Goal: Information Seeking & Learning: Learn about a topic

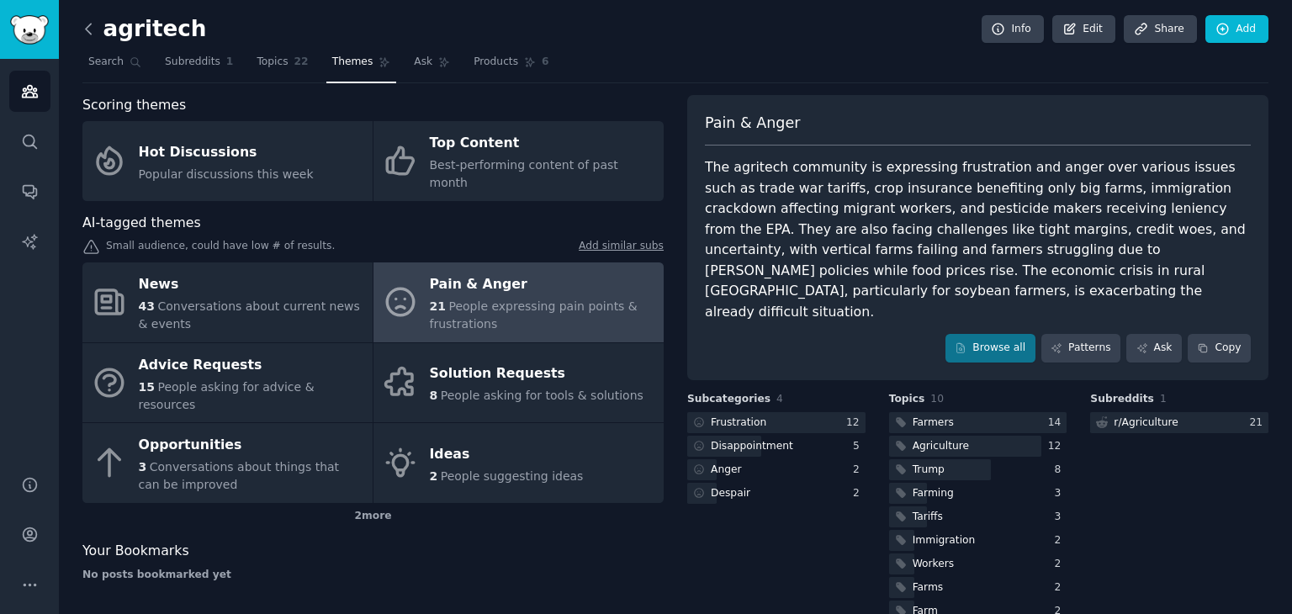
click at [87, 33] on icon at bounding box center [89, 29] width 18 height 18
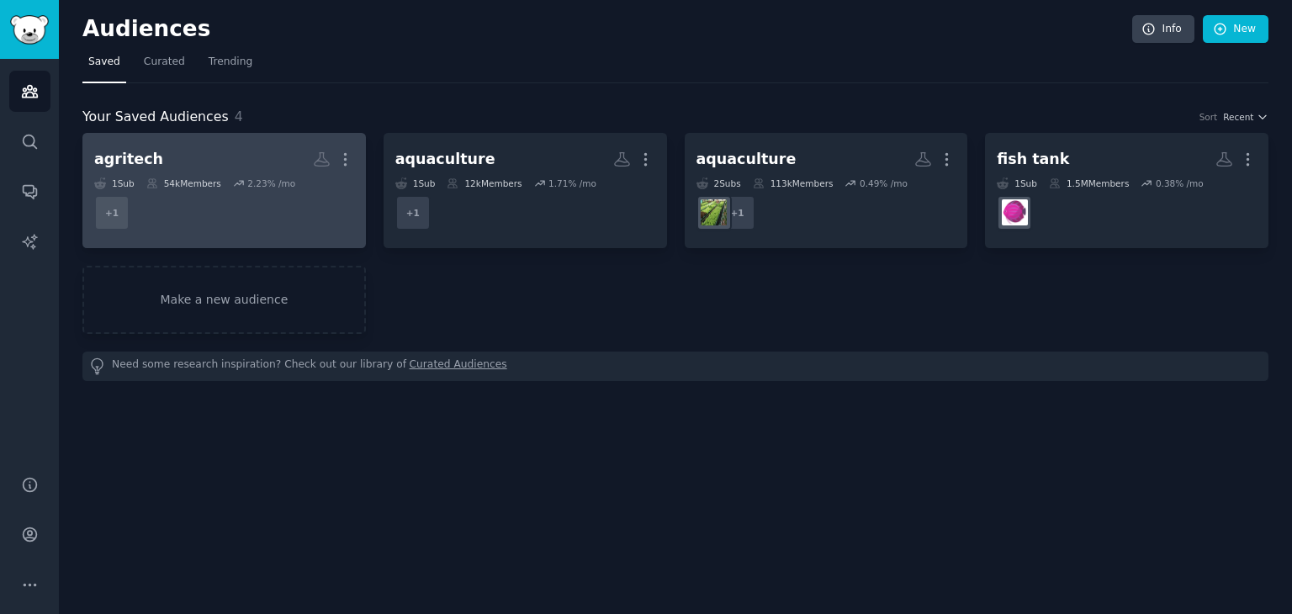
click at [188, 200] on dd "+ 1" at bounding box center [224, 212] width 260 height 47
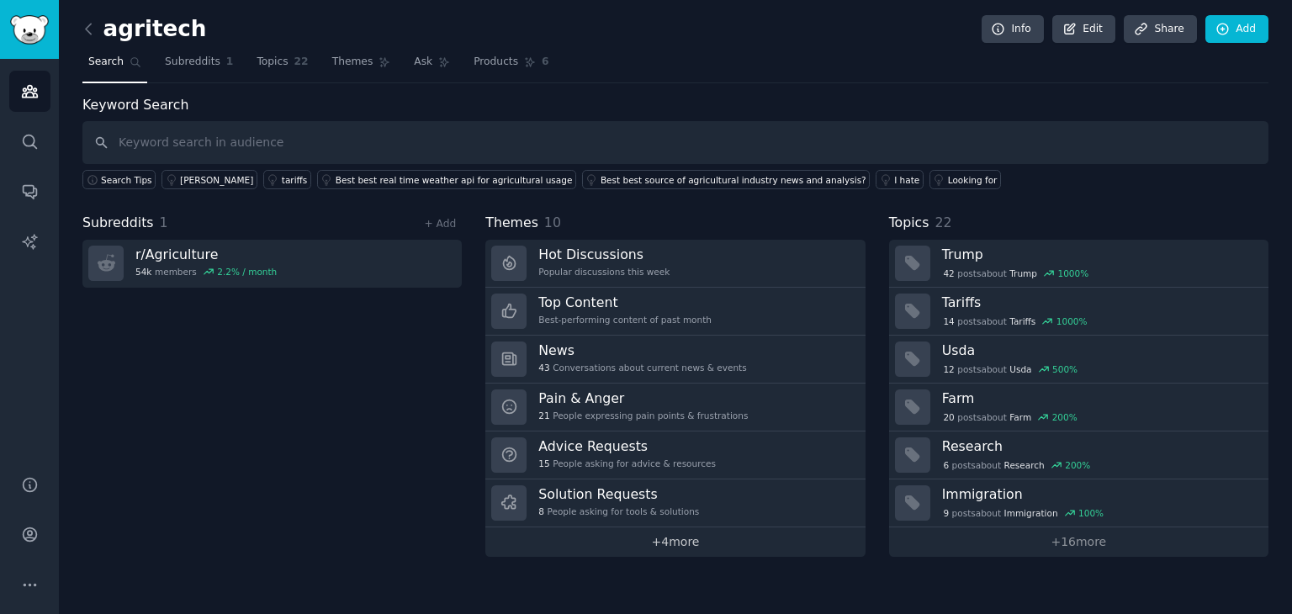
click at [670, 536] on link "+ 4 more" at bounding box center [674, 541] width 379 height 29
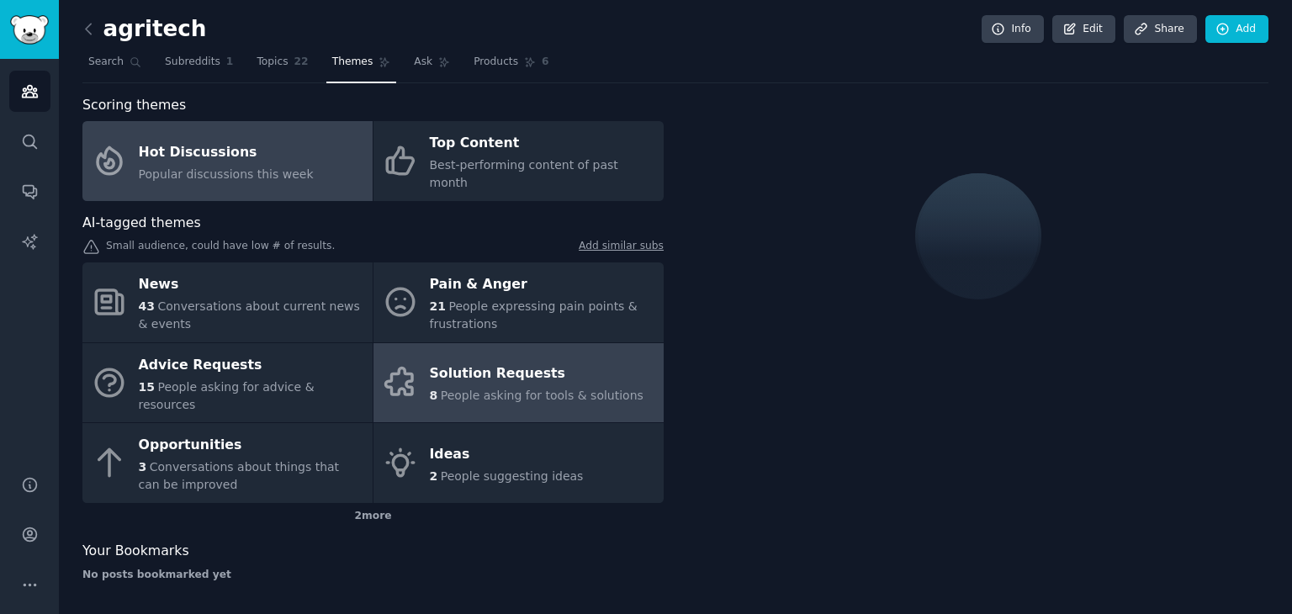
click at [533, 343] on link "Solution Requests 8 People asking for tools & solutions" at bounding box center [518, 383] width 290 height 80
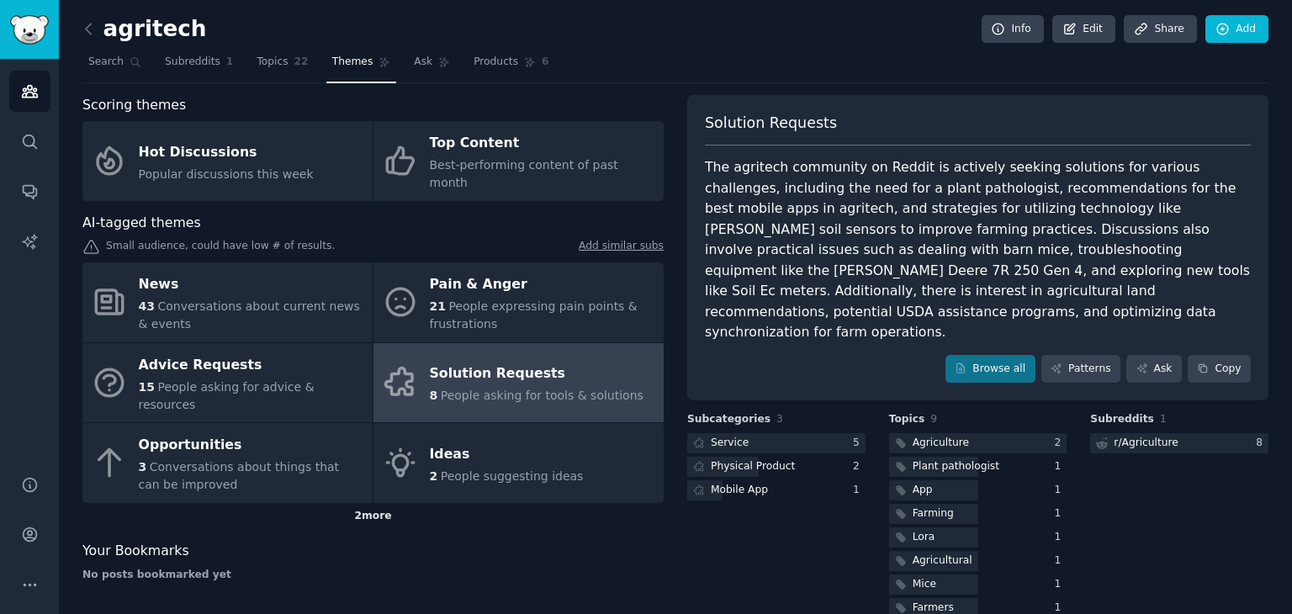
click at [353, 503] on div "2 more" at bounding box center [372, 516] width 581 height 27
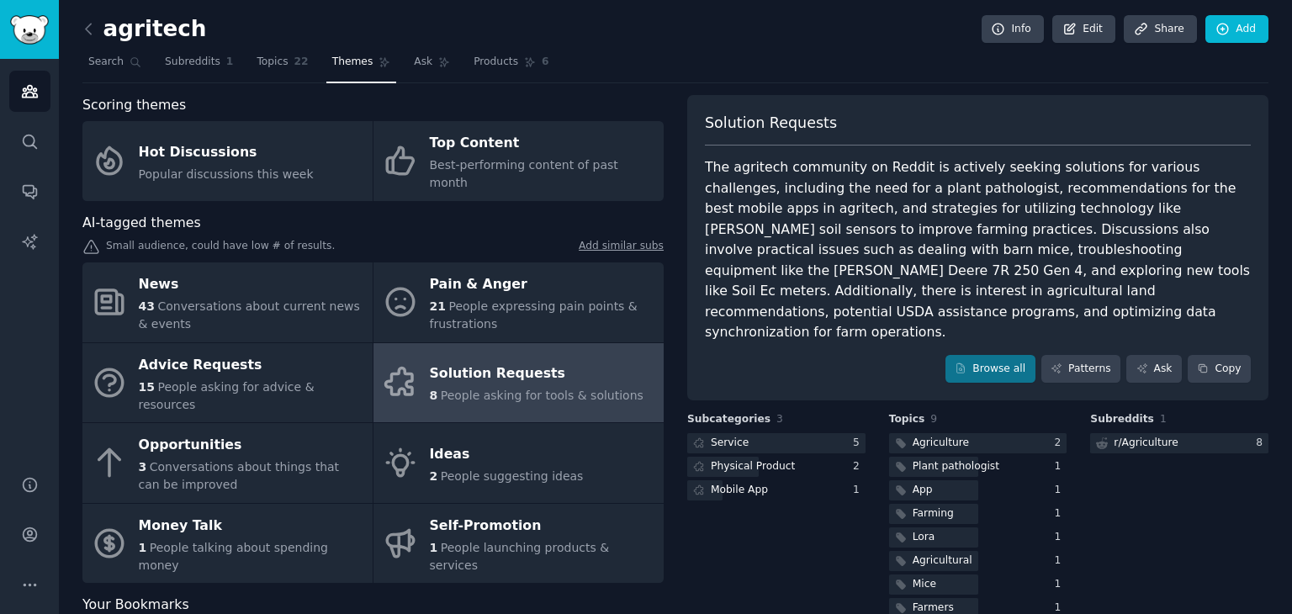
scroll to position [12, 0]
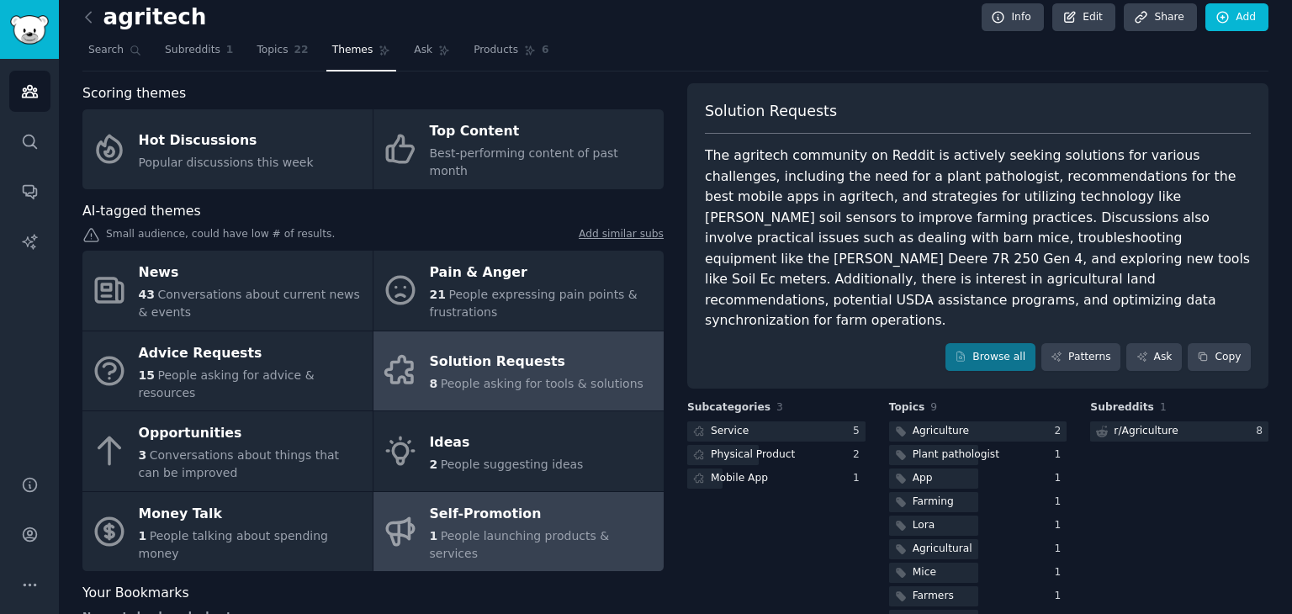
click at [485, 501] on div "Self-Promotion" at bounding box center [542, 514] width 225 height 27
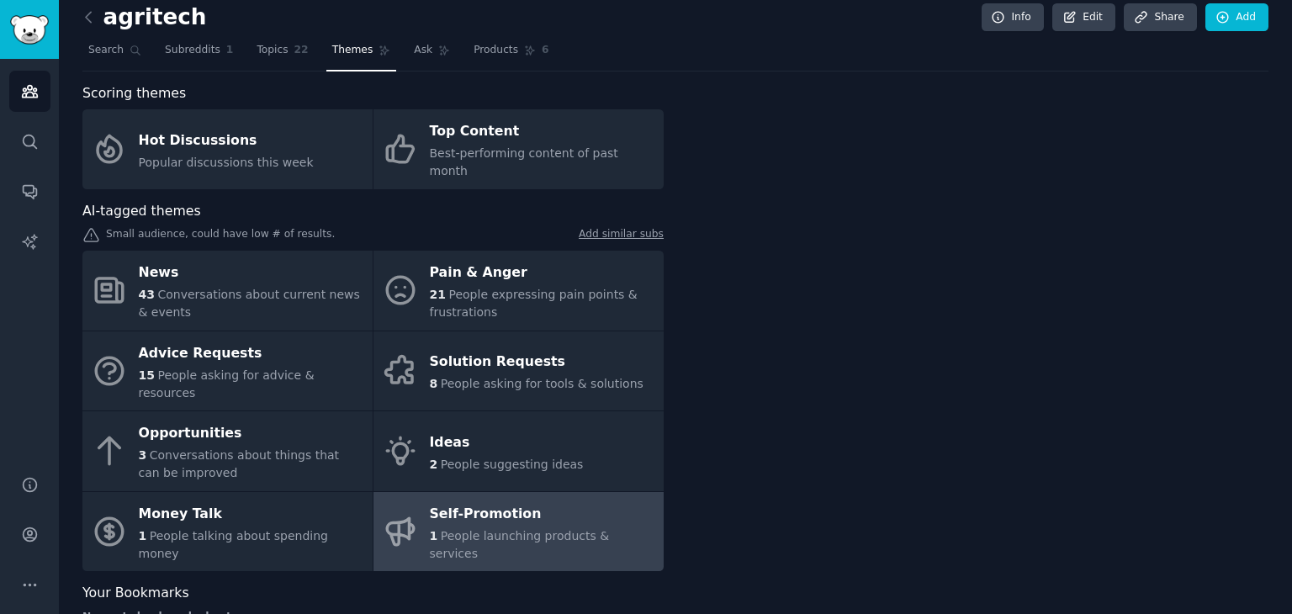
scroll to position [3, 0]
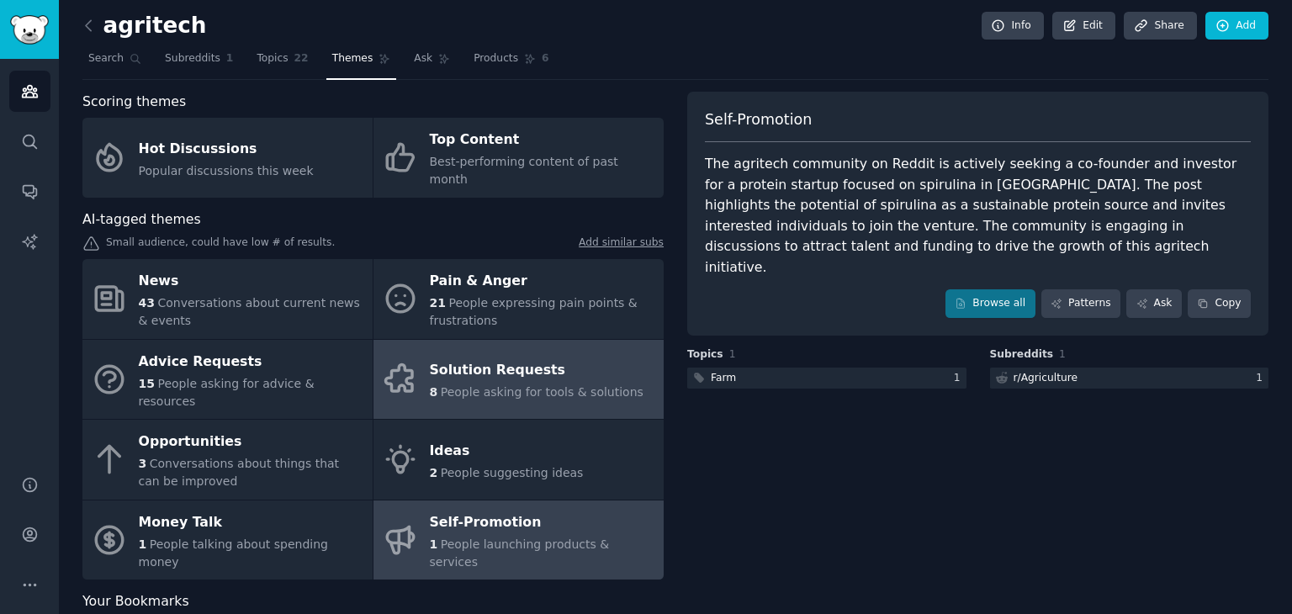
click at [541, 358] on div "Solution Requests" at bounding box center [537, 371] width 214 height 27
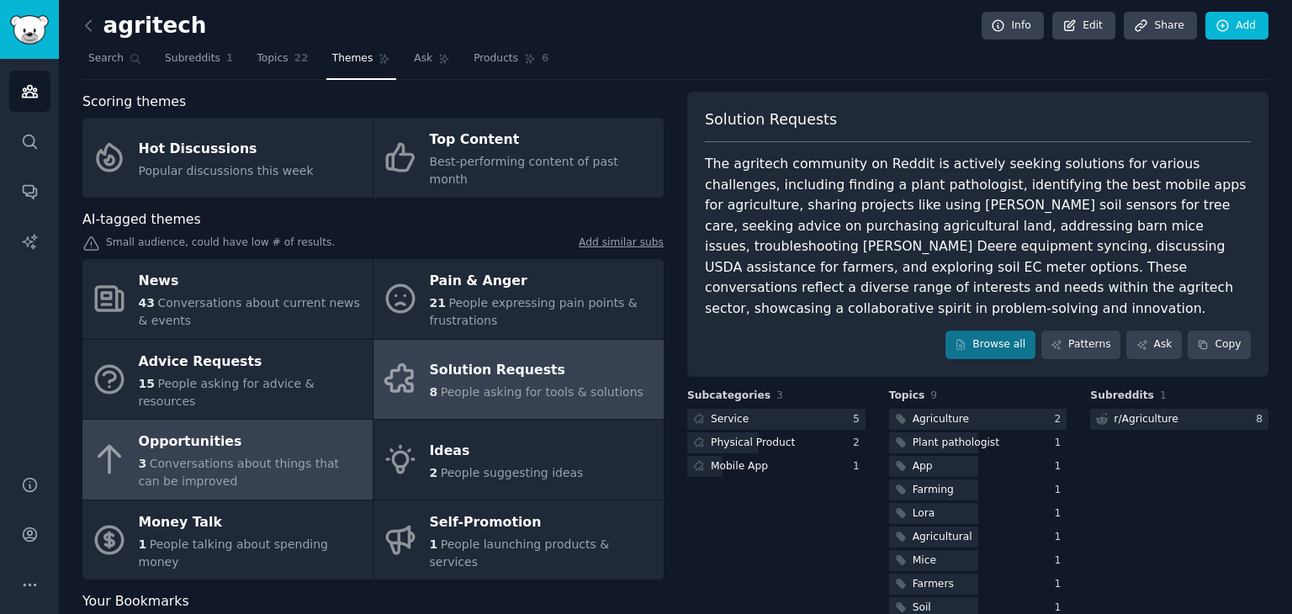
click at [296, 429] on div "Opportunities" at bounding box center [251, 442] width 225 height 27
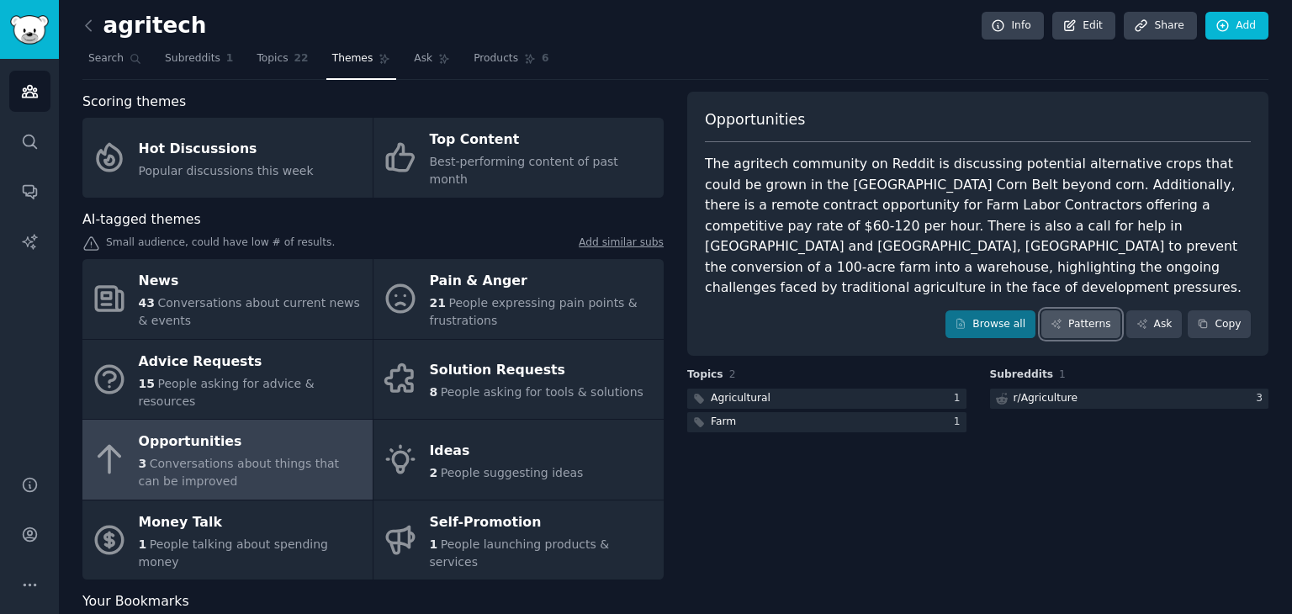
click at [1046, 310] on link "Patterns" at bounding box center [1080, 324] width 79 height 29
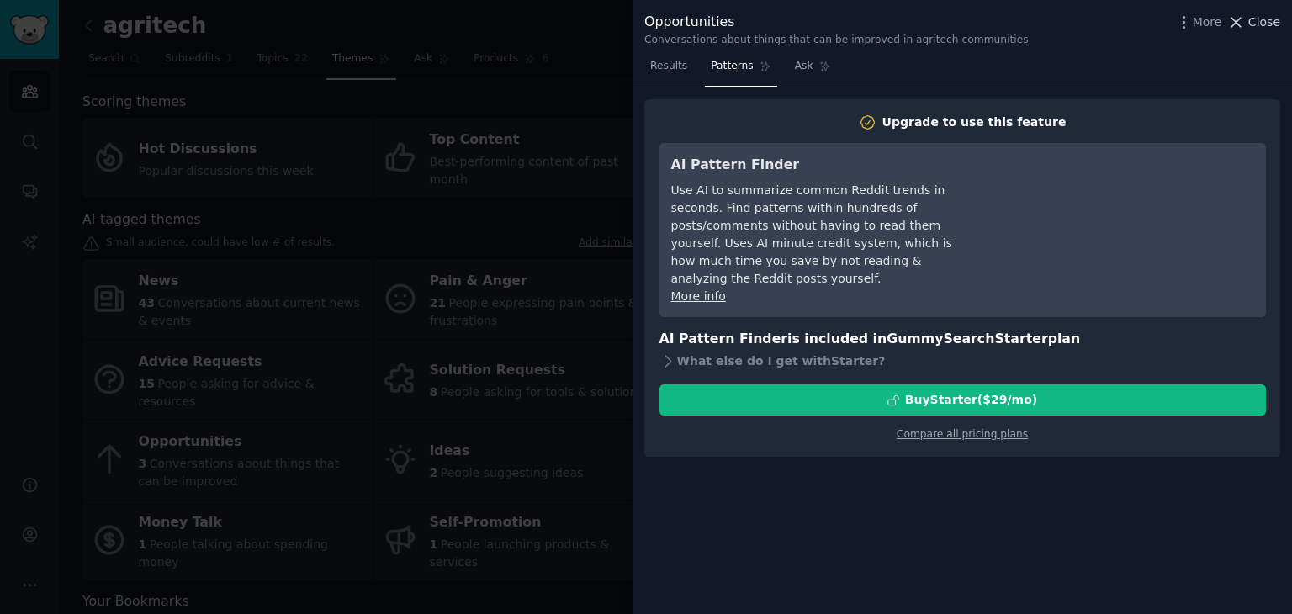
click at [1255, 17] on span "Close" at bounding box center [1264, 22] width 32 height 18
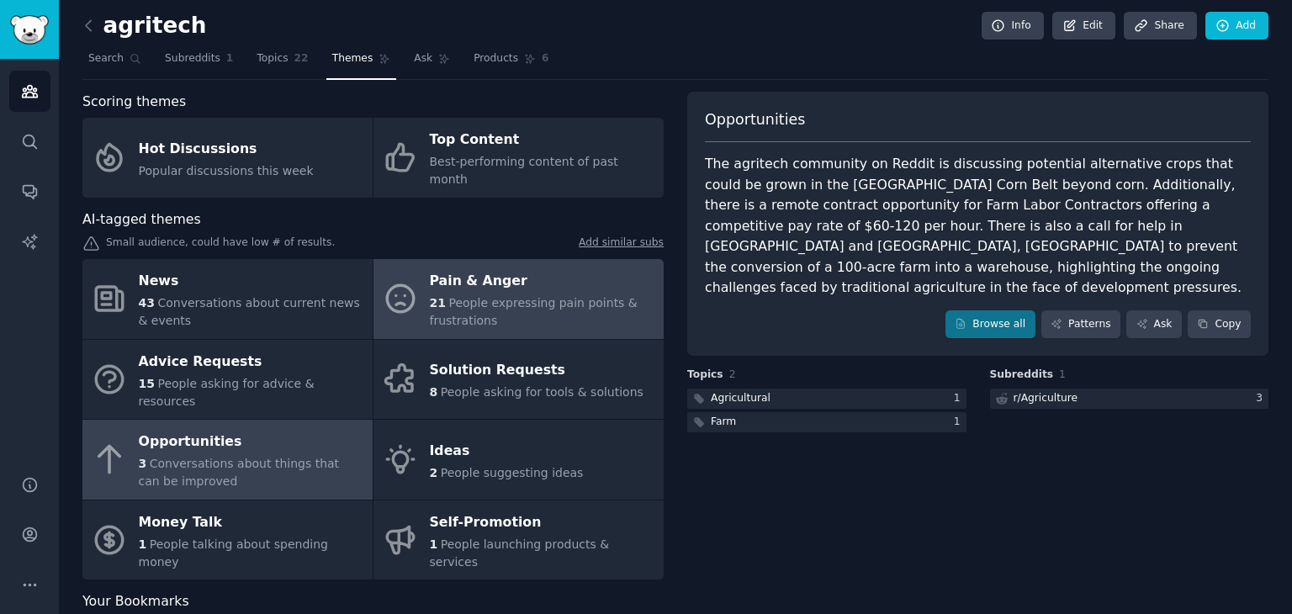
click at [521, 296] on span "People expressing pain points & frustrations" at bounding box center [534, 311] width 208 height 31
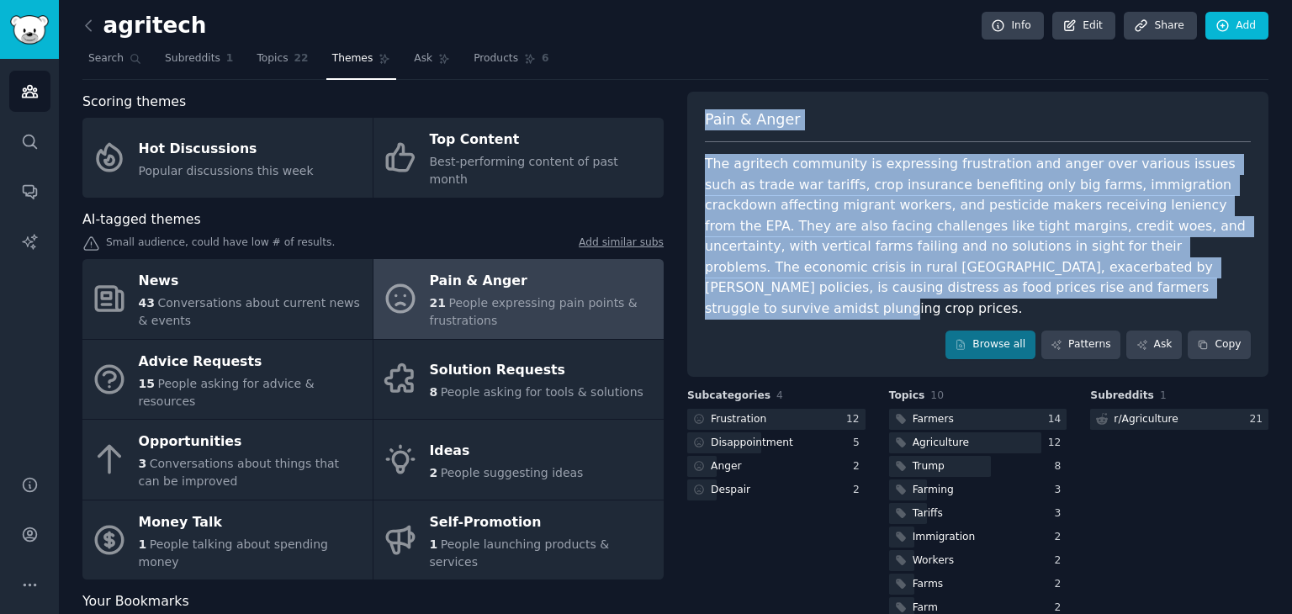
drag, startPoint x: 840, startPoint y: 282, endPoint x: 692, endPoint y: 126, distance: 214.2
click at [692, 126] on div "Pain & Anger The agritech community is expressing frustration and anger over va…" at bounding box center [977, 234] width 581 height 285
click at [737, 212] on div "The agritech community is expressing frustration and anger over various issues …" at bounding box center [978, 236] width 546 height 165
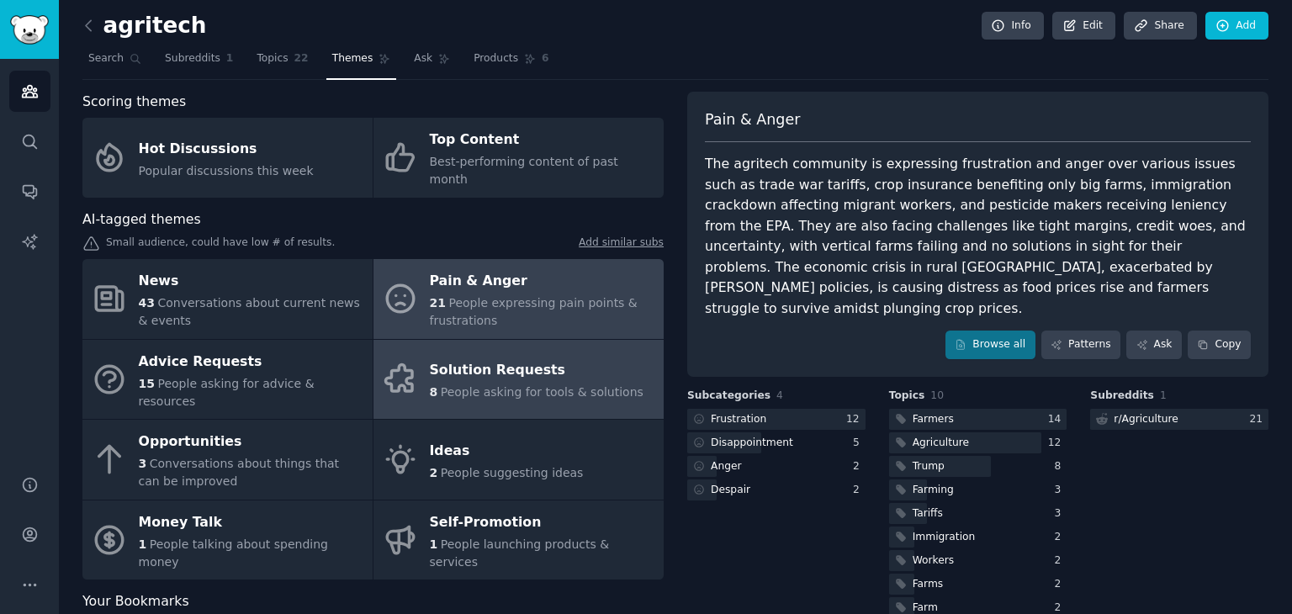
click at [588, 340] on link "Solution Requests 8 People asking for tools & solutions" at bounding box center [518, 380] width 290 height 80
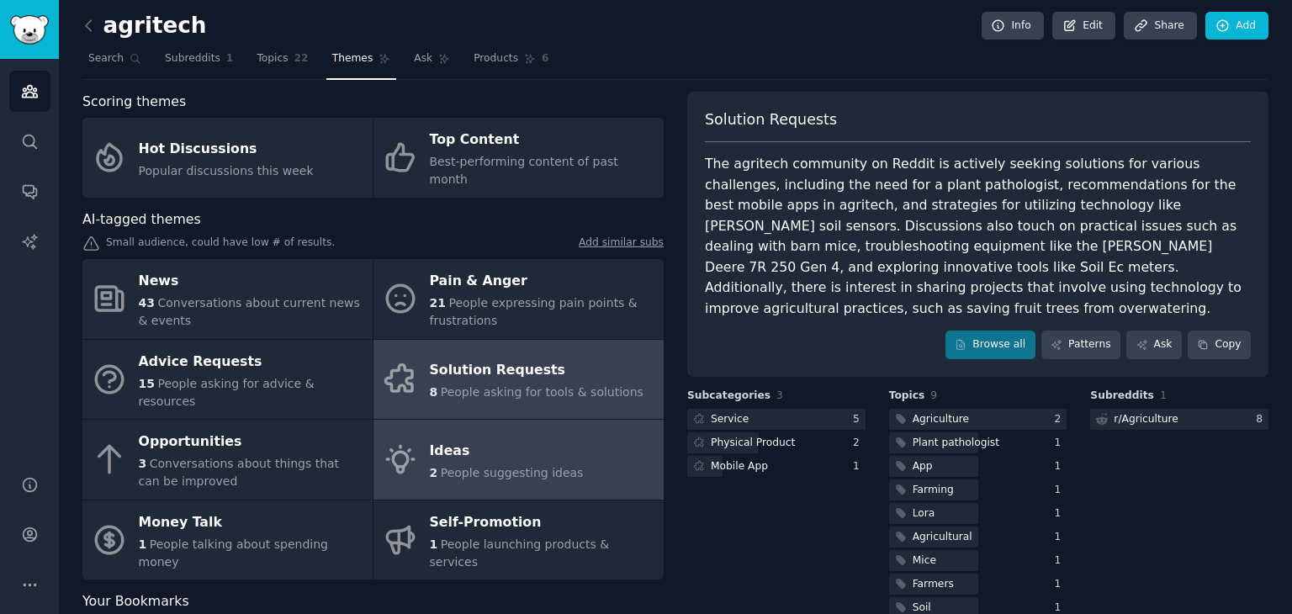
click at [539, 437] on div "Ideas" at bounding box center [507, 450] width 154 height 27
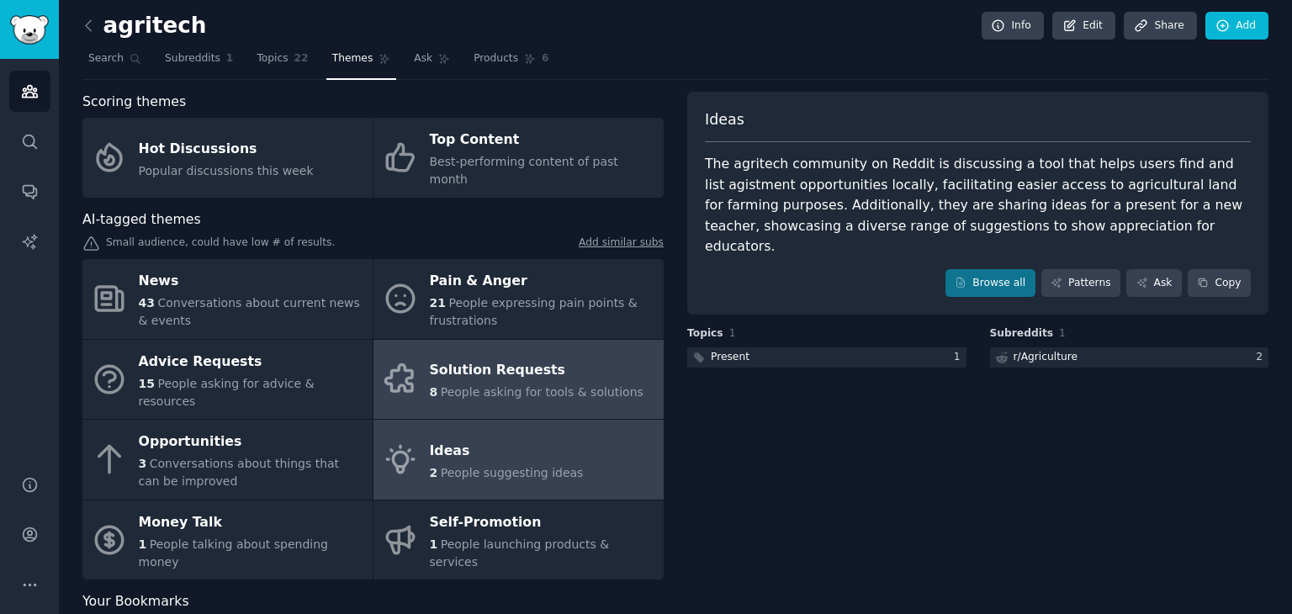
click at [518, 385] on span "People asking for tools & solutions" at bounding box center [542, 391] width 203 height 13
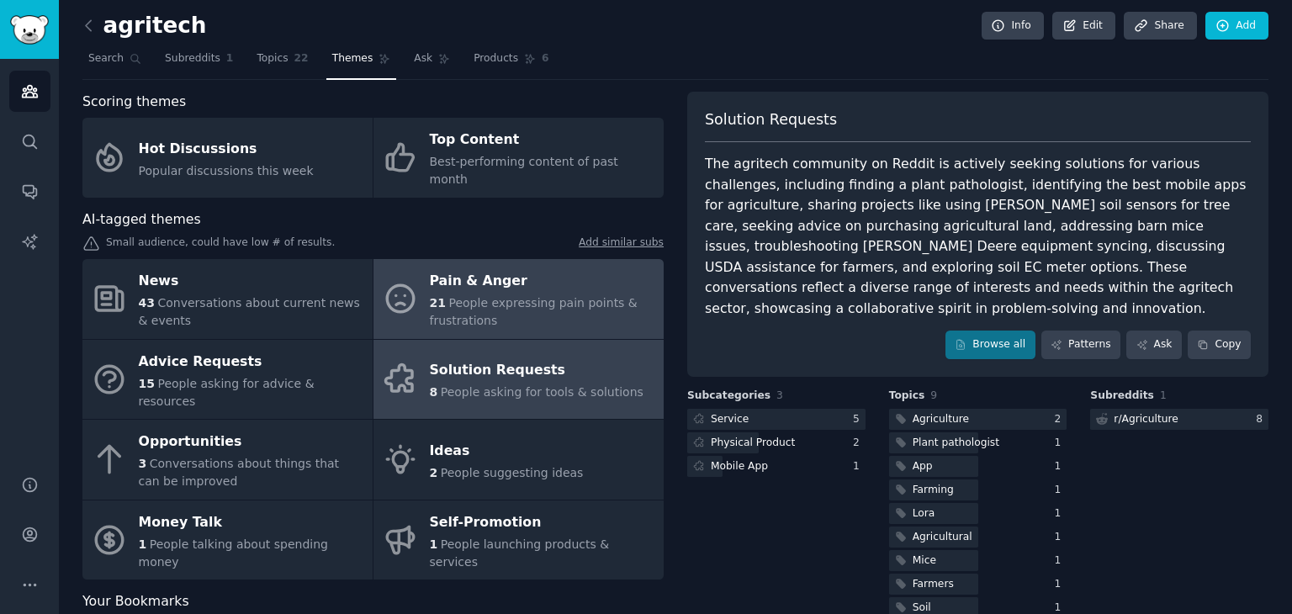
click at [518, 304] on div "21 People expressing pain points & frustrations" at bounding box center [542, 311] width 225 height 35
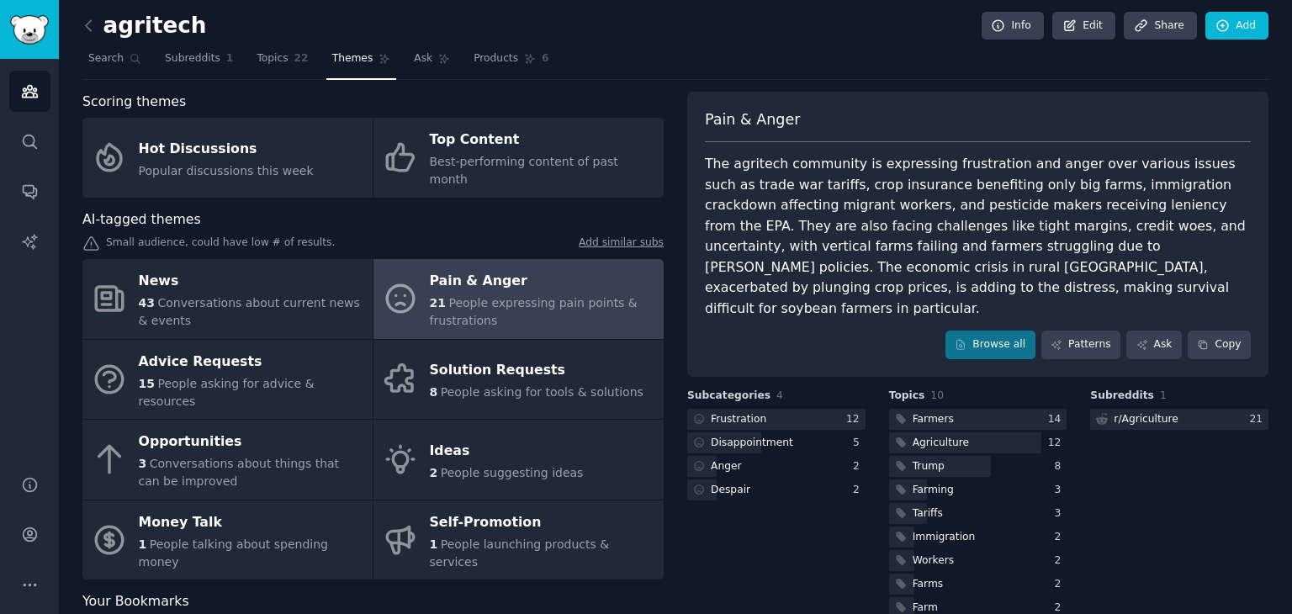
click at [471, 259] on link "Pain & Anger 21 People expressing pain points & frustrations" at bounding box center [518, 299] width 290 height 80
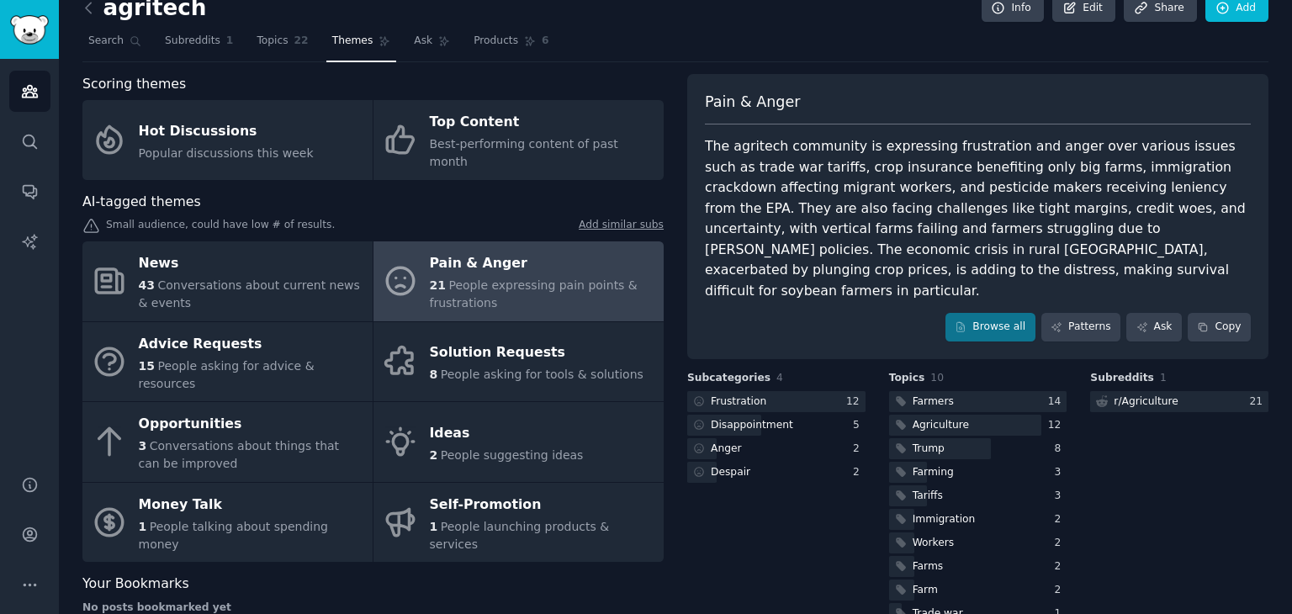
scroll to position [22, 0]
click at [27, 152] on link "Search" at bounding box center [29, 141] width 41 height 41
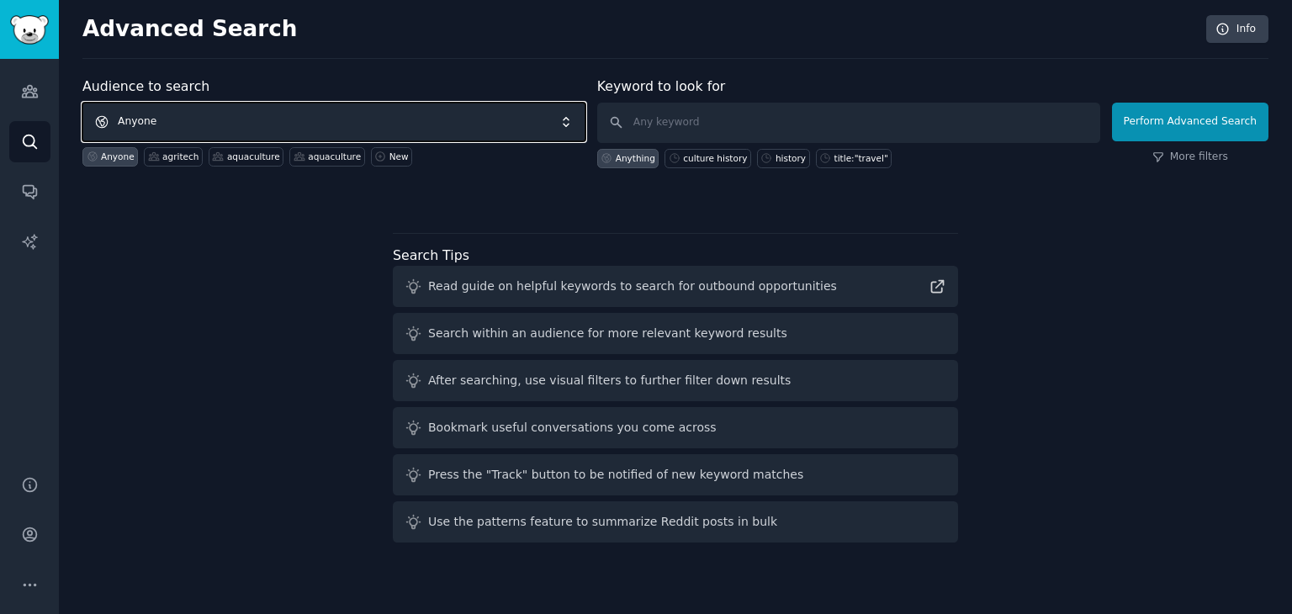
click at [182, 130] on span "Anyone" at bounding box center [333, 122] width 503 height 39
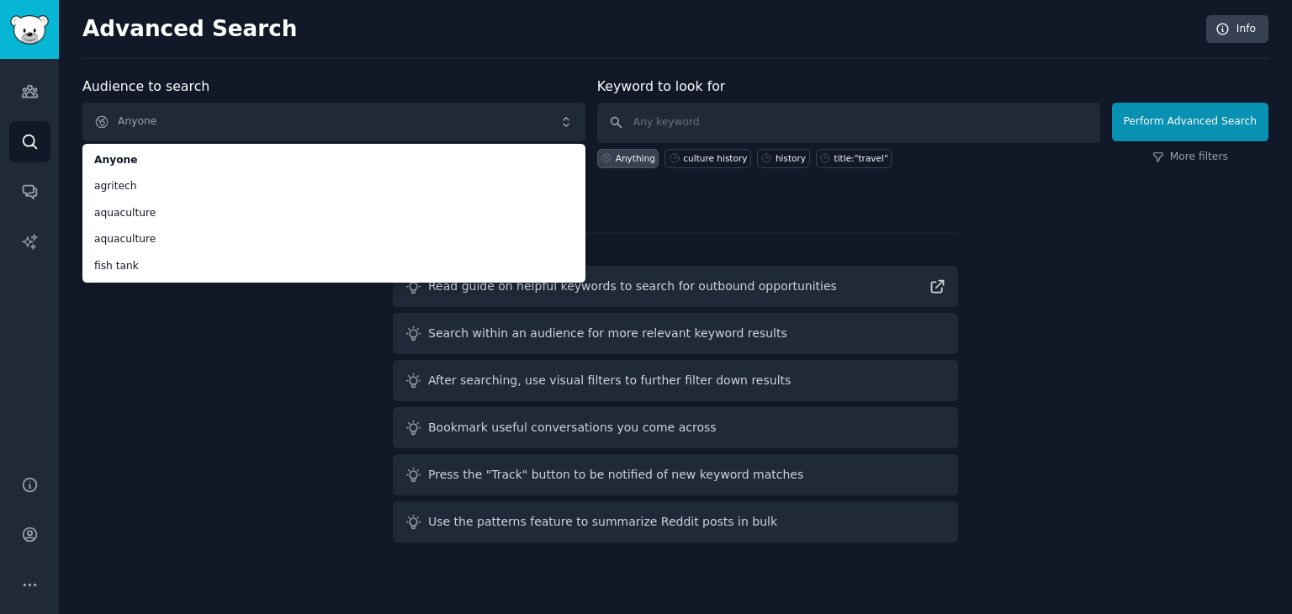
click at [194, 347] on div "Audience to search Anyone Anyone agritech aquaculture aquaculture fish tank Any…" at bounding box center [675, 313] width 1186 height 473
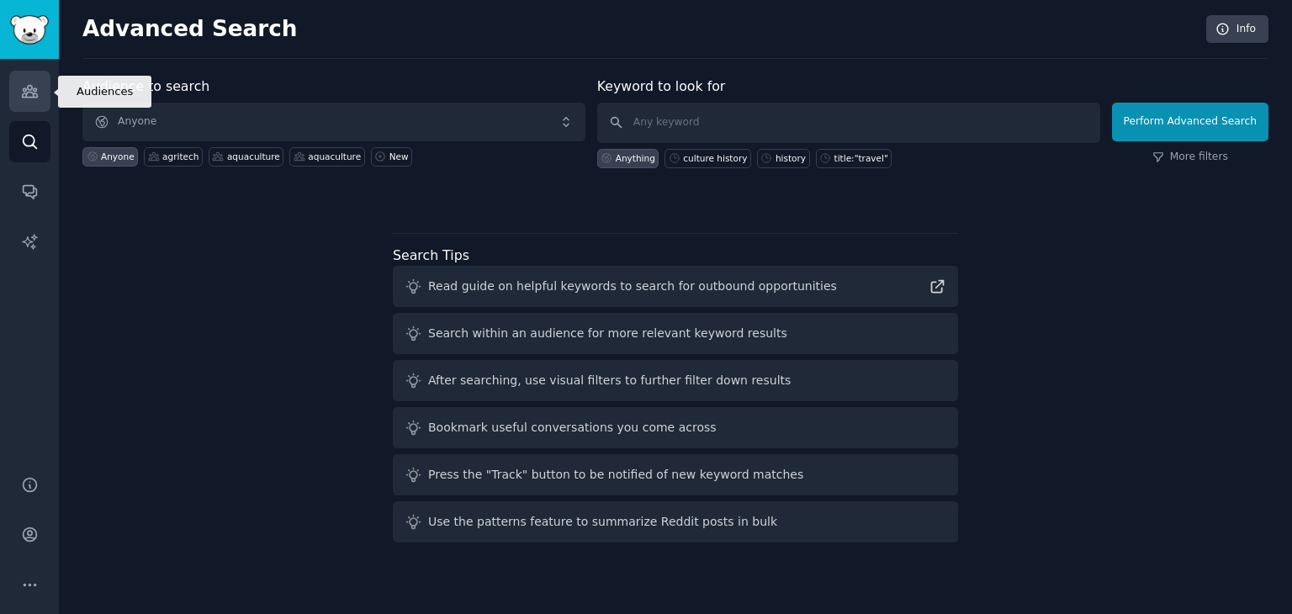
click at [29, 104] on link "Audiences" at bounding box center [29, 91] width 41 height 41
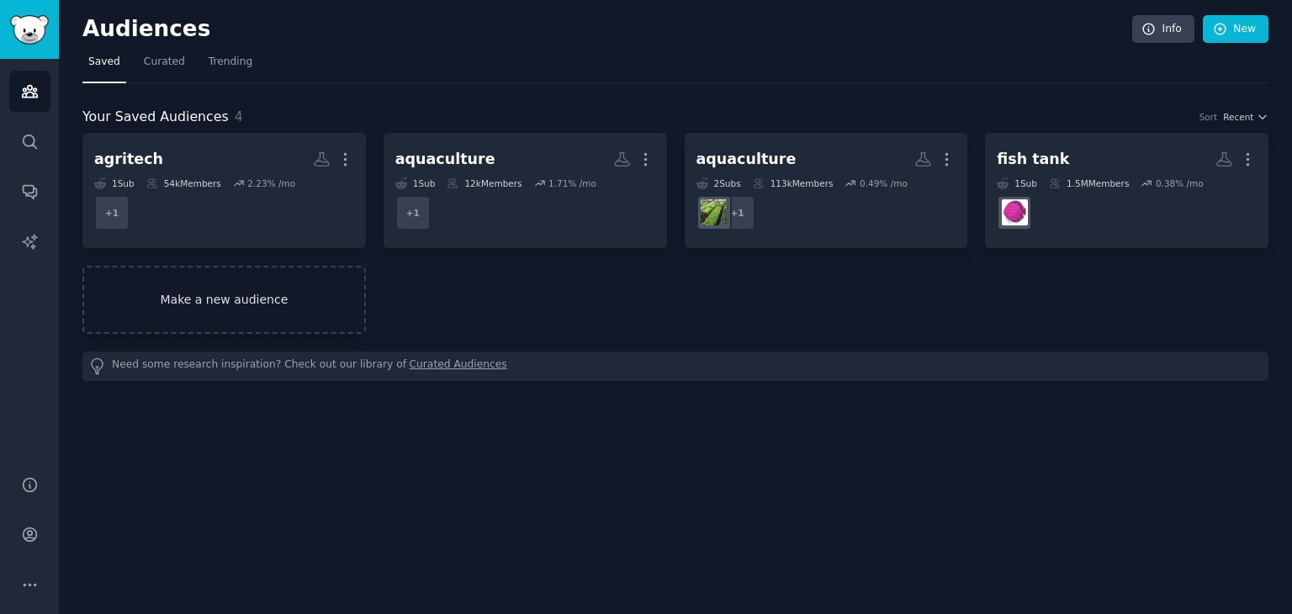
click at [219, 291] on link "Make a new audience" at bounding box center [223, 300] width 283 height 68
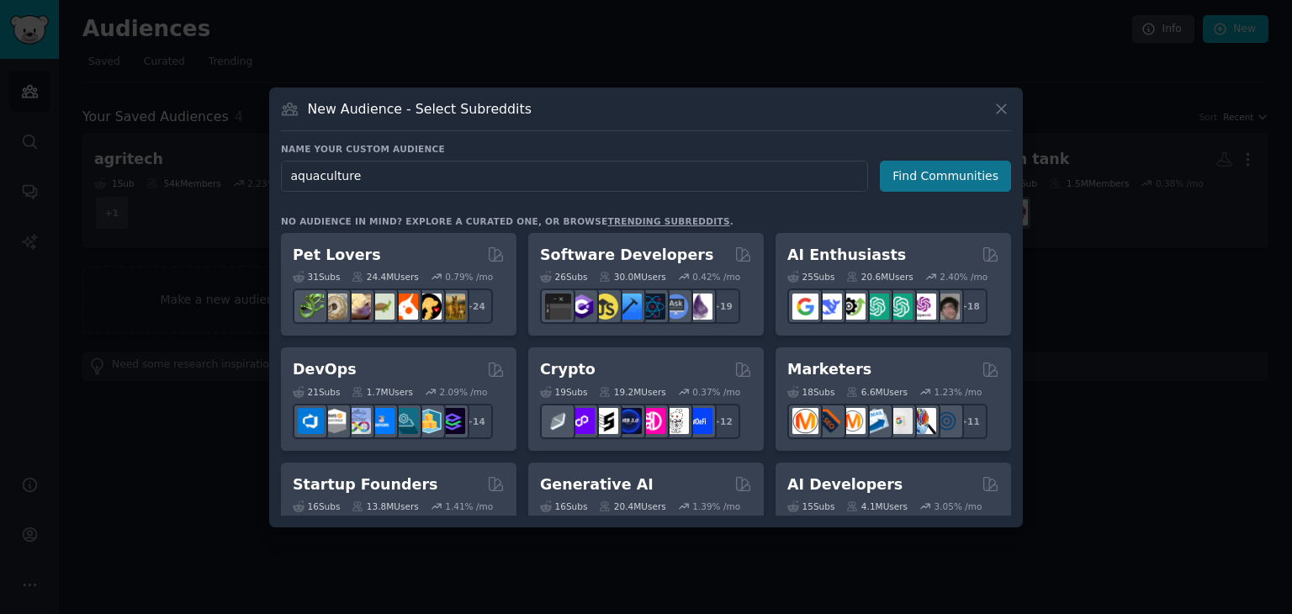
type input "aquaculture"
click at [943, 176] on button "Find Communities" at bounding box center [945, 176] width 131 height 31
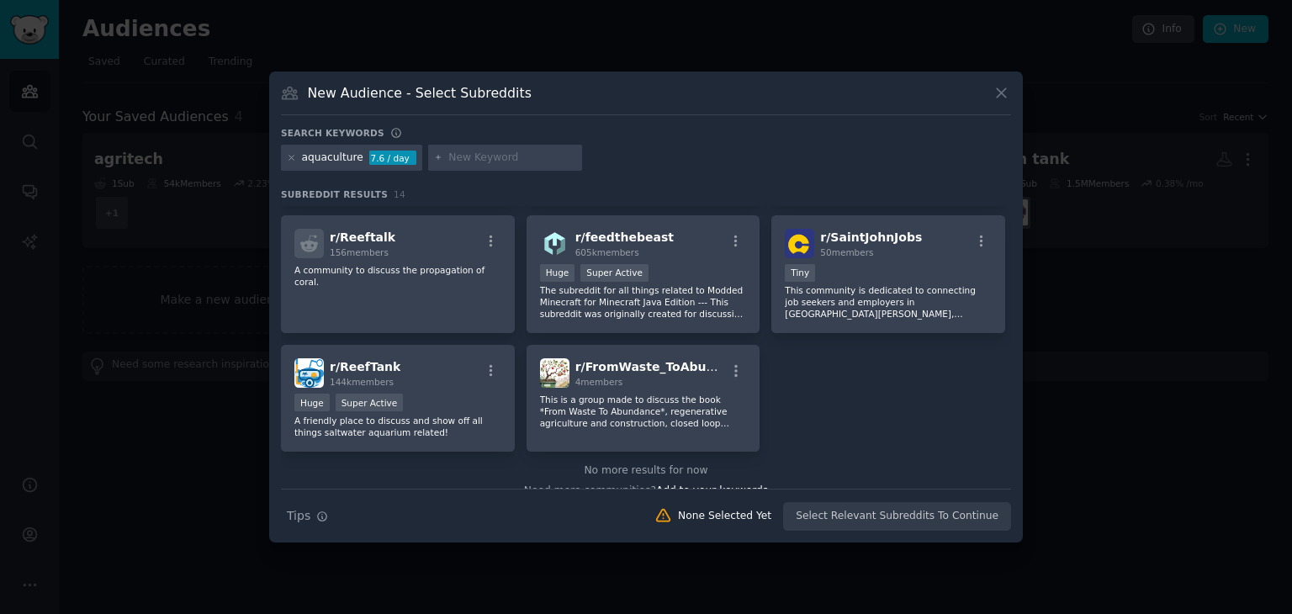
scroll to position [370, 0]
click at [289, 157] on icon at bounding box center [291, 157] width 9 height 9
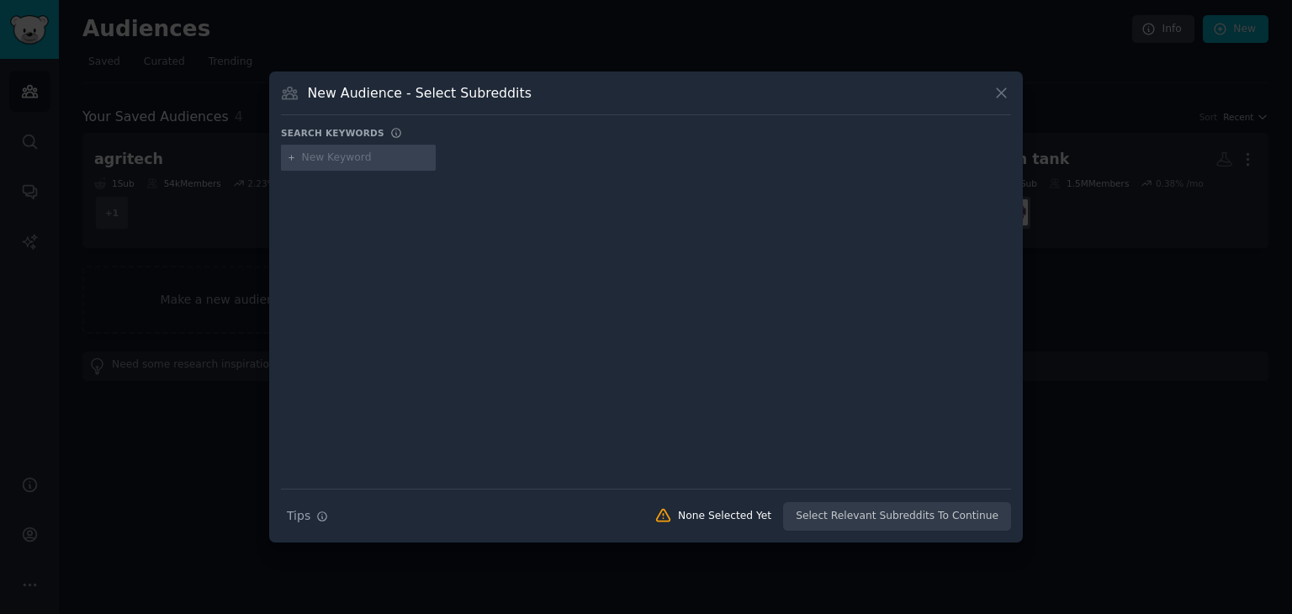
click at [326, 151] on input "text" at bounding box center [366, 158] width 128 height 15
type input "shrimps"
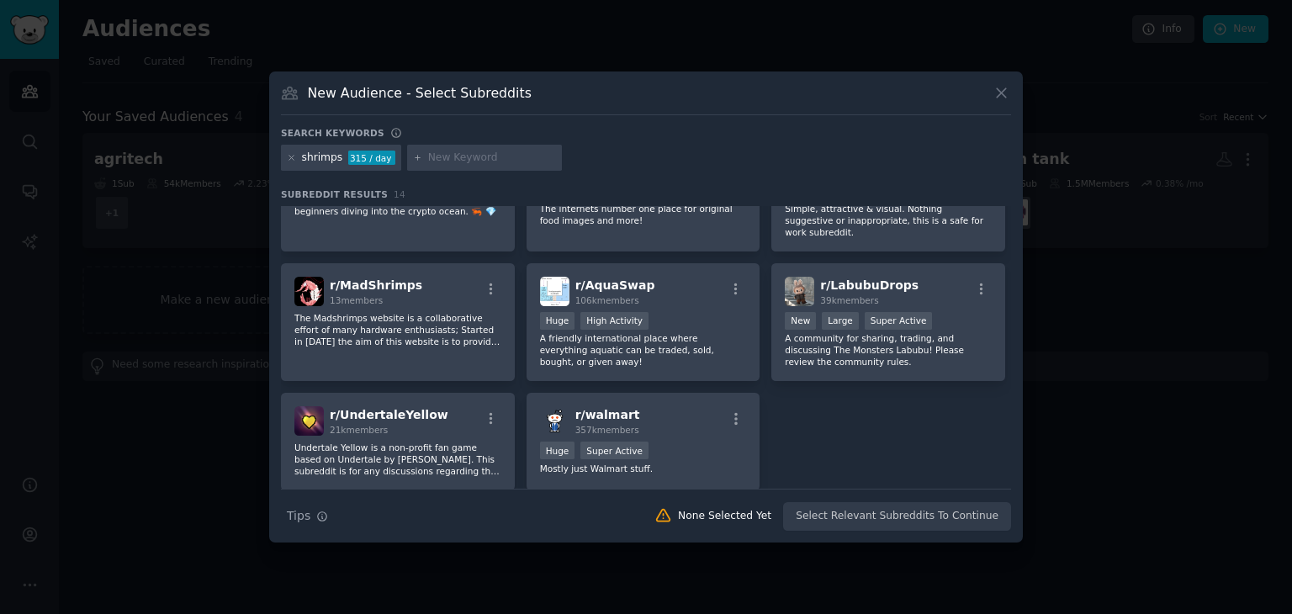
scroll to position [336, 0]
click at [292, 156] on icon at bounding box center [291, 158] width 4 height 4
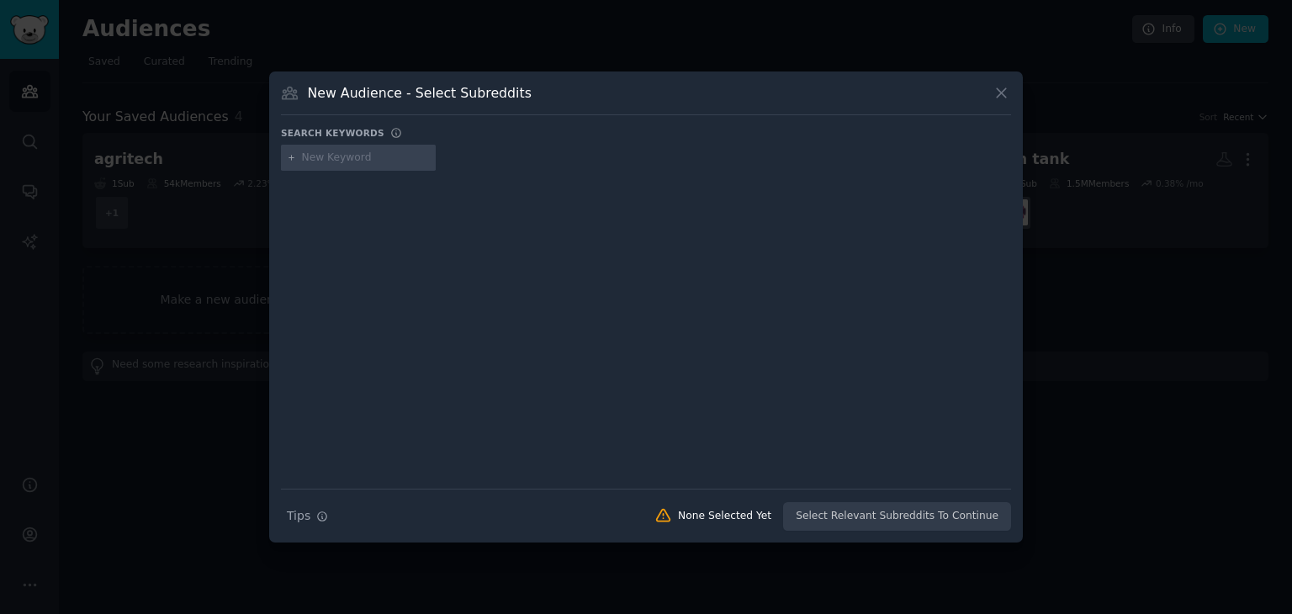
click at [330, 159] on input "text" at bounding box center [366, 158] width 128 height 15
click at [1011, 84] on div "New Audience - Select Subreddits Search keywords Try a 2-4 keywords your audien…" at bounding box center [646, 308] width 754 height 472
click at [1008, 87] on icon at bounding box center [1002, 93] width 18 height 18
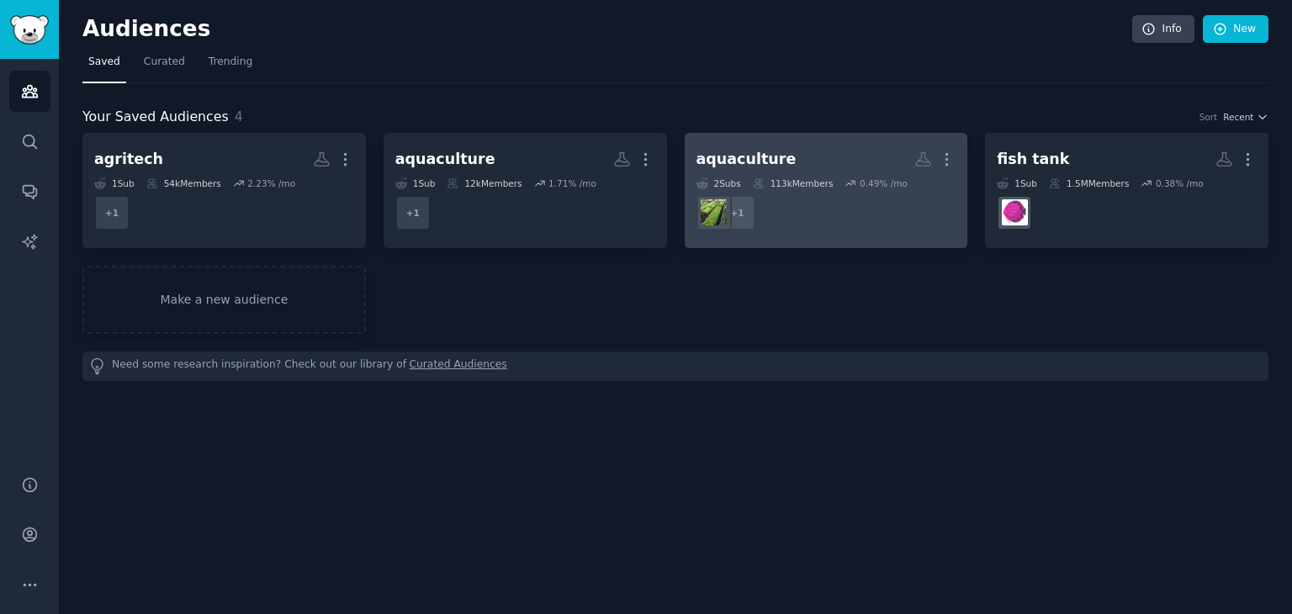
click at [781, 147] on h2 "aquaculture More" at bounding box center [827, 159] width 260 height 29
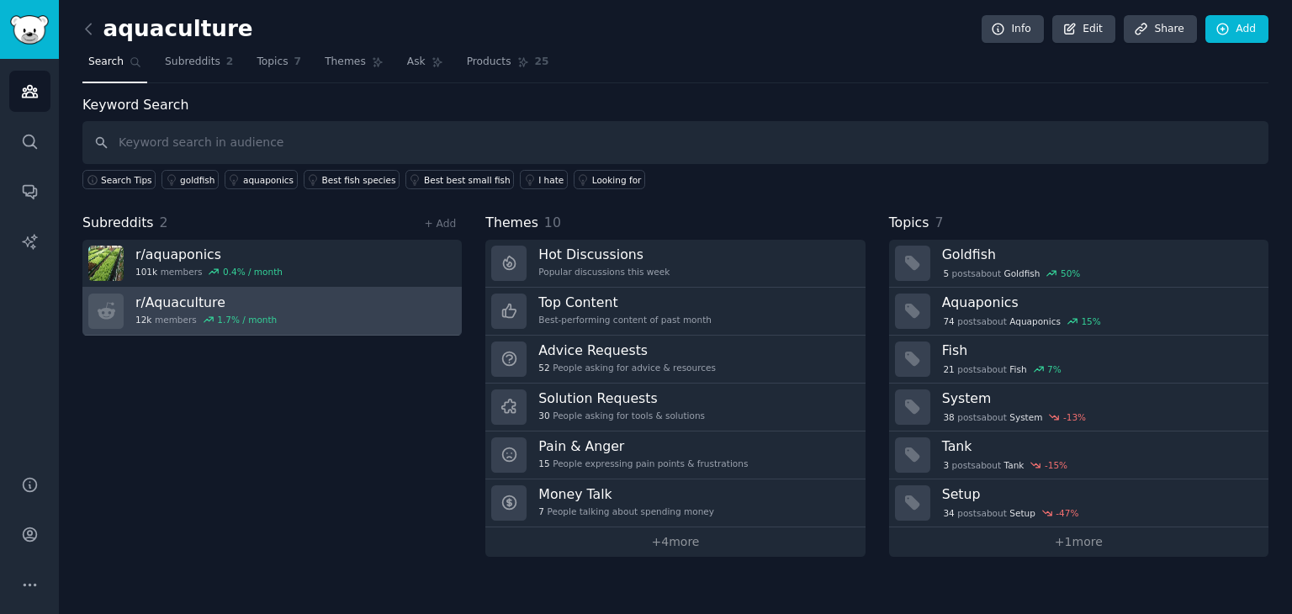
click at [210, 300] on h3 "r/ Aquaculture" at bounding box center [205, 303] width 141 height 18
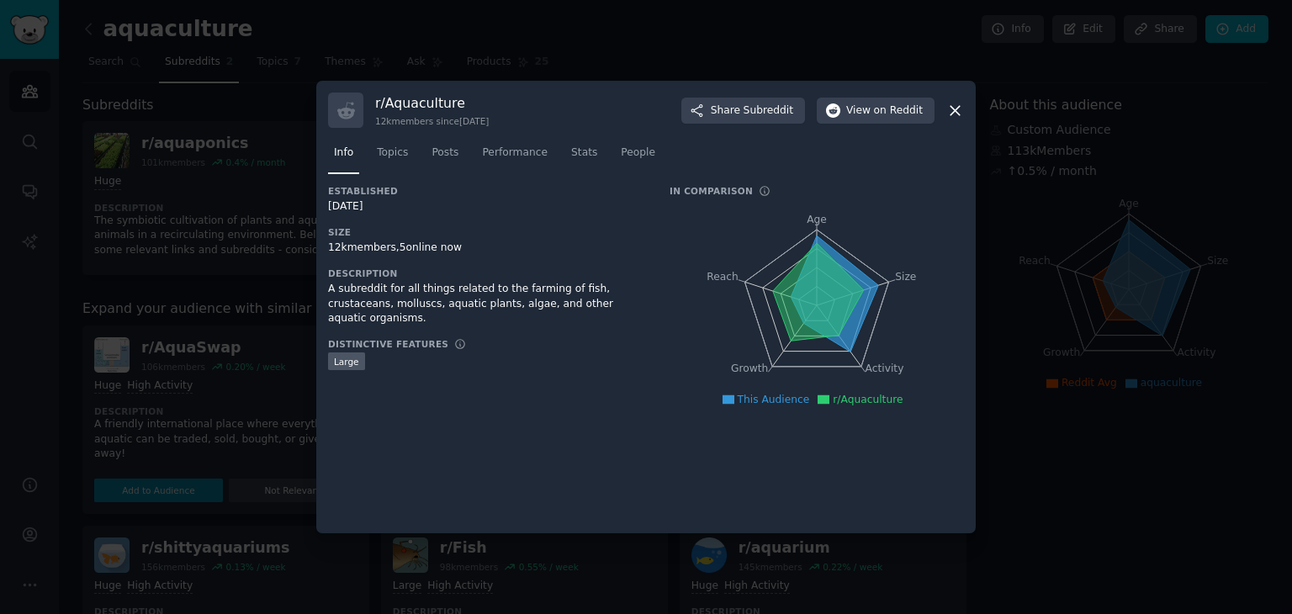
click at [954, 99] on div "r/ Aquaculture 12k members since [DATE] Share Subreddit View on Reddit" at bounding box center [646, 110] width 636 height 35
click at [968, 107] on div "r/ Aquaculture 12k members since [DATE] Share Subreddit View on Reddit Info Top…" at bounding box center [646, 307] width 660 height 453
click at [952, 109] on icon at bounding box center [955, 111] width 18 height 18
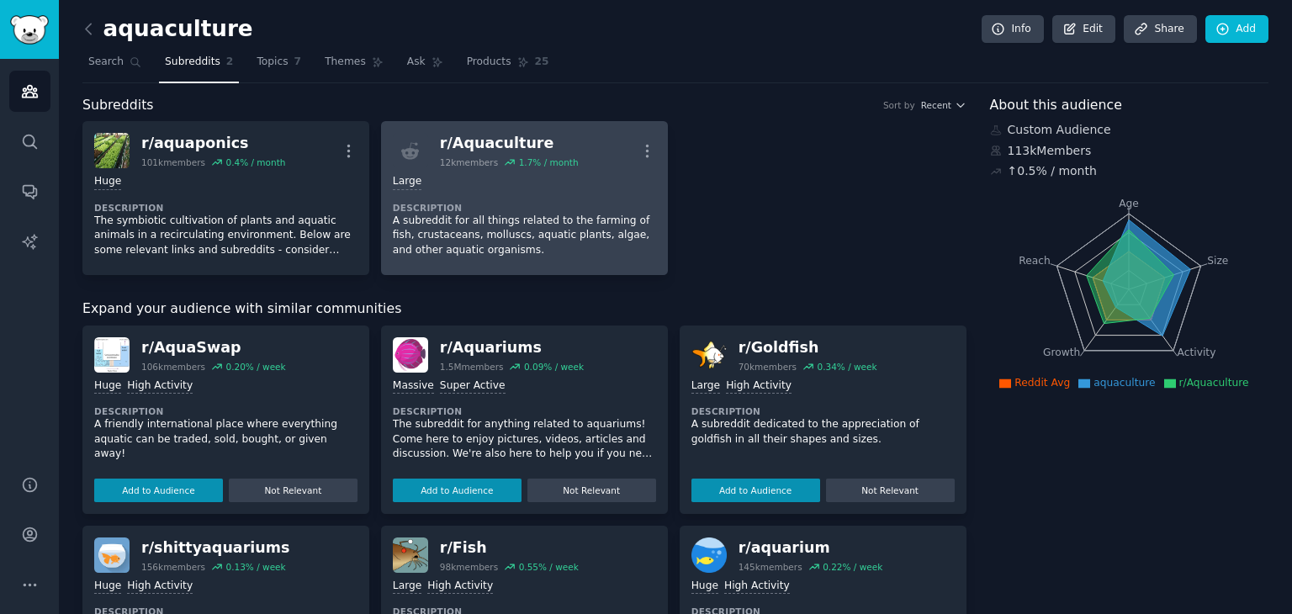
click at [577, 166] on div "r/ Aquaculture 12k members 1.7 % / month More" at bounding box center [524, 150] width 263 height 35
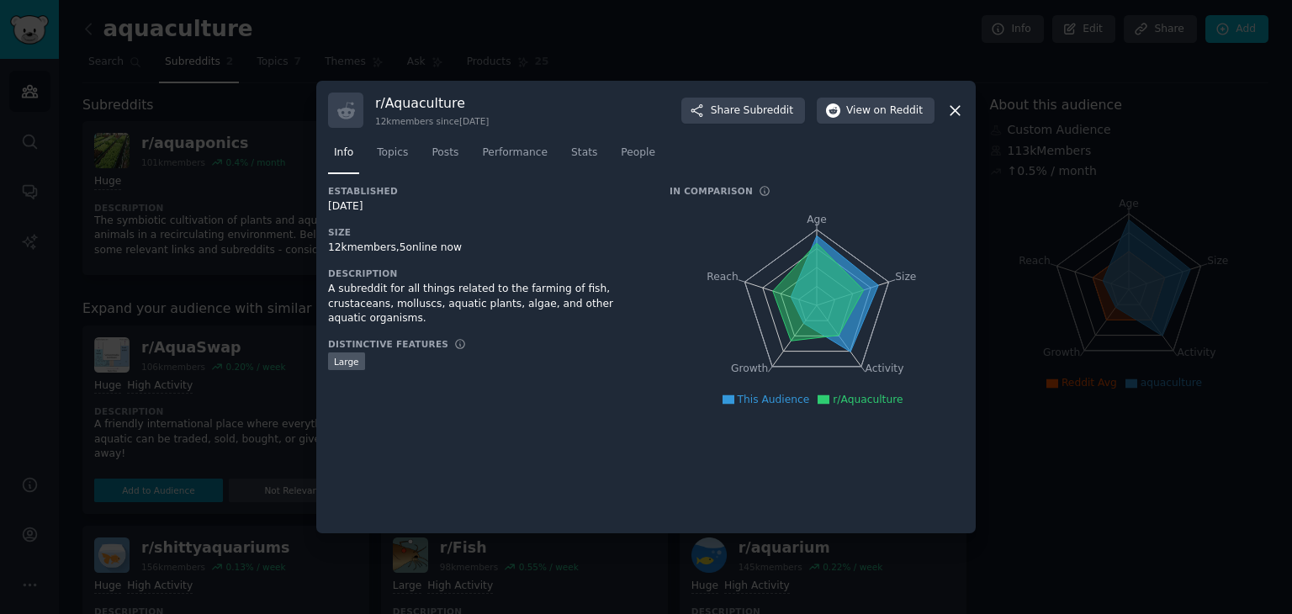
click at [956, 107] on icon at bounding box center [955, 111] width 18 height 18
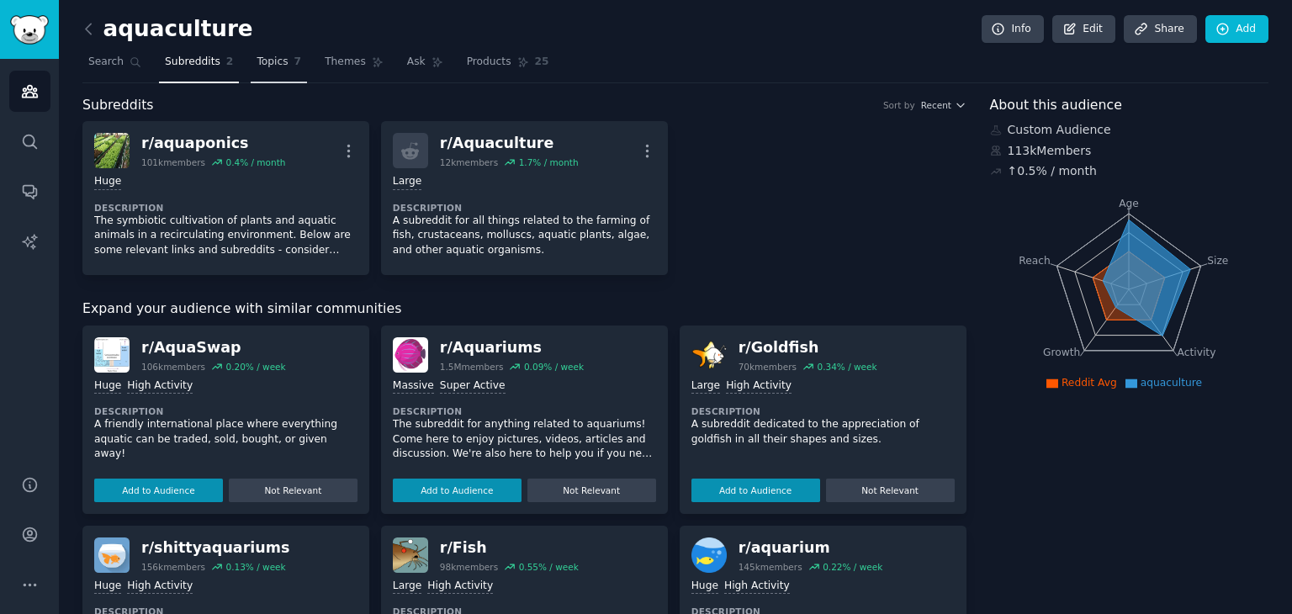
click at [259, 49] on link "Topics 7" at bounding box center [279, 66] width 56 height 34
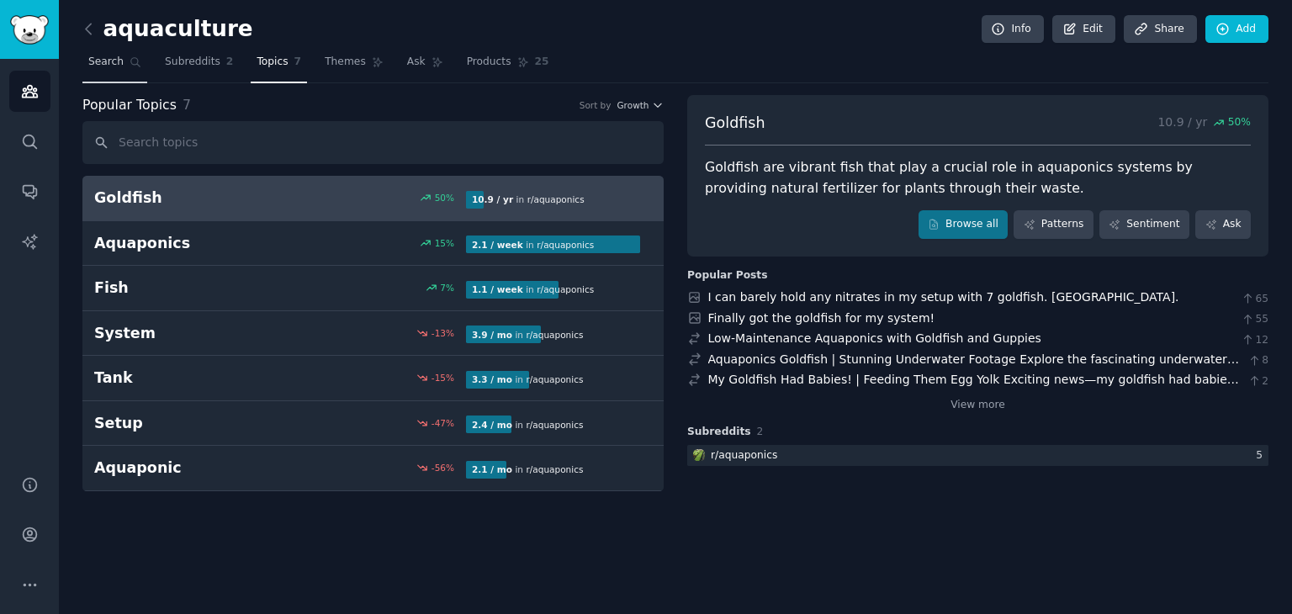
click at [88, 57] on span "Search" at bounding box center [105, 62] width 35 height 15
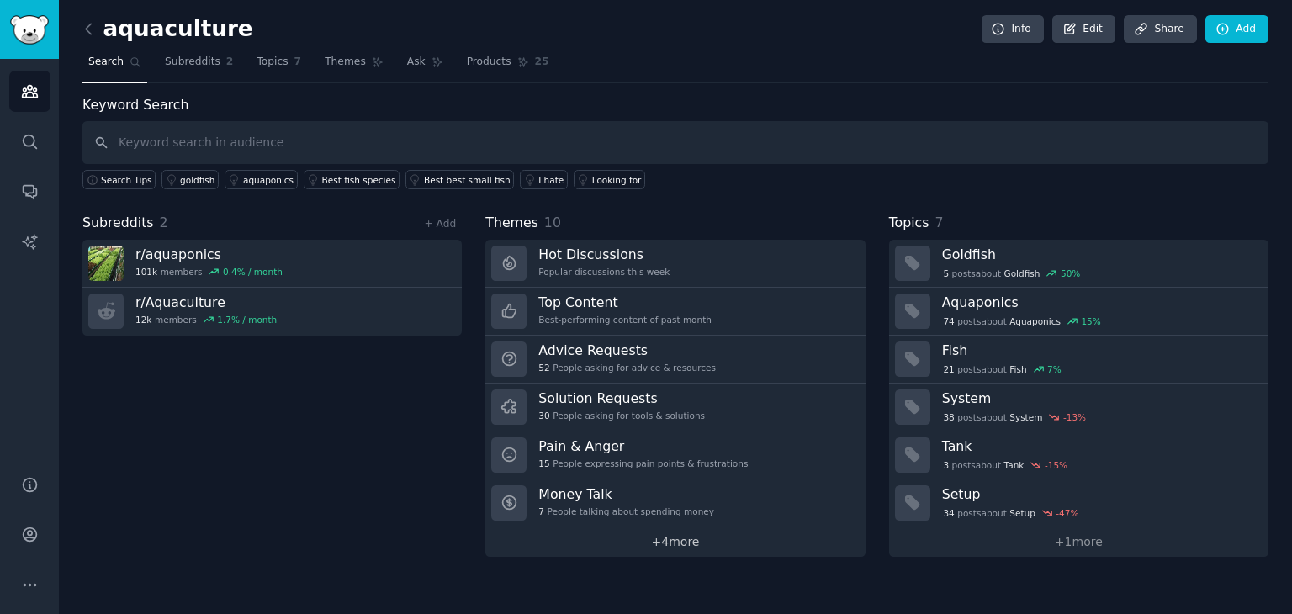
click at [681, 535] on link "+ 4 more" at bounding box center [674, 541] width 379 height 29
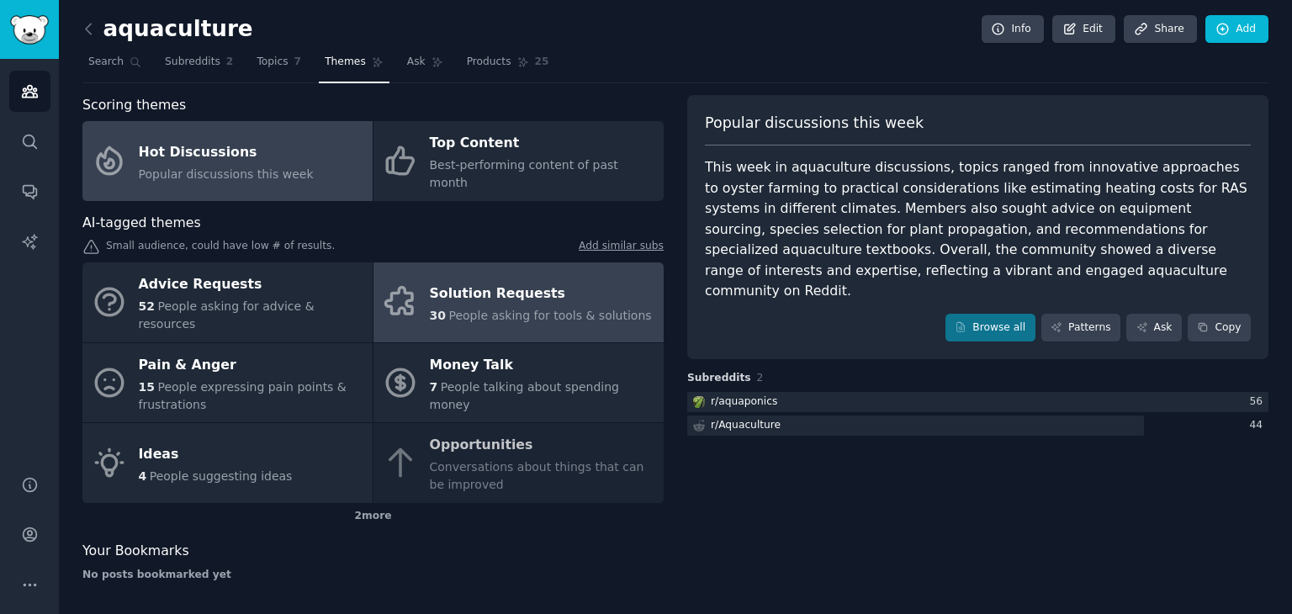
click at [518, 307] on div "30 People asking for tools & solutions" at bounding box center [541, 316] width 222 height 18
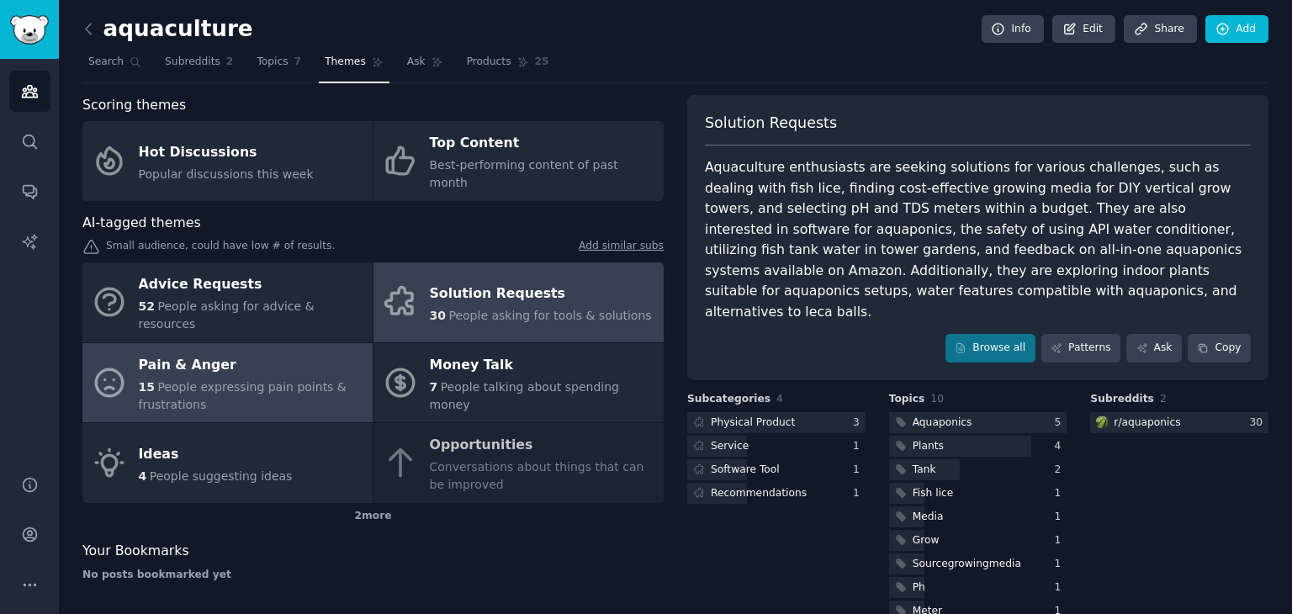
click at [329, 352] on div "Pain & Anger" at bounding box center [251, 365] width 225 height 27
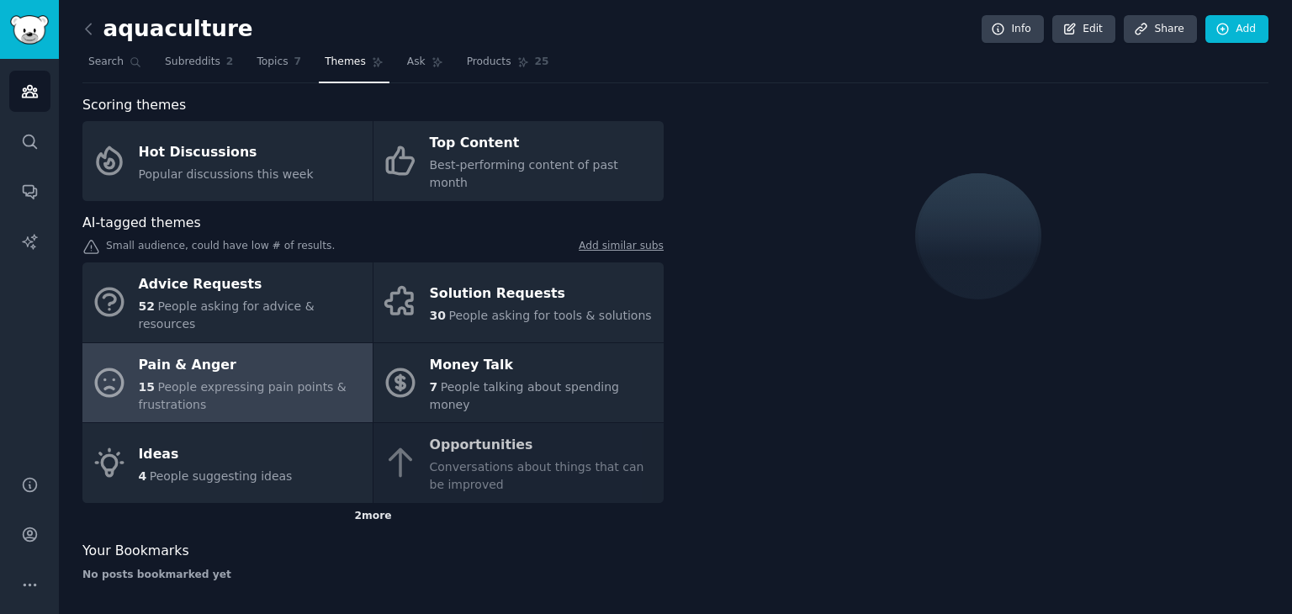
click at [379, 503] on div "2 more" at bounding box center [372, 516] width 581 height 27
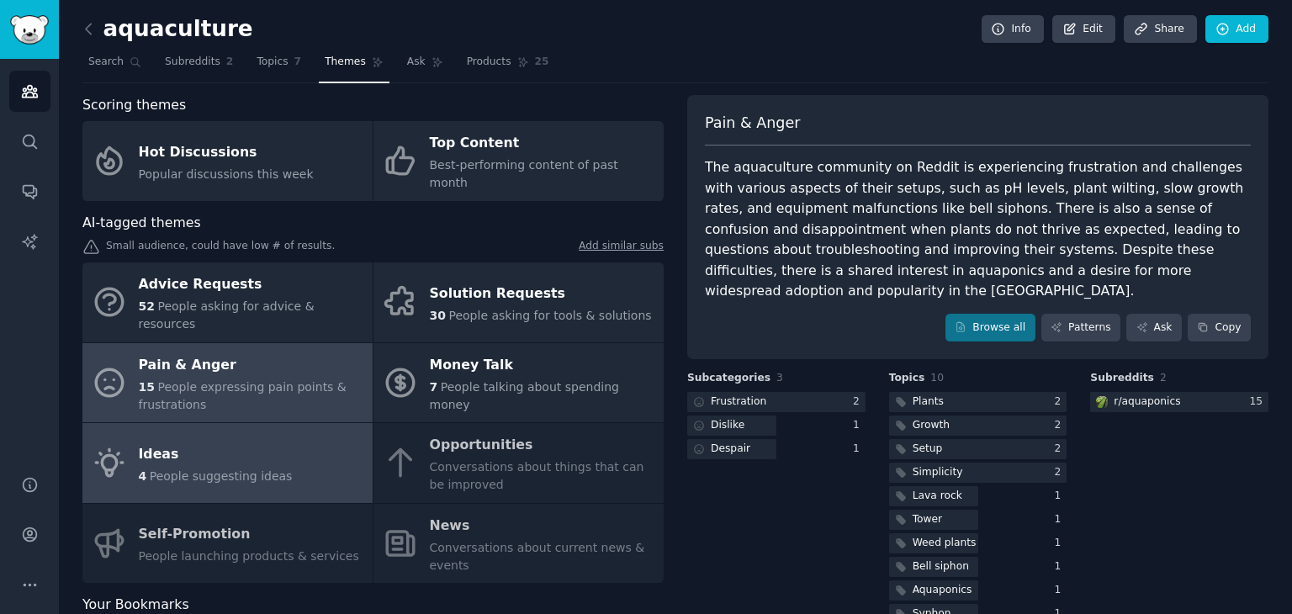
click at [337, 423] on link "Ideas 4 People suggesting ideas" at bounding box center [227, 463] width 290 height 80
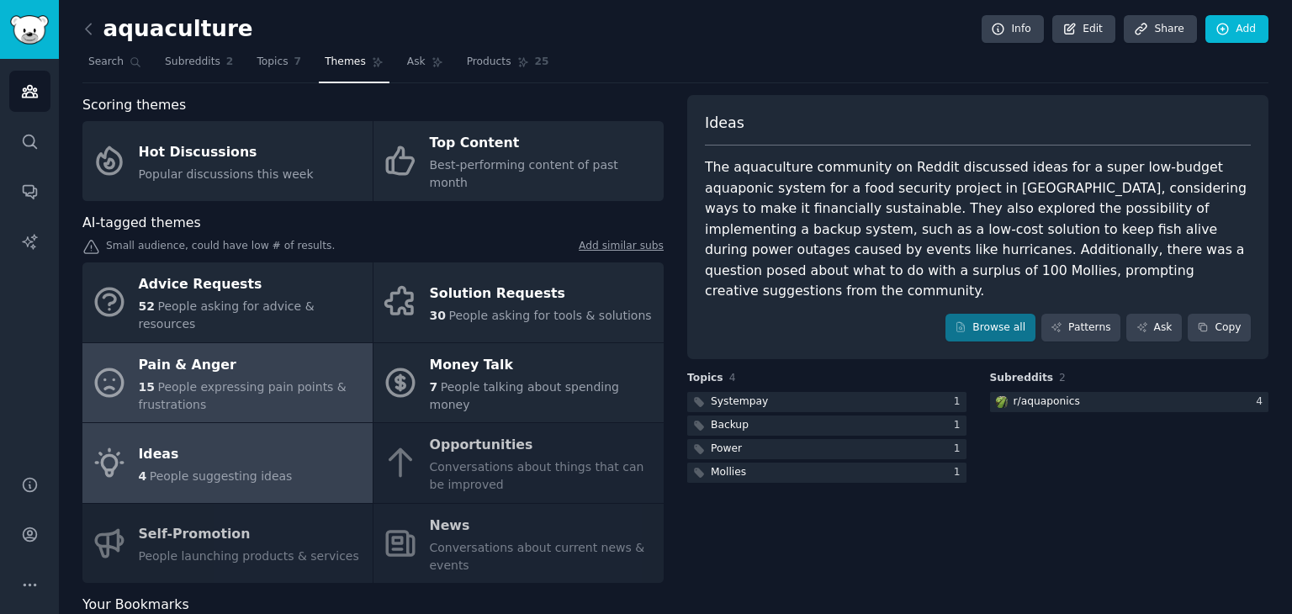
click at [262, 379] on div "15 People expressing pain points & frustrations" at bounding box center [251, 396] width 225 height 35
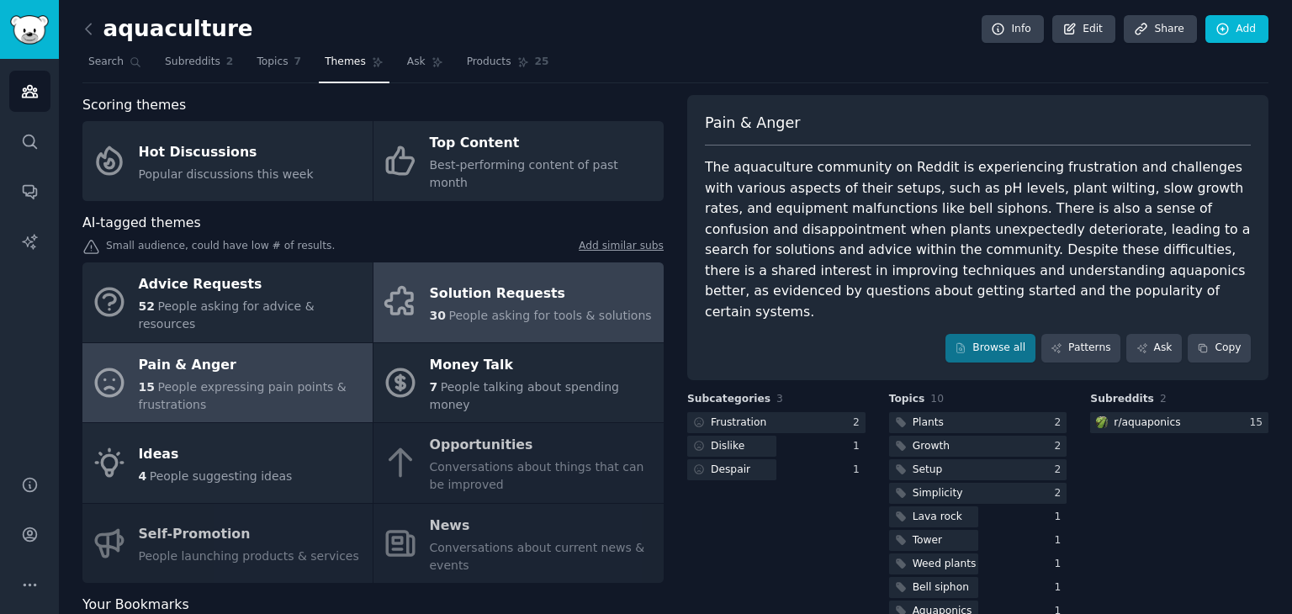
click at [444, 307] on div "30 People asking for tools & solutions" at bounding box center [541, 316] width 222 height 18
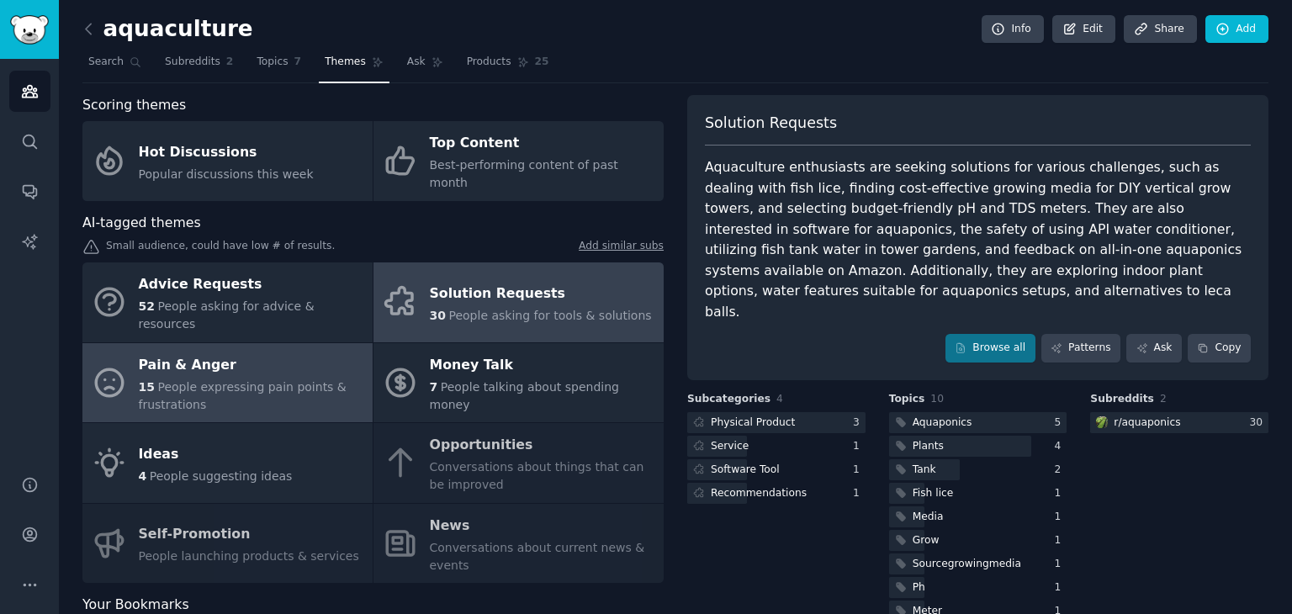
click at [315, 352] on div "Pain & Anger" at bounding box center [251, 365] width 225 height 27
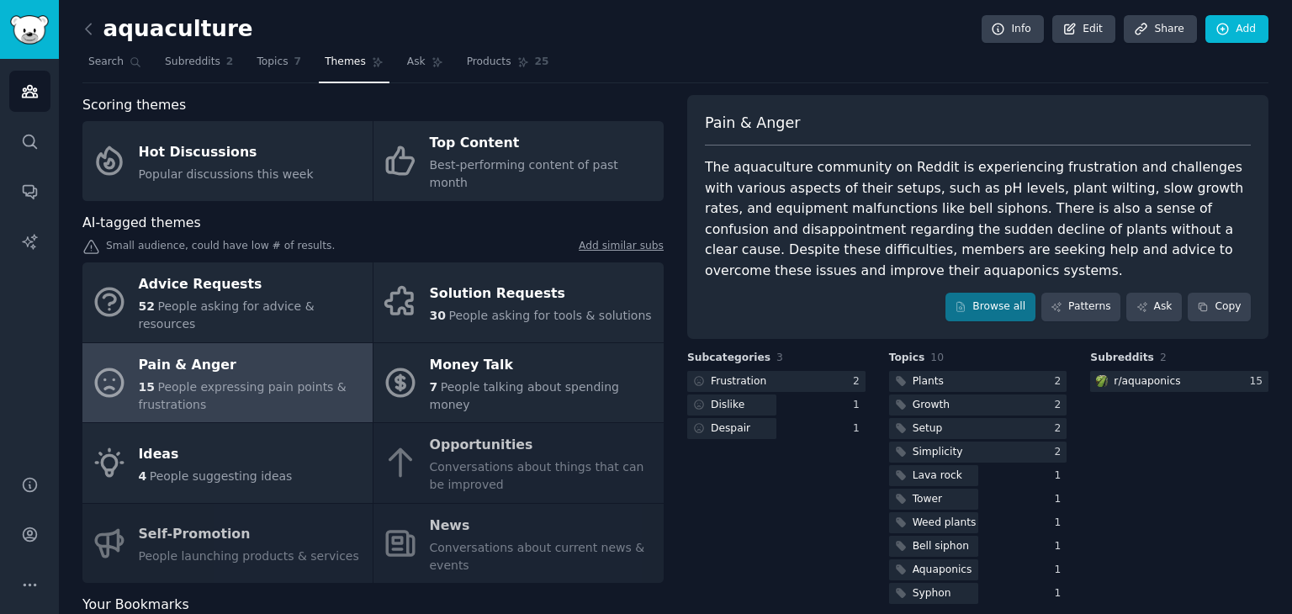
scroll to position [21, 0]
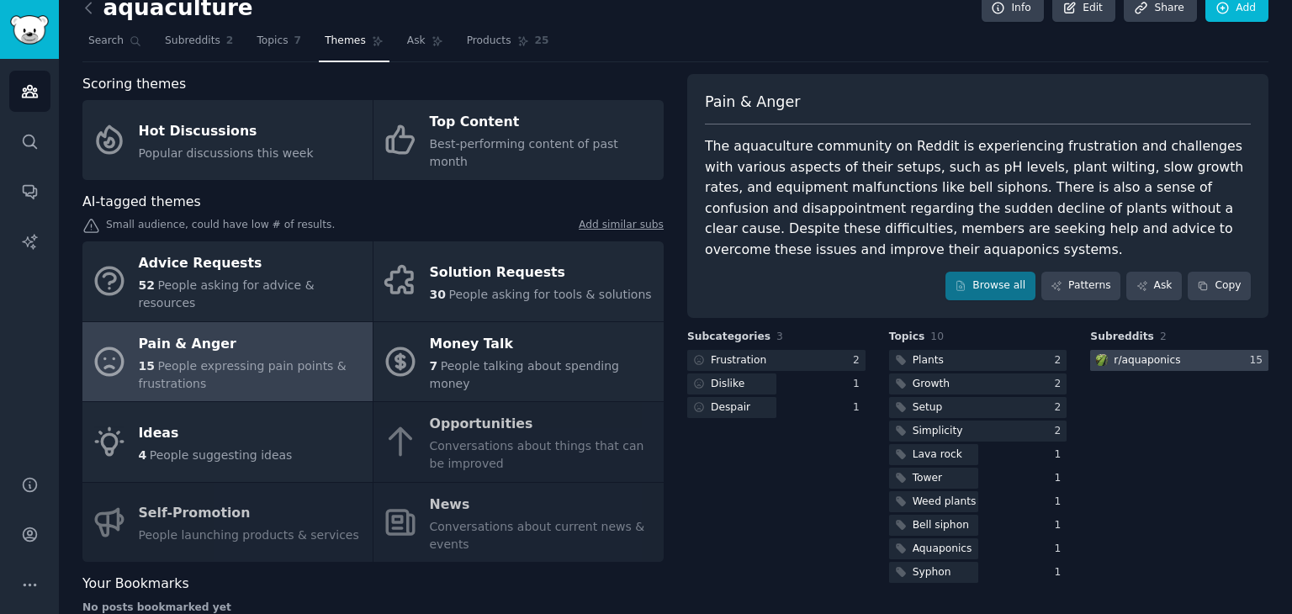
click at [1242, 362] on div at bounding box center [1179, 360] width 178 height 21
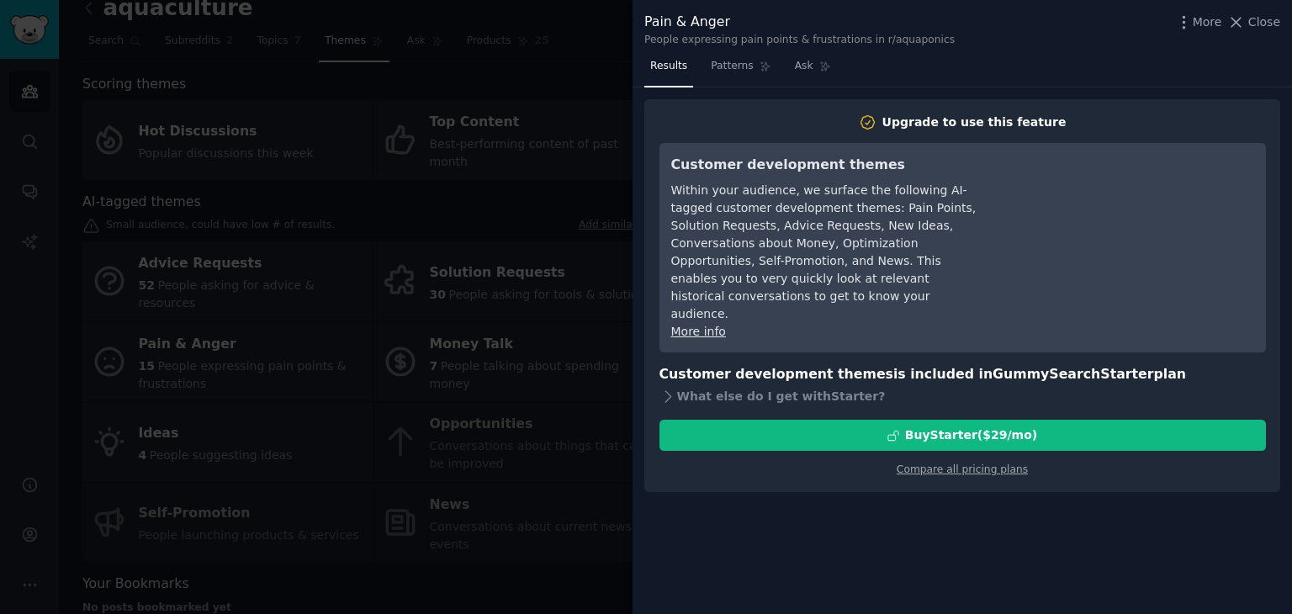
click at [582, 563] on div at bounding box center [646, 307] width 1292 height 614
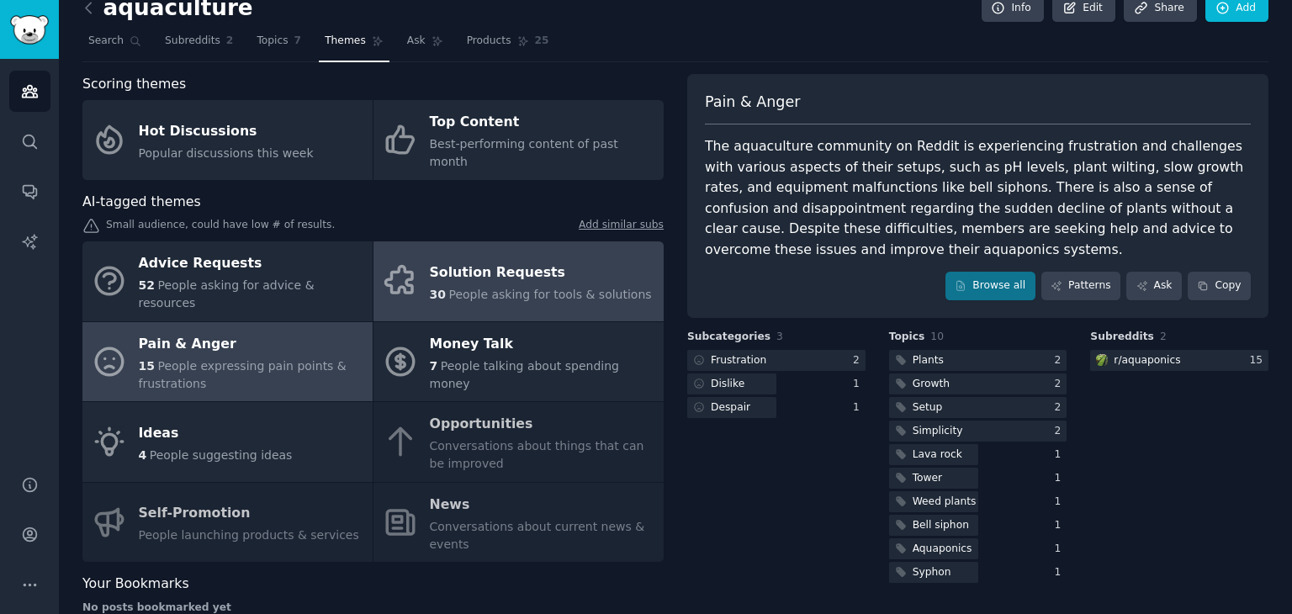
click at [517, 286] on div "30 People asking for tools & solutions" at bounding box center [541, 295] width 222 height 18
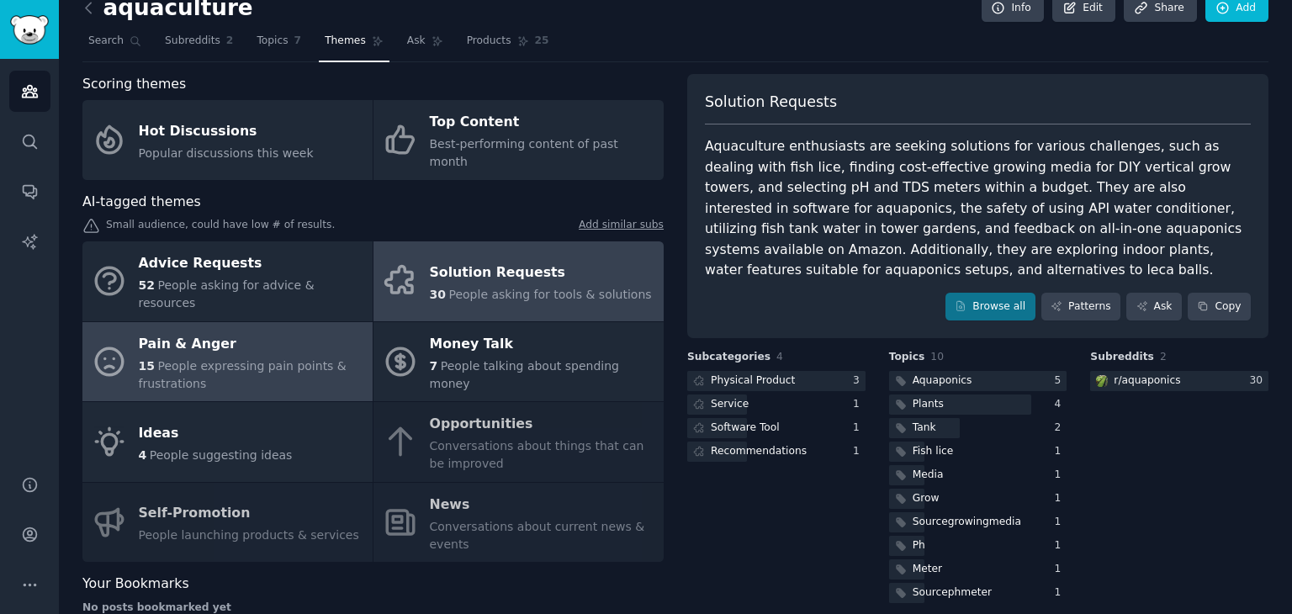
click at [306, 358] on div "15 People expressing pain points & frustrations" at bounding box center [251, 375] width 225 height 35
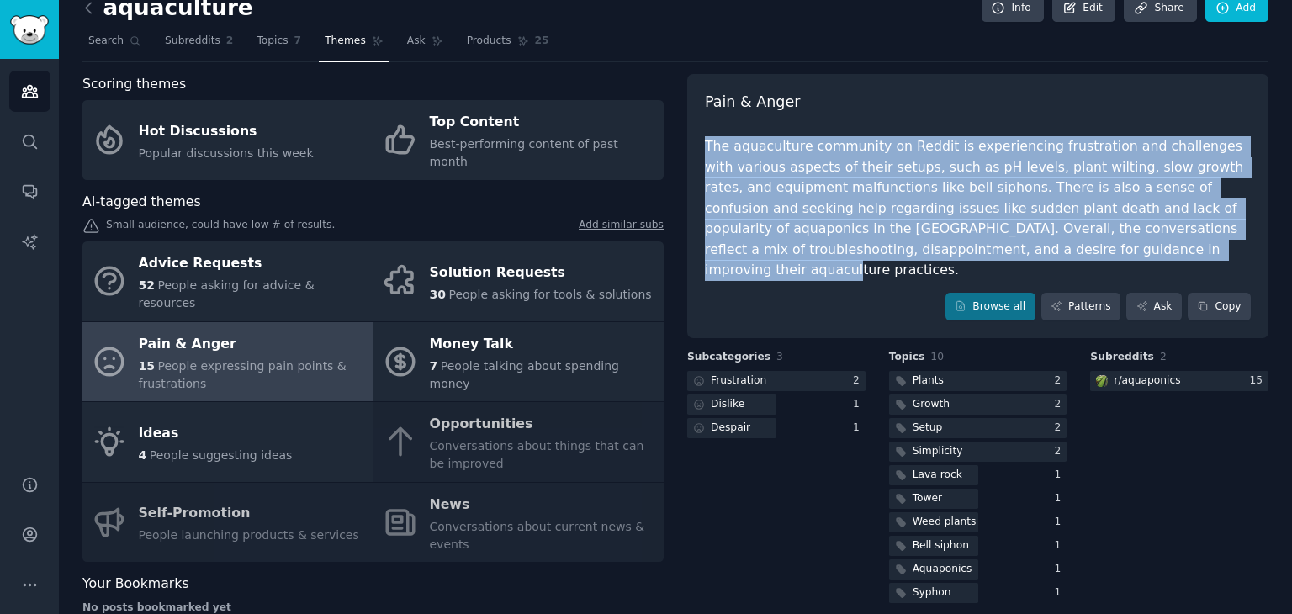
drag, startPoint x: 702, startPoint y: 146, endPoint x: 946, endPoint y: 245, distance: 263.4
click at [946, 245] on div "Pain & Anger The aquaculture community on Reddit is experiencing frustration an…" at bounding box center [977, 206] width 581 height 265
copy div "The aquaculture community on Reddit is experiencing frustration and challenges …"
click at [91, 13] on icon at bounding box center [89, 8] width 18 height 18
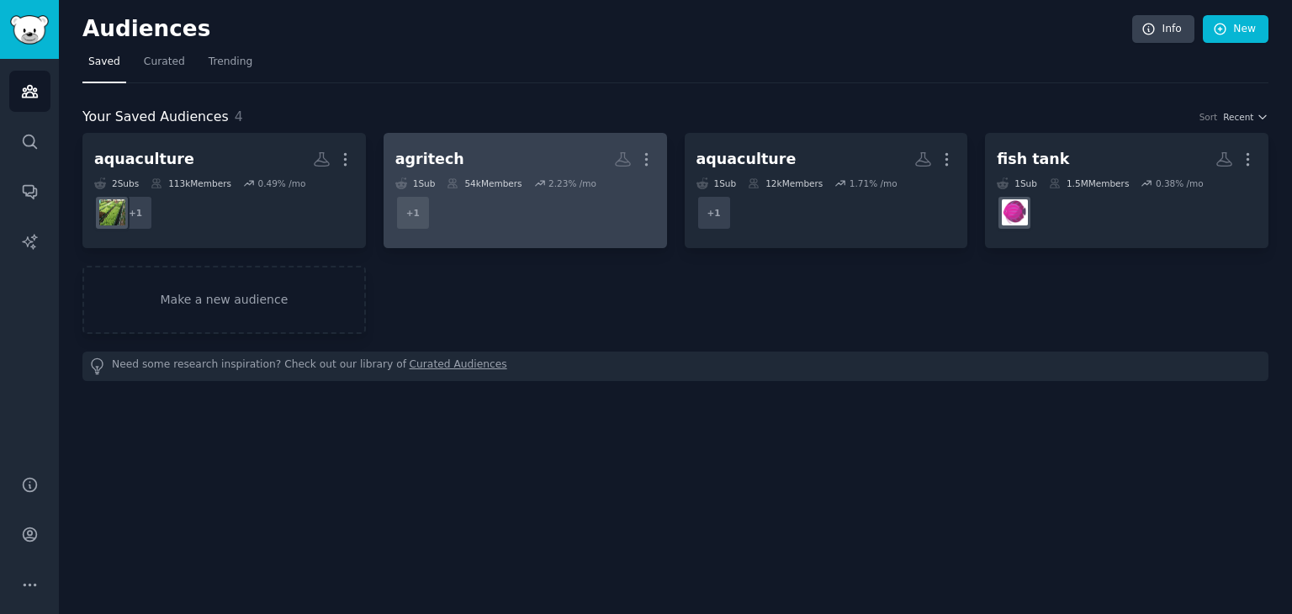
click at [532, 191] on dd "+ 1" at bounding box center [525, 212] width 260 height 47
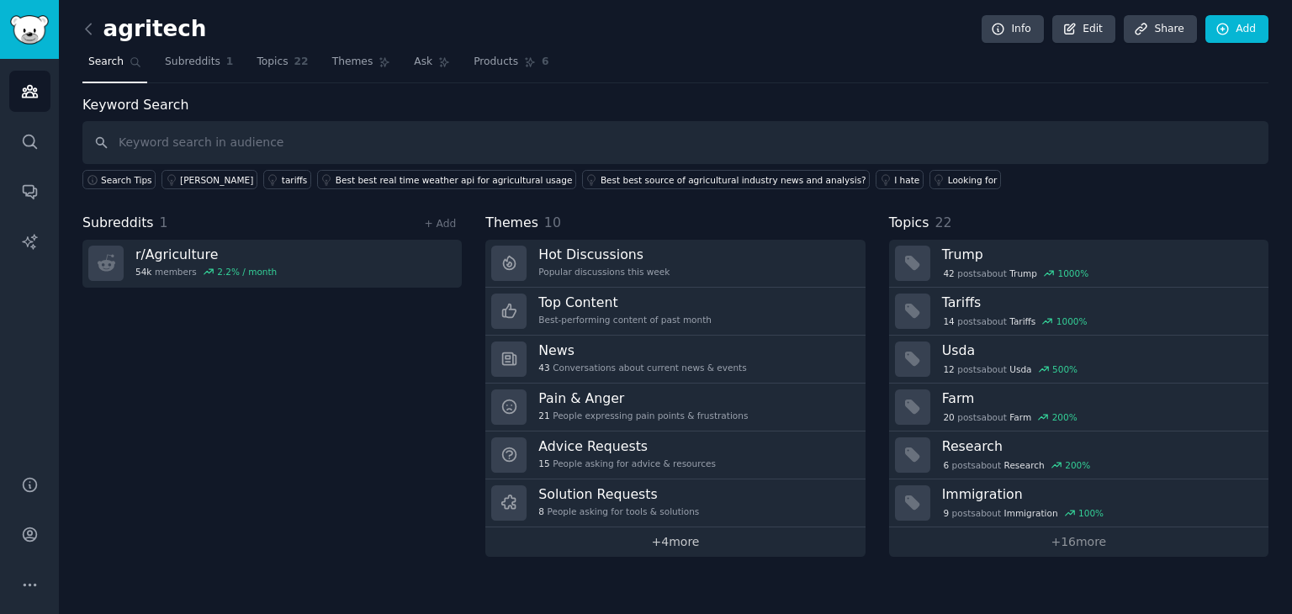
click at [675, 527] on link "+ 4 more" at bounding box center [674, 541] width 379 height 29
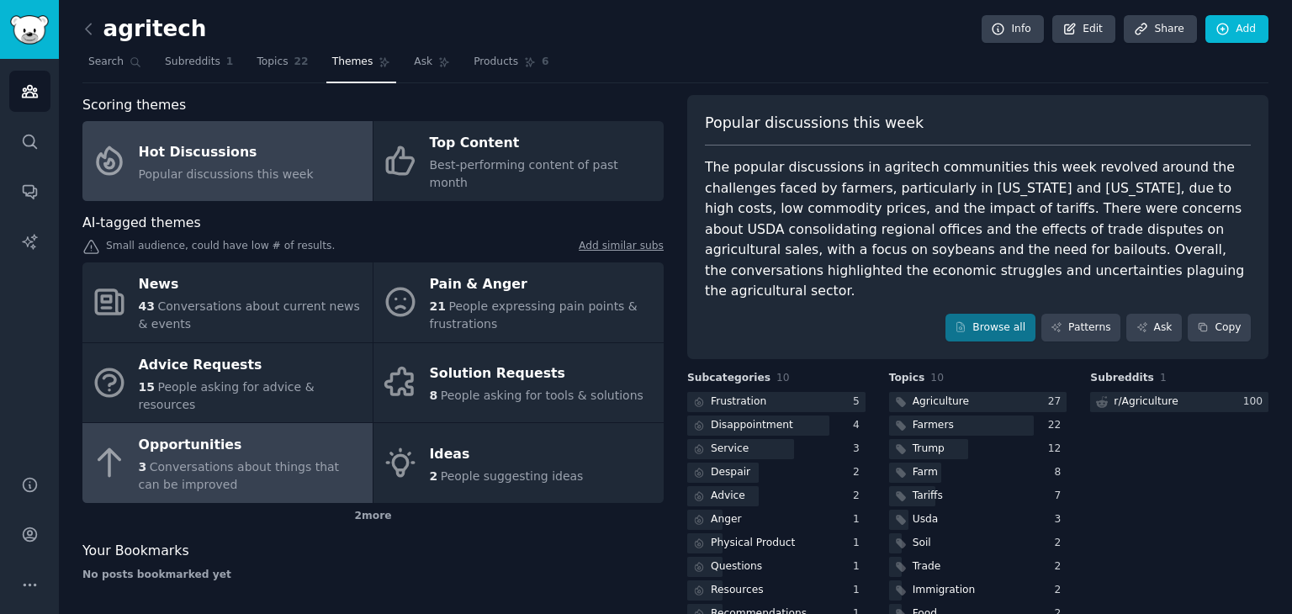
click at [277, 432] on div "Opportunities" at bounding box center [251, 445] width 225 height 27
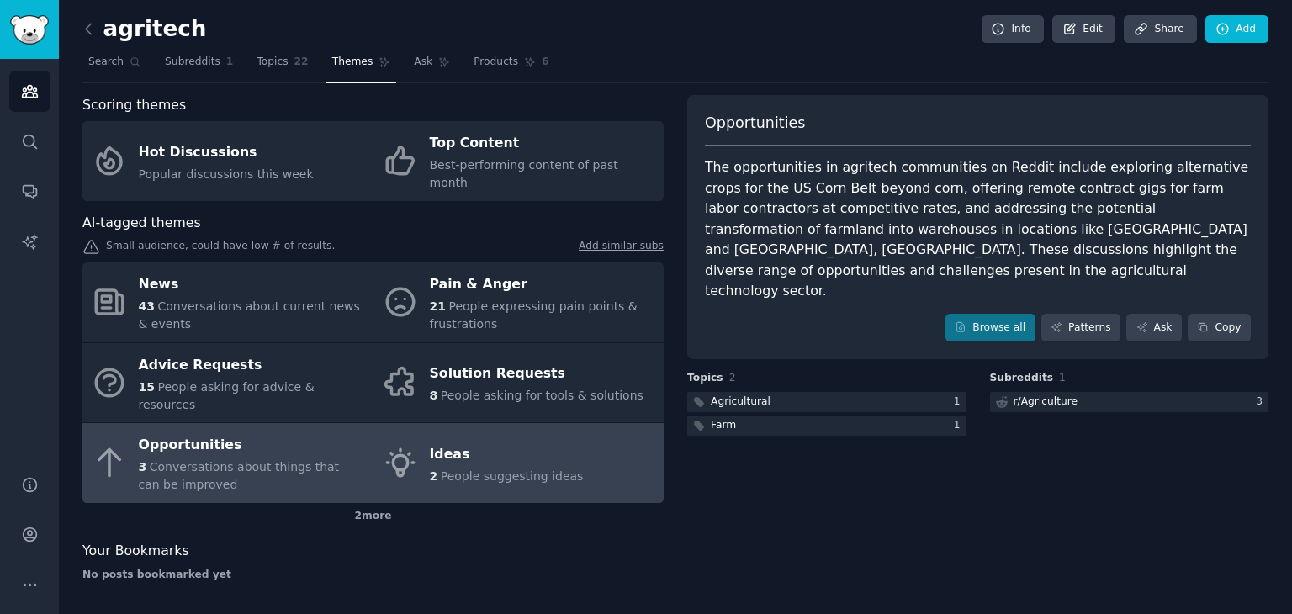
click at [556, 441] on div "Ideas" at bounding box center [507, 454] width 154 height 27
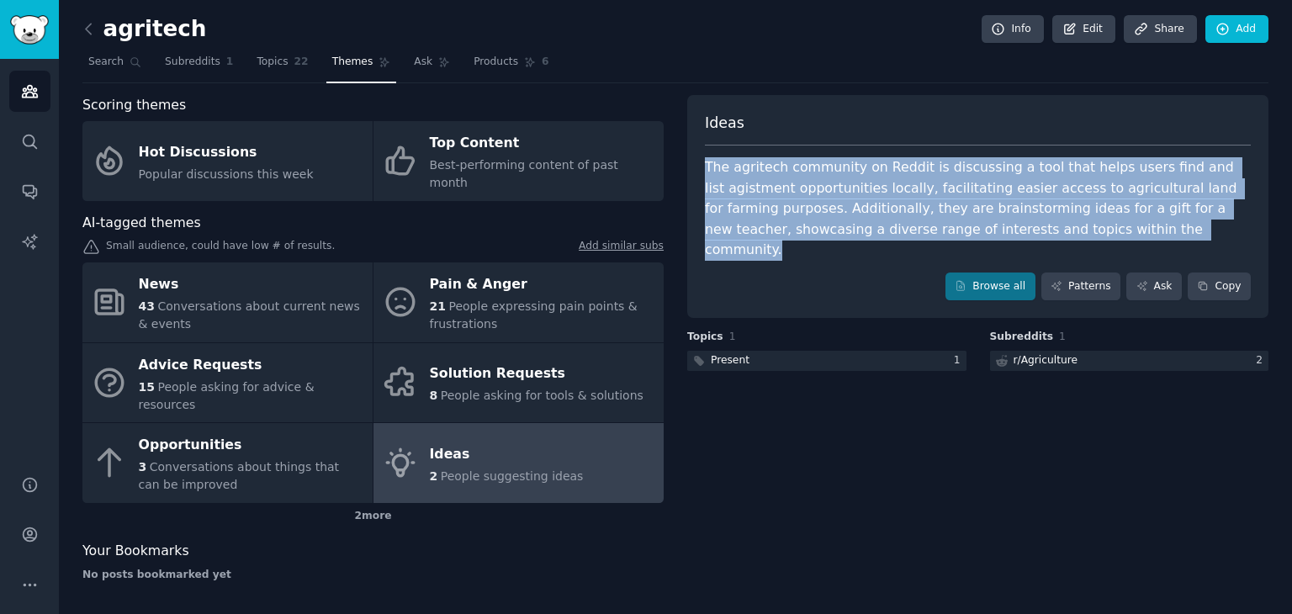
drag, startPoint x: 705, startPoint y: 163, endPoint x: 1027, endPoint y: 223, distance: 327.7
click at [1027, 223] on div "The agritech community on Reddit is discussing a tool that helps users find and…" at bounding box center [978, 208] width 546 height 103
copy div "The agritech community on Reddit is discussing a tool that helps users find and…"
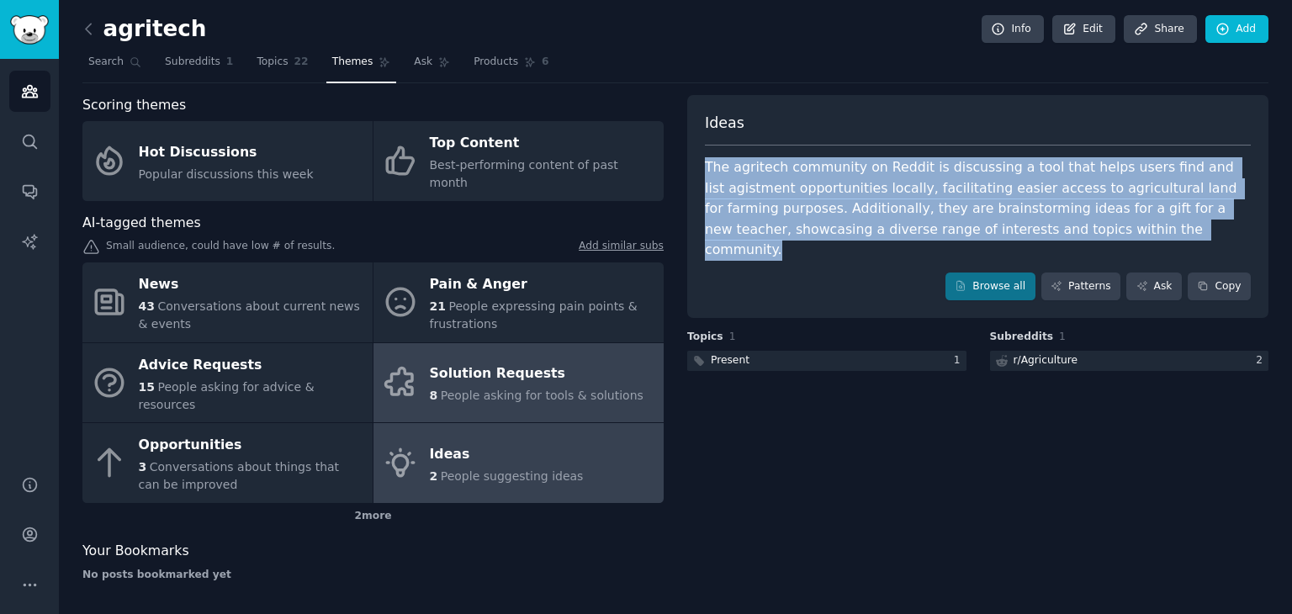
click at [452, 361] on div "Solution Requests" at bounding box center [537, 374] width 214 height 27
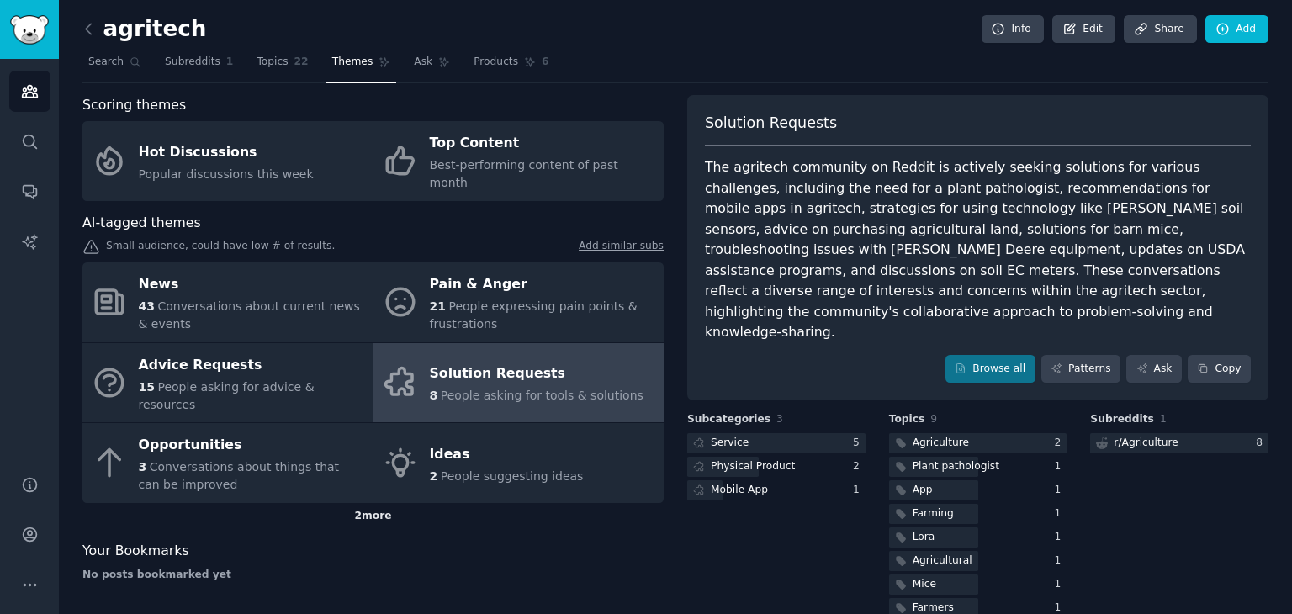
click at [367, 503] on div "2 more" at bounding box center [372, 516] width 581 height 27
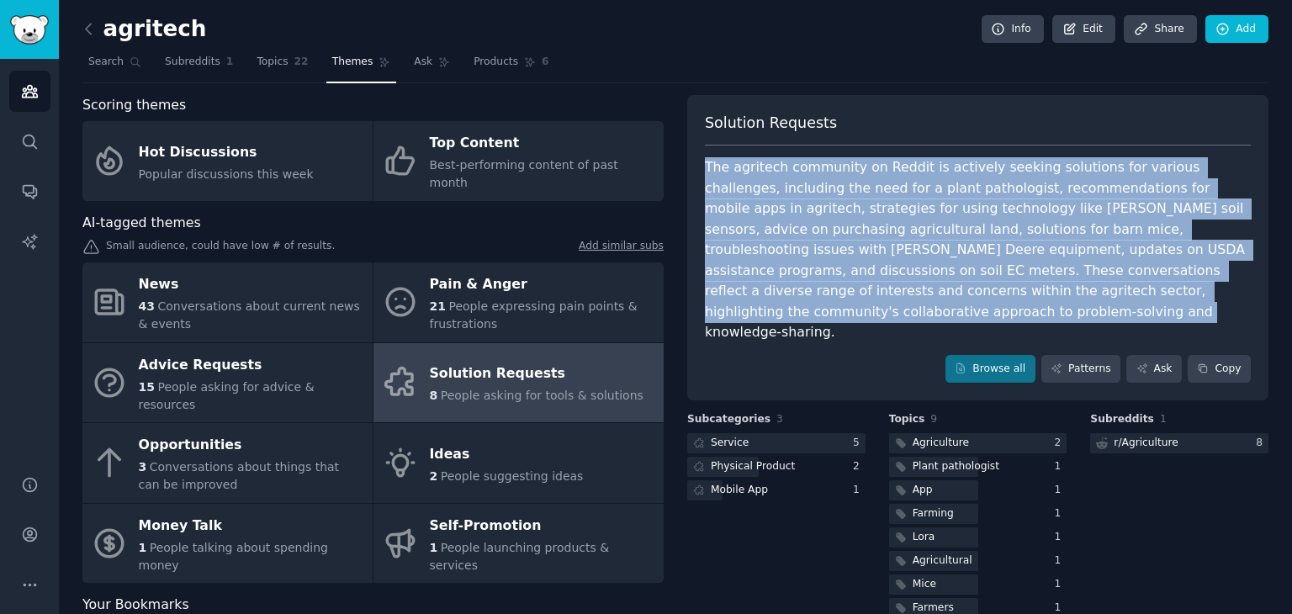
drag, startPoint x: 703, startPoint y: 168, endPoint x: 1218, endPoint y: 297, distance: 530.7
click at [1218, 297] on div "The agritech community on Reddit is actively seeking solutions for various chal…" at bounding box center [978, 250] width 546 height 186
copy div "The agritech community on Reddit is actively seeking solutions for various chal…"
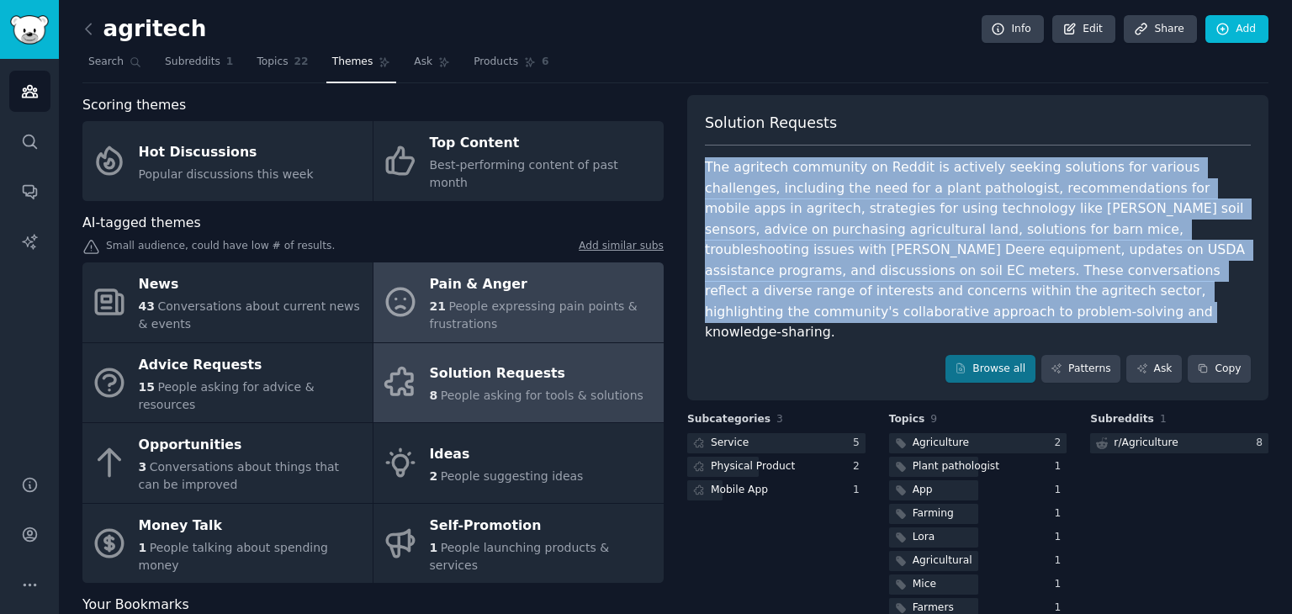
click at [543, 272] on div "Pain & Anger" at bounding box center [542, 285] width 225 height 27
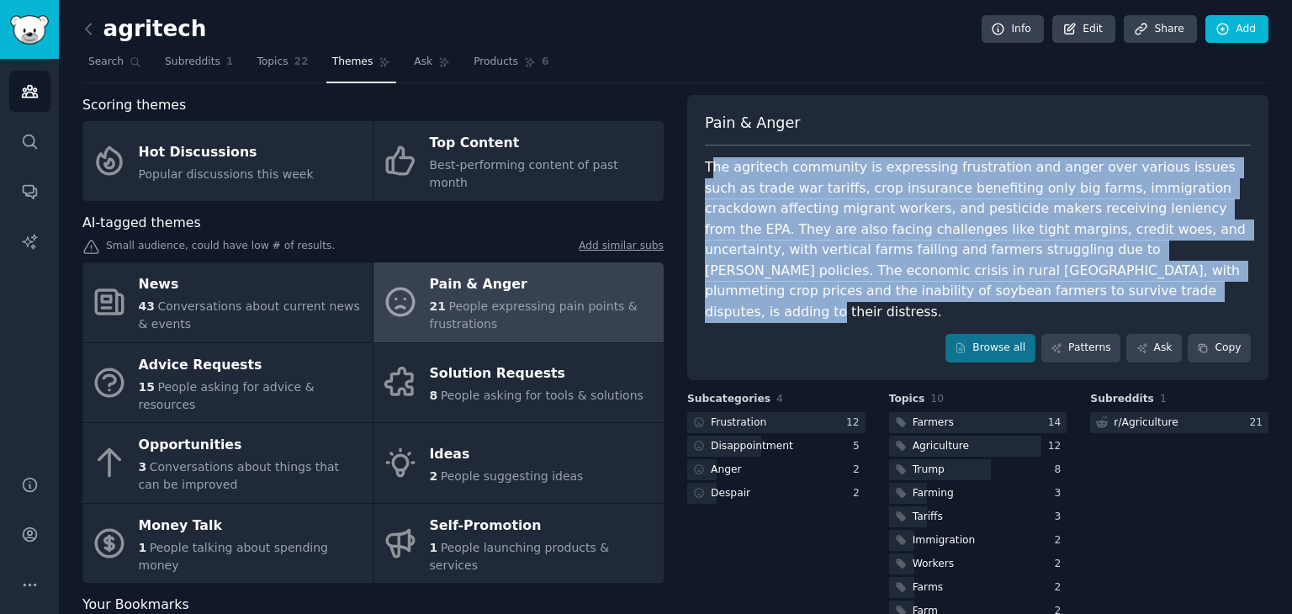
drag, startPoint x: 707, startPoint y: 166, endPoint x: 880, endPoint y: 290, distance: 212.7
click at [880, 290] on div "The agritech community is expressing frustration and anger over various issues …" at bounding box center [978, 239] width 546 height 165
drag, startPoint x: 880, startPoint y: 290, endPoint x: 701, endPoint y: 163, distance: 219.6
click at [701, 163] on div "Pain & Anger The agritech community is expressing frustration and anger over va…" at bounding box center [977, 237] width 581 height 285
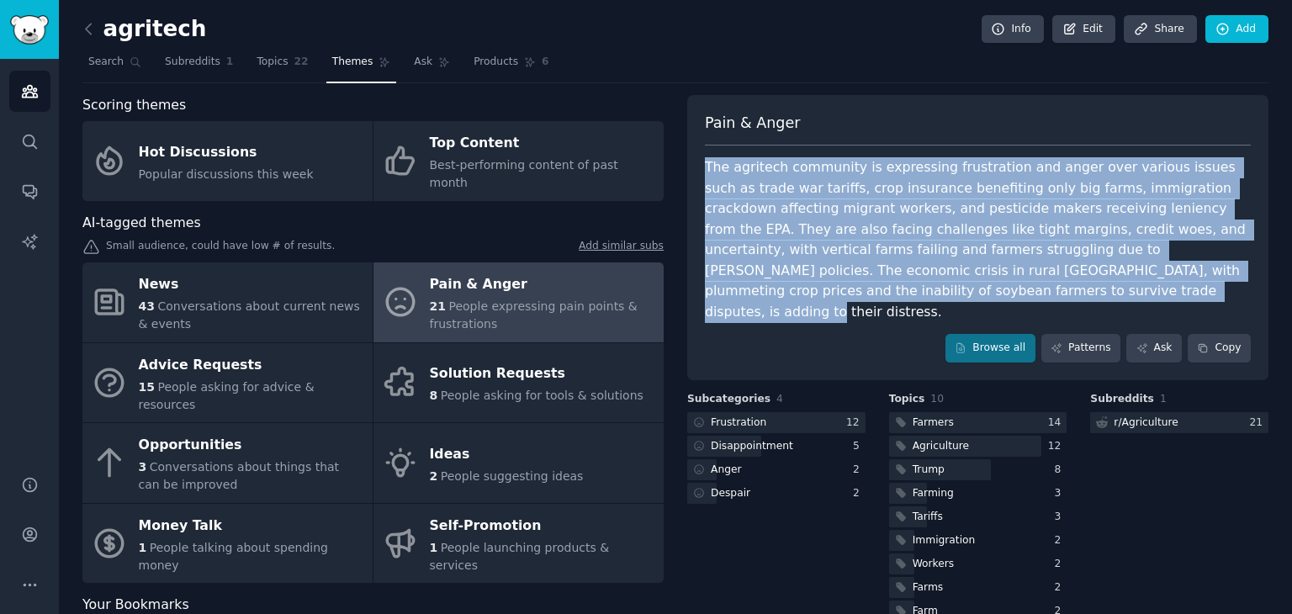
copy div "The agritech community is expressing frustration and anger over various issues …"
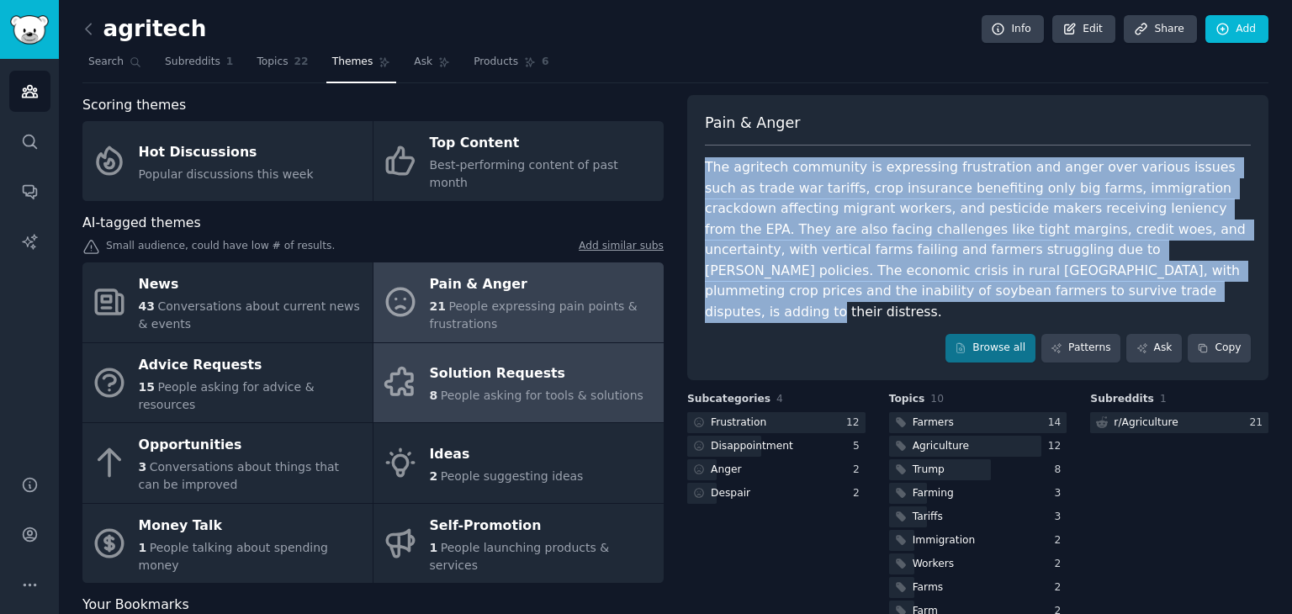
click at [509, 361] on div "Solution Requests" at bounding box center [537, 374] width 214 height 27
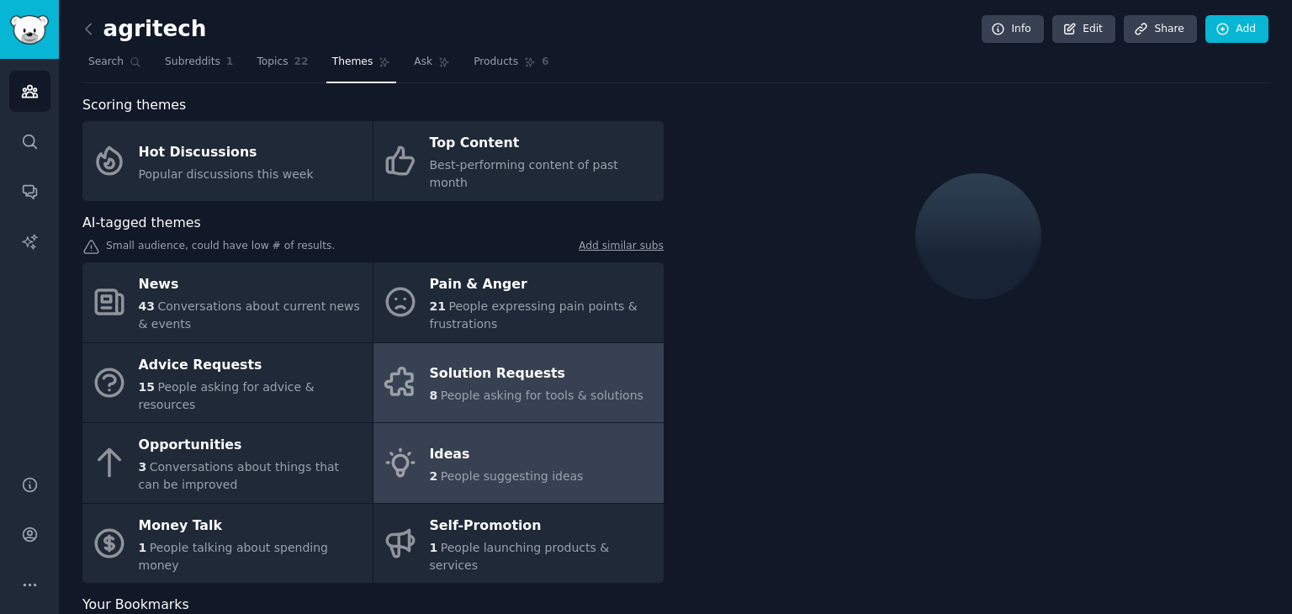
click at [498, 441] on div "Ideas" at bounding box center [507, 454] width 154 height 27
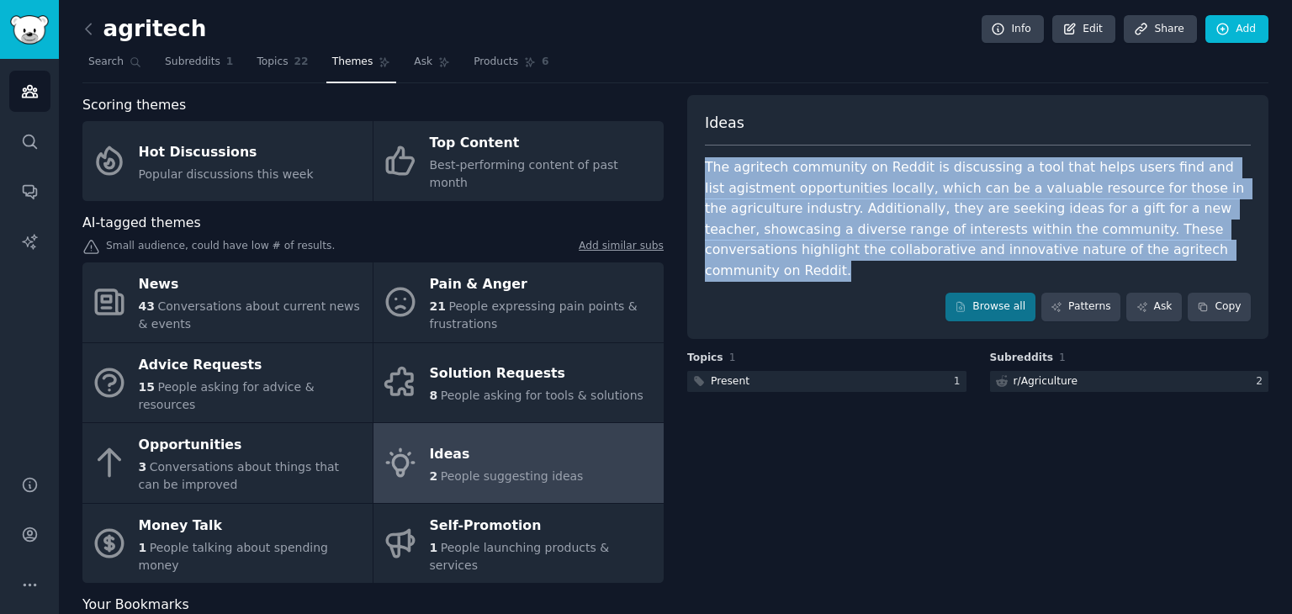
drag, startPoint x: 704, startPoint y: 163, endPoint x: 1182, endPoint y: 258, distance: 487.2
click at [1182, 258] on div "The agritech community on Reddit is discussing a tool that helps users find and…" at bounding box center [978, 219] width 546 height 124
copy div "The agritech community on Reddit is discussing a tool that helps users find and…"
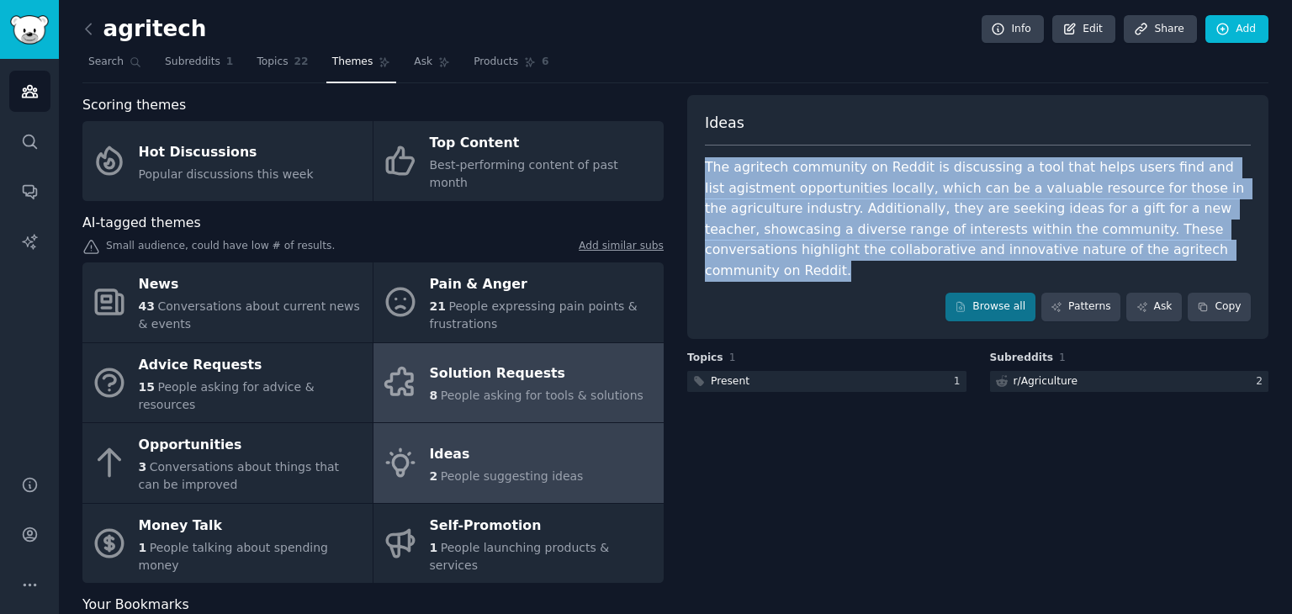
click at [562, 389] on span "People asking for tools & solutions" at bounding box center [542, 395] width 203 height 13
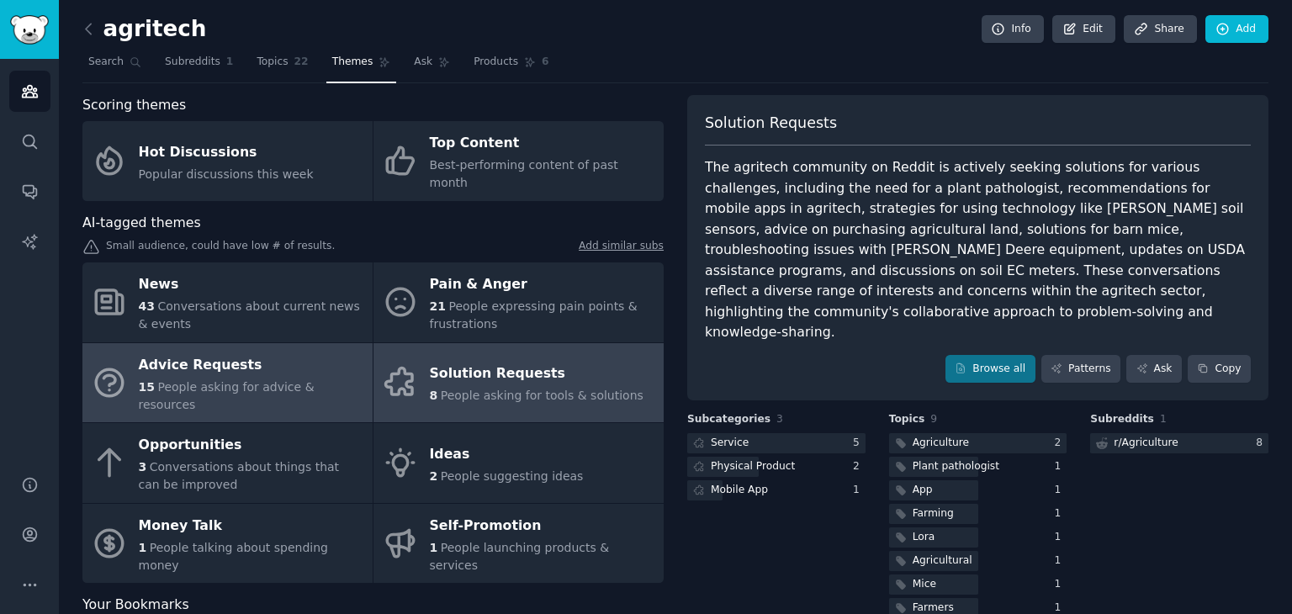
click at [295, 352] on div "Advice Requests" at bounding box center [251, 365] width 225 height 27
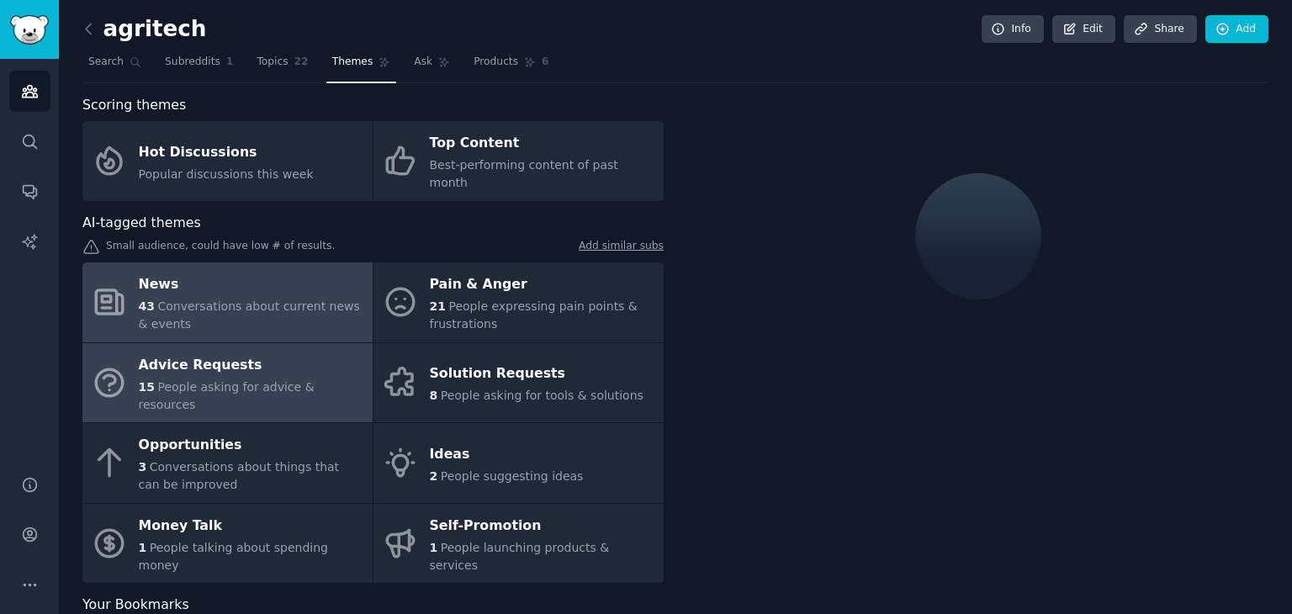
click at [284, 304] on div "43 Conversations about current news & events" at bounding box center [251, 315] width 225 height 35
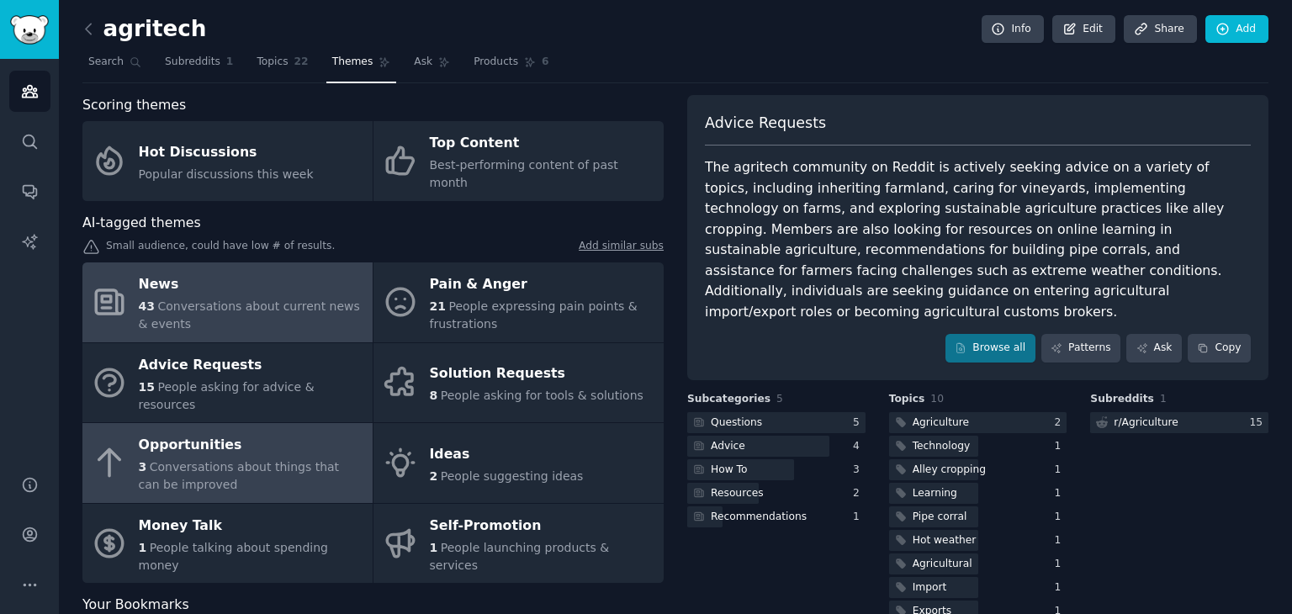
click at [276, 432] on div "Opportunities" at bounding box center [251, 445] width 225 height 27
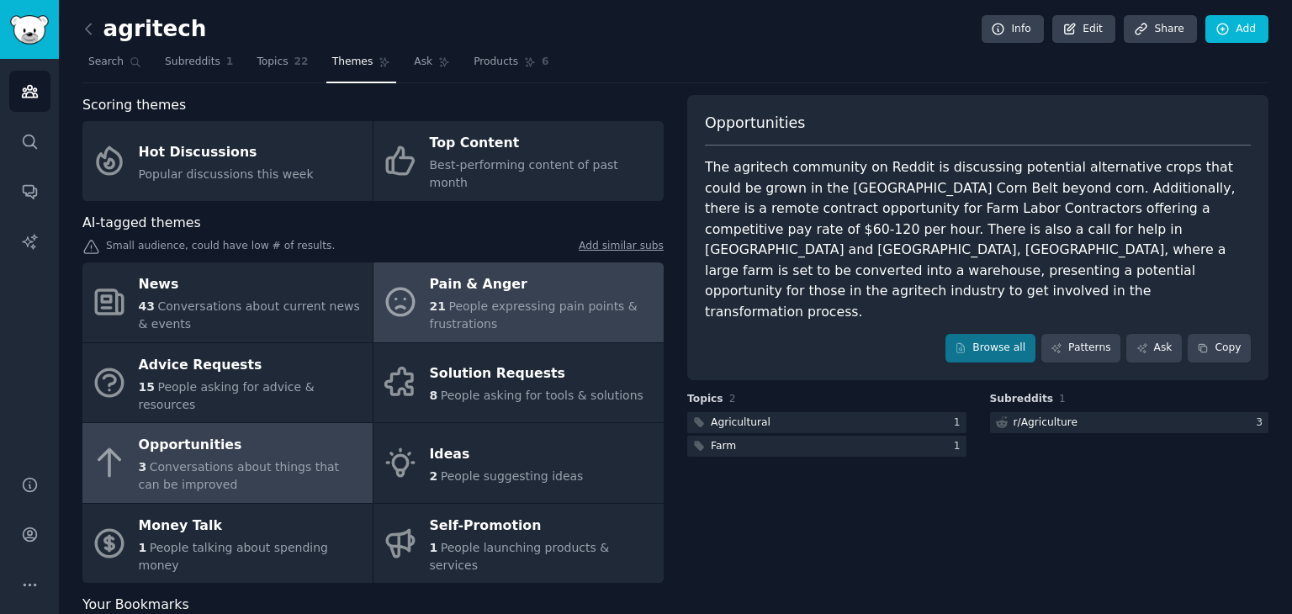
click at [501, 299] on div "21 People expressing pain points & frustrations" at bounding box center [542, 315] width 225 height 35
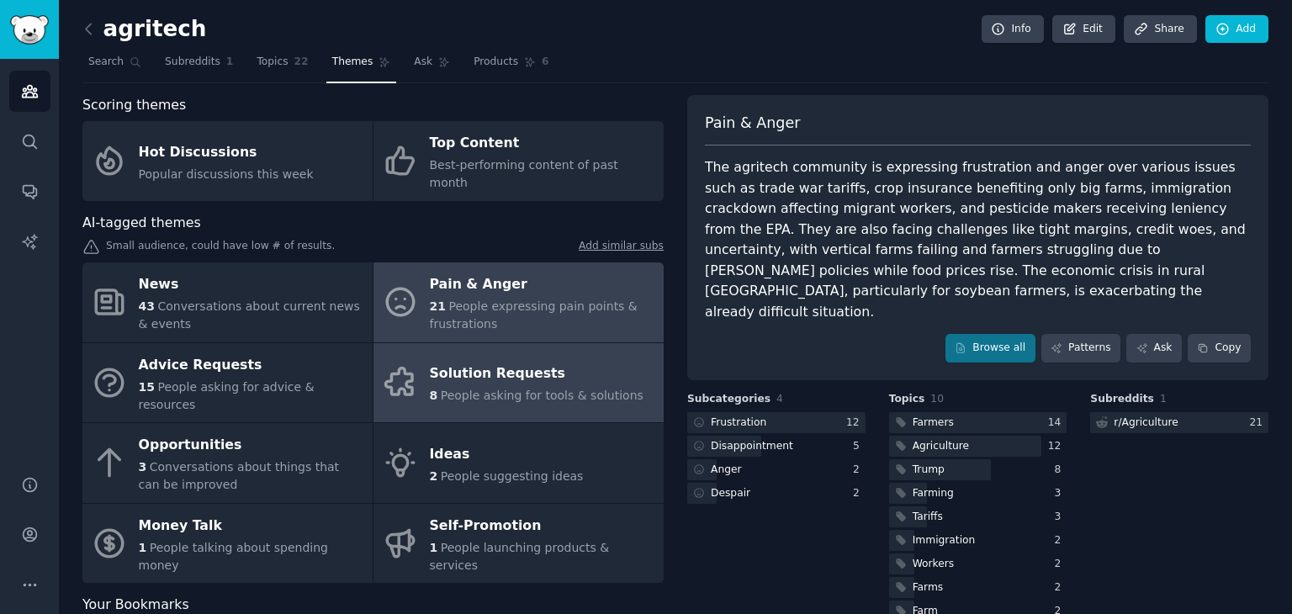
click at [511, 361] on div "Solution Requests" at bounding box center [537, 374] width 214 height 27
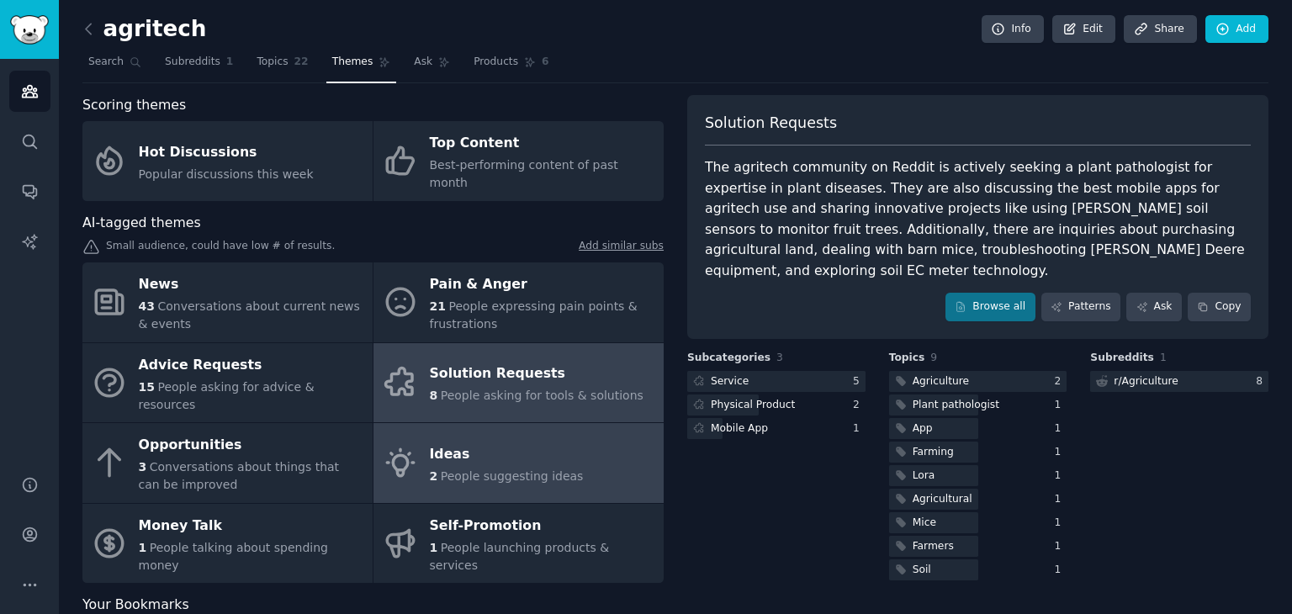
click at [545, 441] on div "Ideas" at bounding box center [507, 454] width 154 height 27
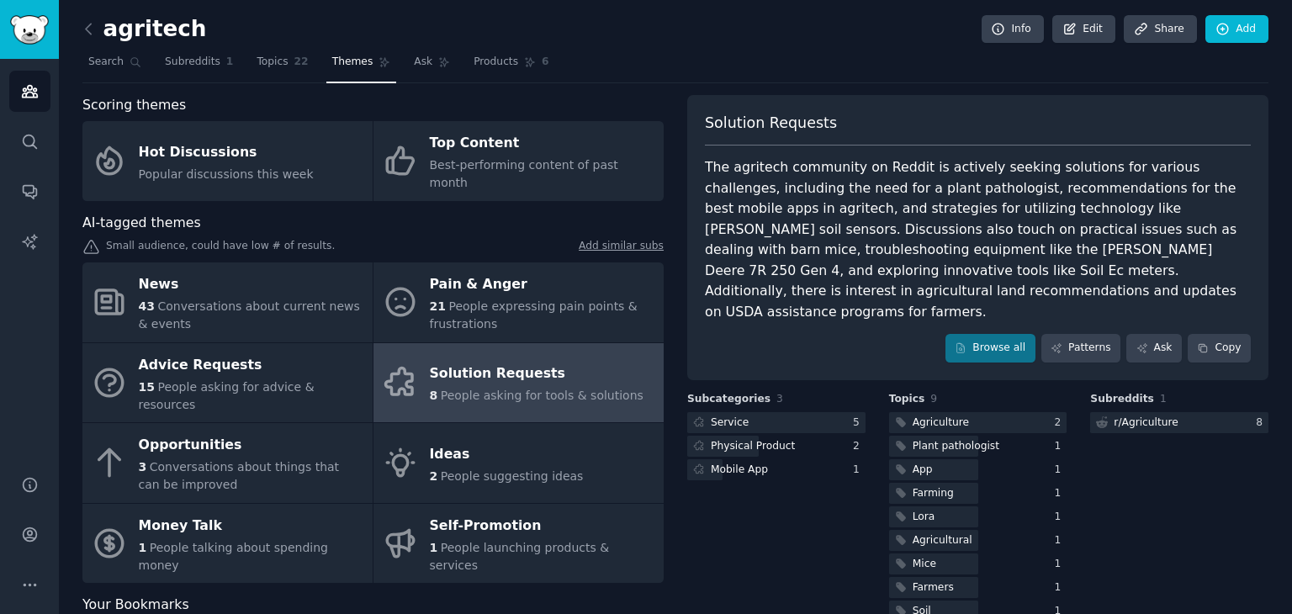
click at [128, 29] on h2 "agritech" at bounding box center [144, 29] width 124 height 27
click at [94, 31] on icon at bounding box center [89, 29] width 18 height 18
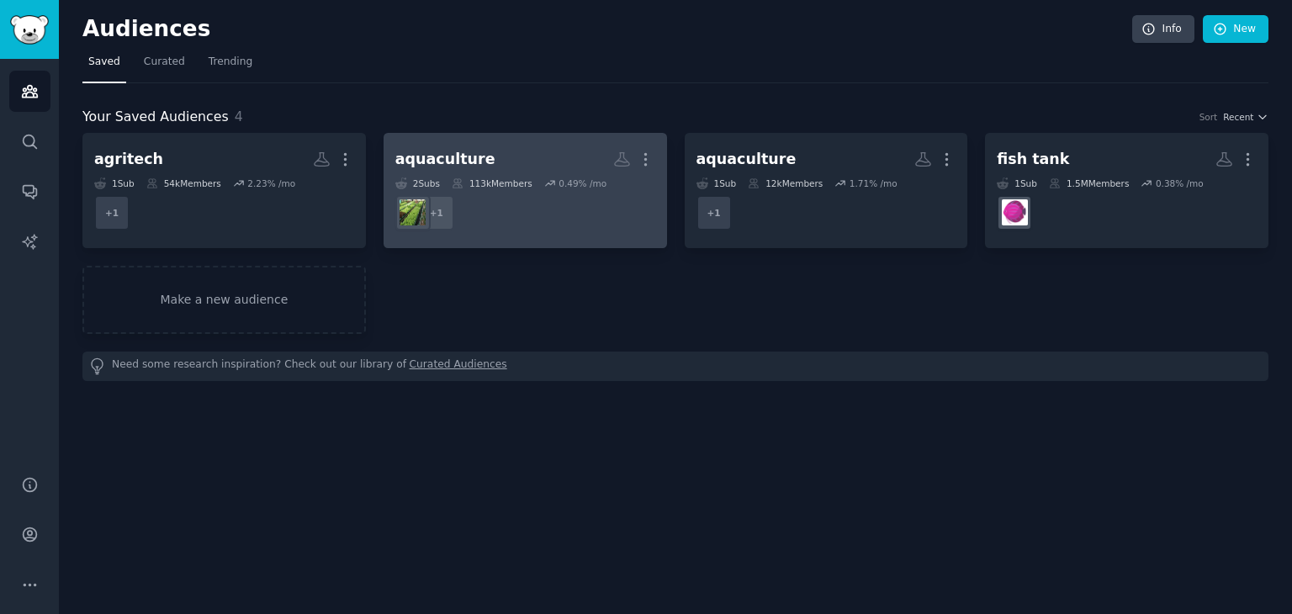
click at [473, 193] on dd "r/Aquaculture + 1" at bounding box center [525, 212] width 260 height 47
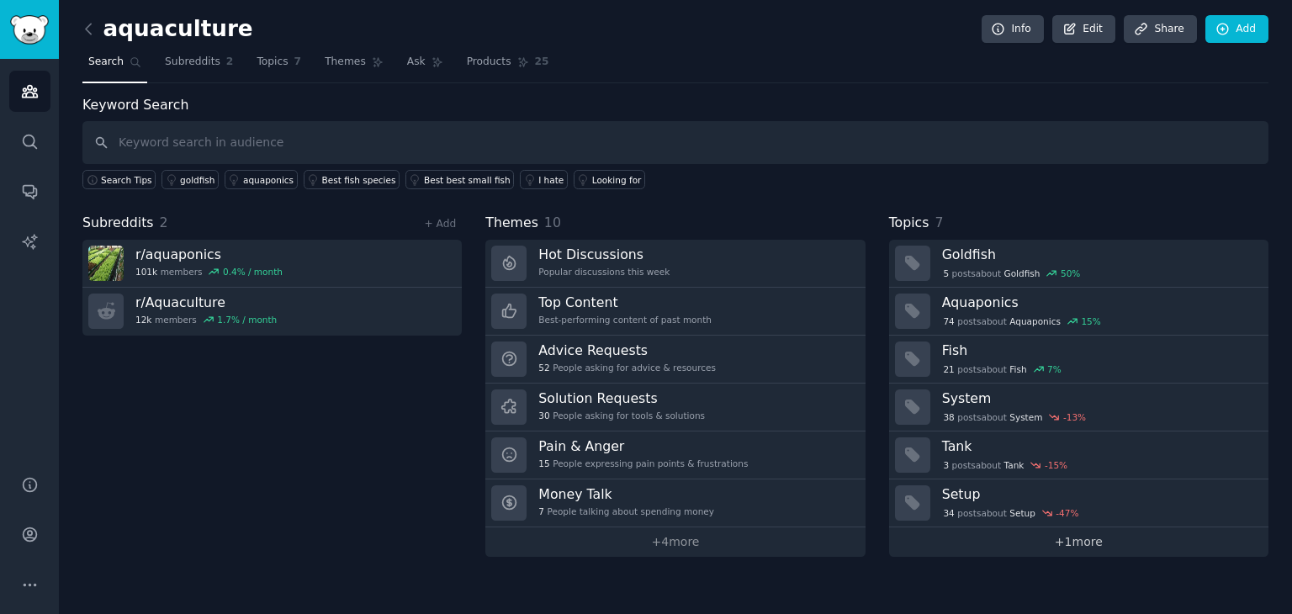
click at [1025, 532] on link "+ 1 more" at bounding box center [1078, 541] width 379 height 29
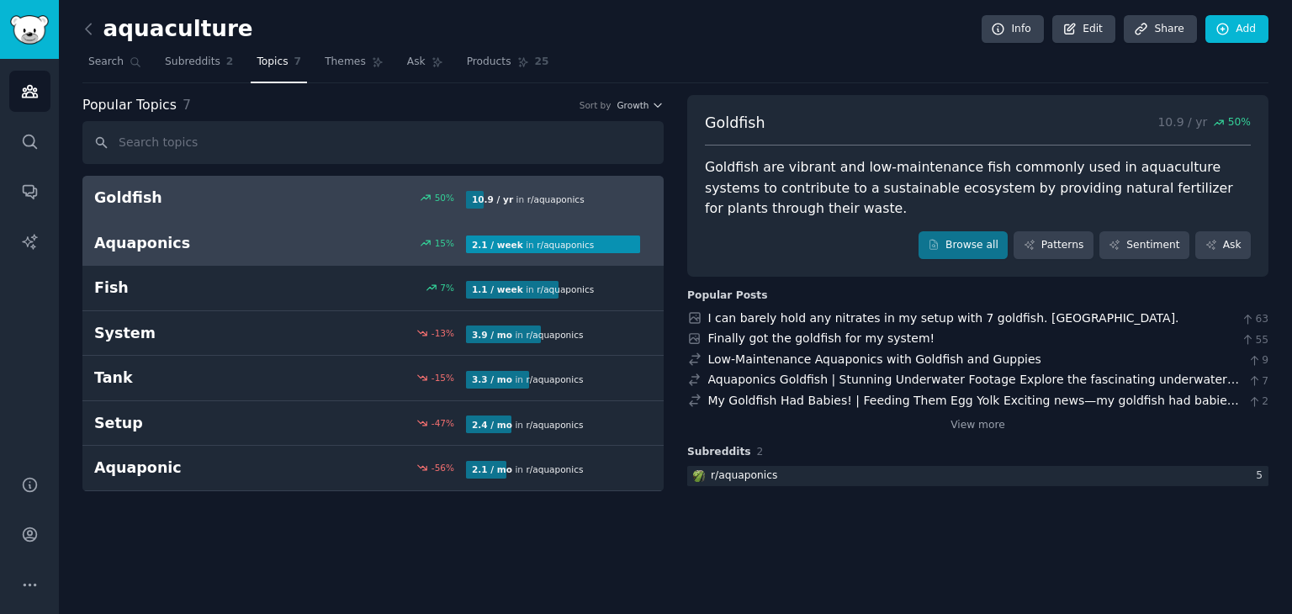
click at [342, 233] on div "Aquaponics 15 % 2.1 / week in r/ aquaponics" at bounding box center [373, 243] width 558 height 21
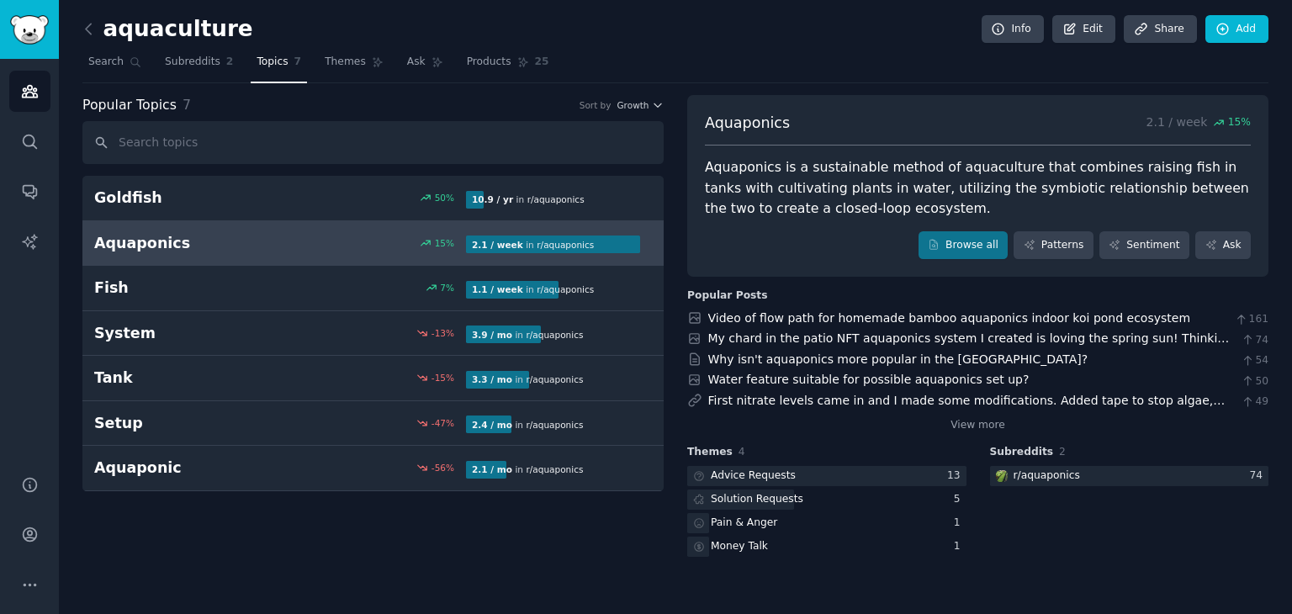
click at [100, 28] on link at bounding box center [92, 29] width 21 height 27
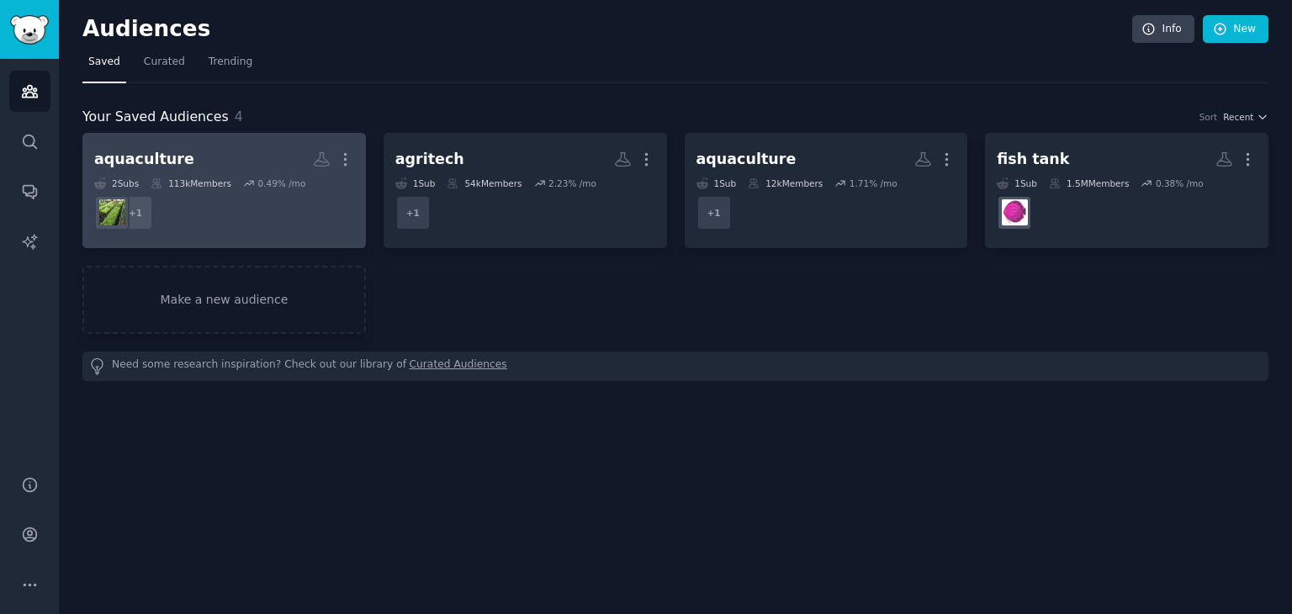
click at [283, 204] on dd "+ 1" at bounding box center [224, 212] width 260 height 47
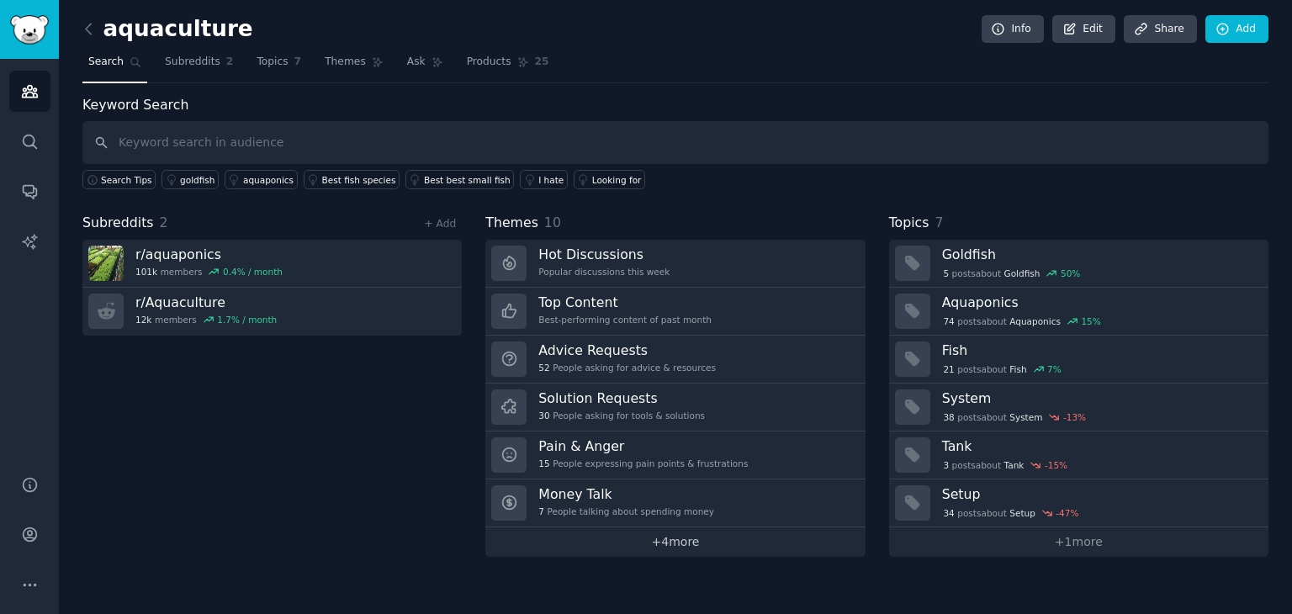
click at [686, 549] on link "+ 4 more" at bounding box center [674, 541] width 379 height 29
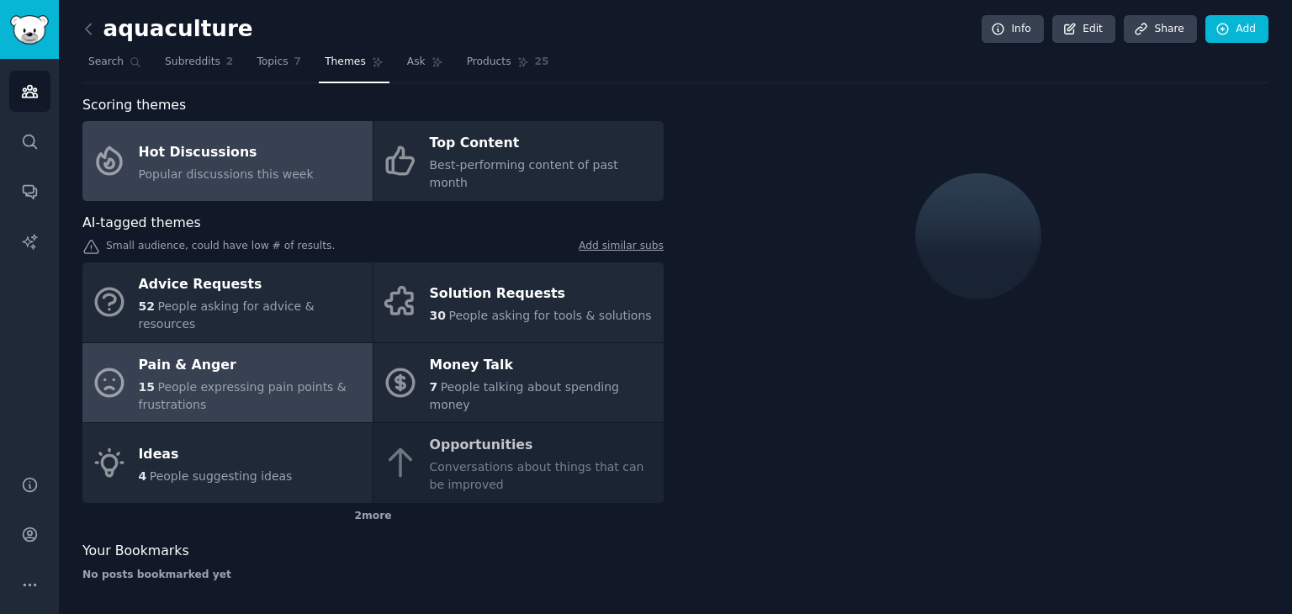
click at [293, 352] on div "Pain & Anger" at bounding box center [251, 365] width 225 height 27
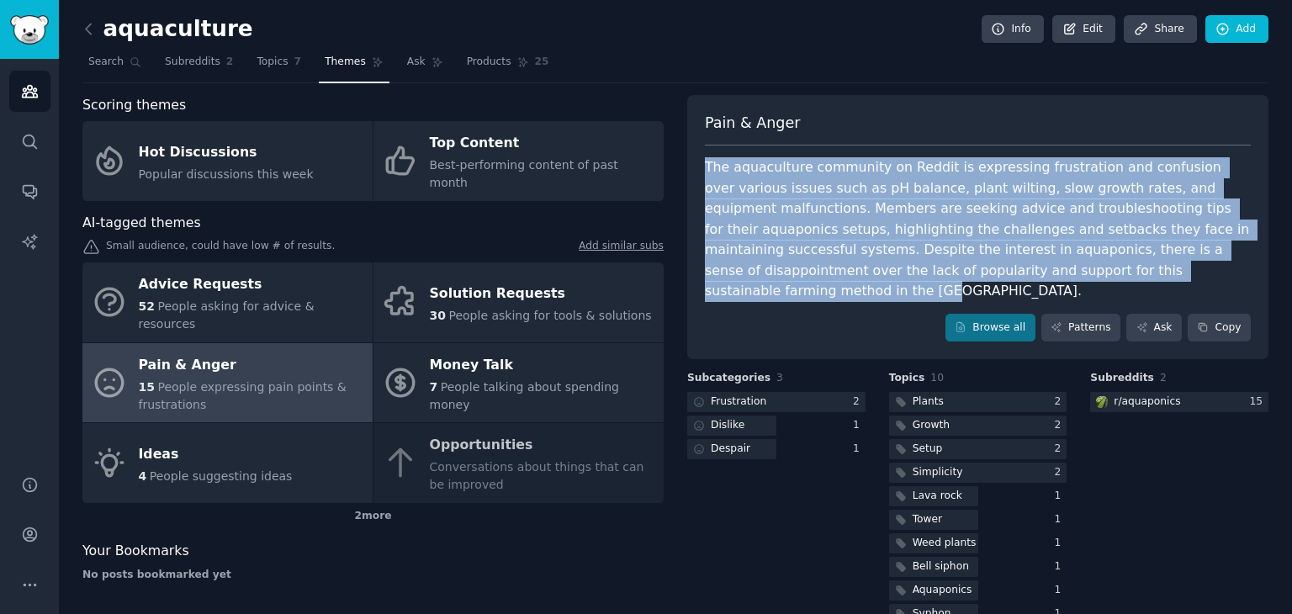
drag, startPoint x: 700, startPoint y: 166, endPoint x: 1050, endPoint y: 266, distance: 364.0
click at [1050, 266] on div "Pain & Anger The aquaculture community on Reddit is expressing frustration and …" at bounding box center [977, 227] width 581 height 265
copy div "The aquaculture community on Reddit is expressing frustration and confusion ove…"
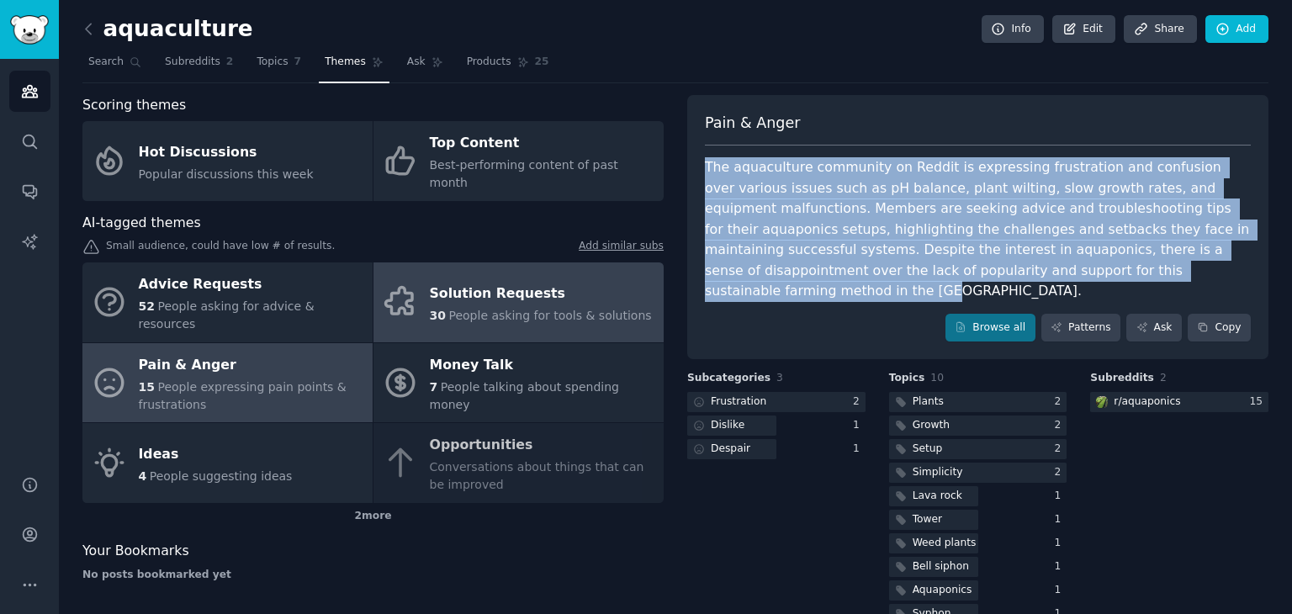
click at [558, 309] on span "People asking for tools & solutions" at bounding box center [549, 315] width 203 height 13
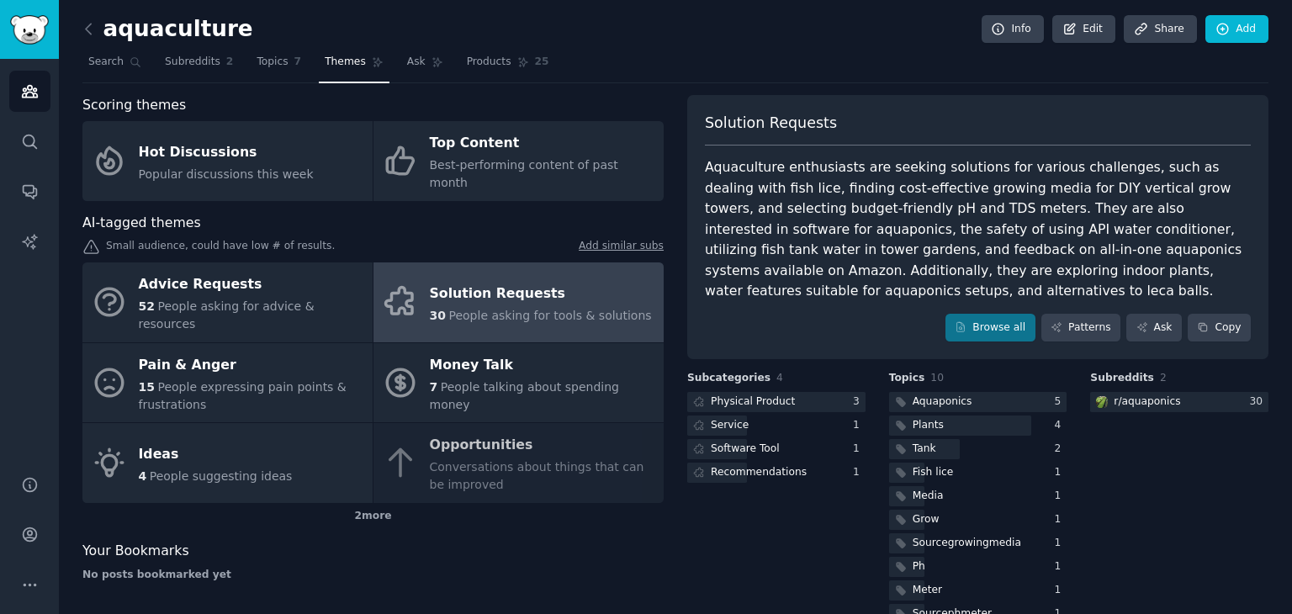
drag, startPoint x: 704, startPoint y: 164, endPoint x: 714, endPoint y: 166, distance: 10.2
click at [705, 164] on div "Aquaculture enthusiasts are seeking solutions for various challenges, such as d…" at bounding box center [978, 229] width 546 height 145
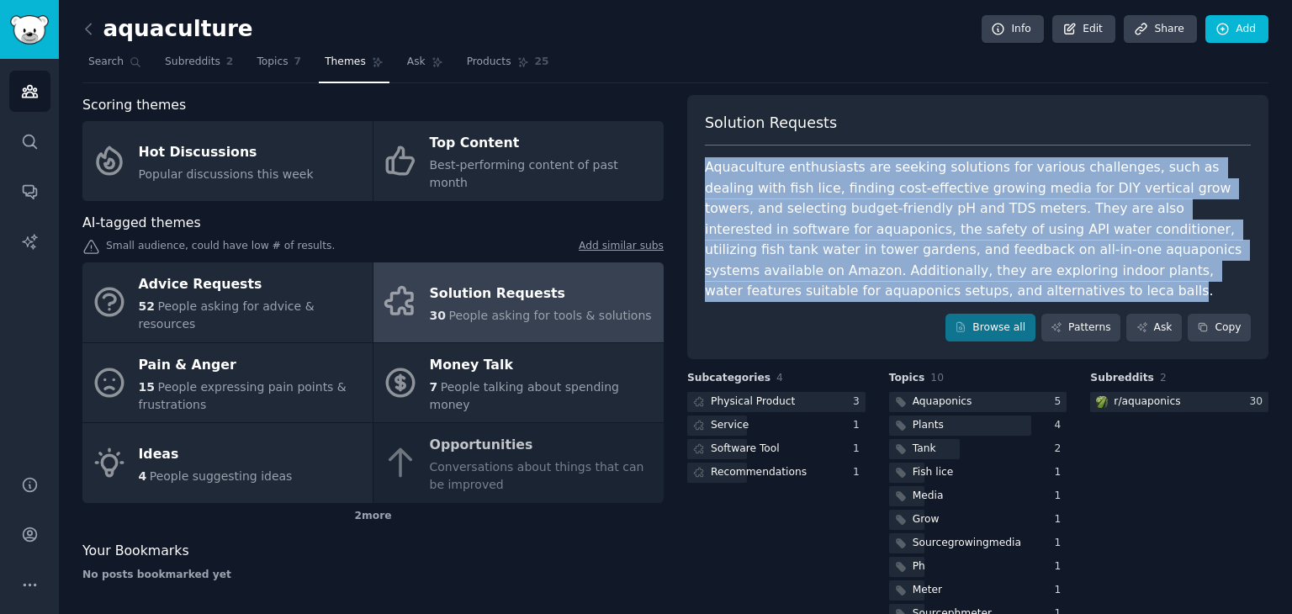
drag, startPoint x: 1224, startPoint y: 275, endPoint x: 700, endPoint y: 168, distance: 534.9
click at [700, 168] on div "Solution Requests Aquaculture enthusiasts are seeking solutions for various cha…" at bounding box center [977, 227] width 581 height 265
copy div "Aquaculture enthusiasts are seeking solutions for various challenges, such as d…"
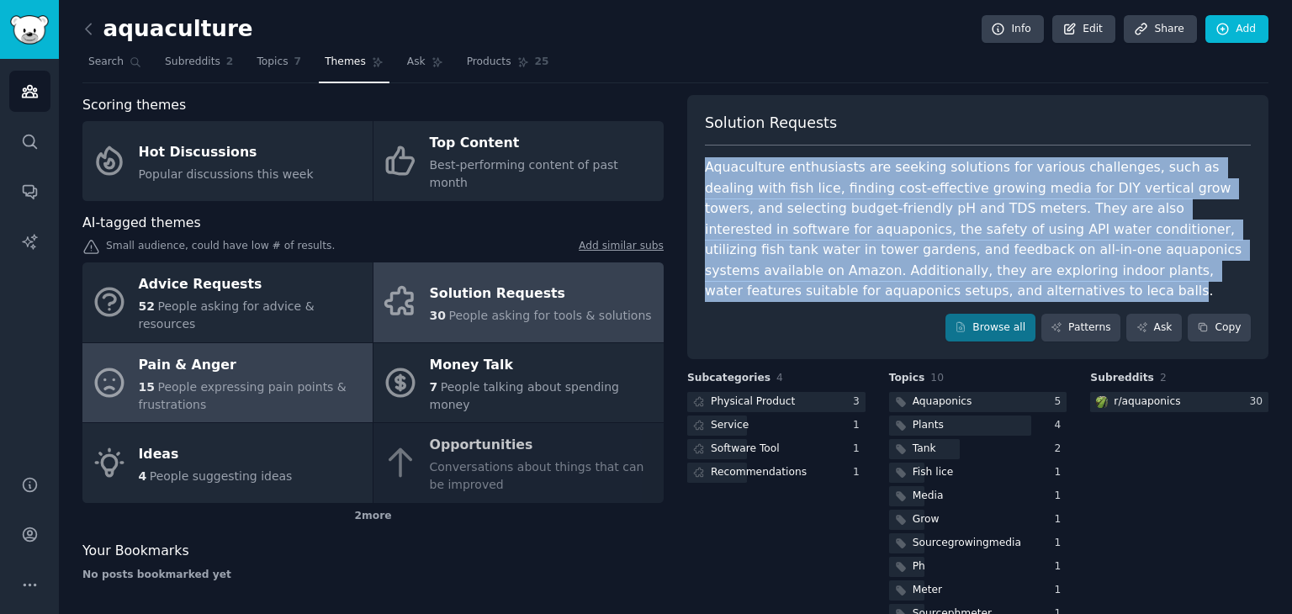
click at [273, 379] on div "15 People expressing pain points & frustrations" at bounding box center [251, 396] width 225 height 35
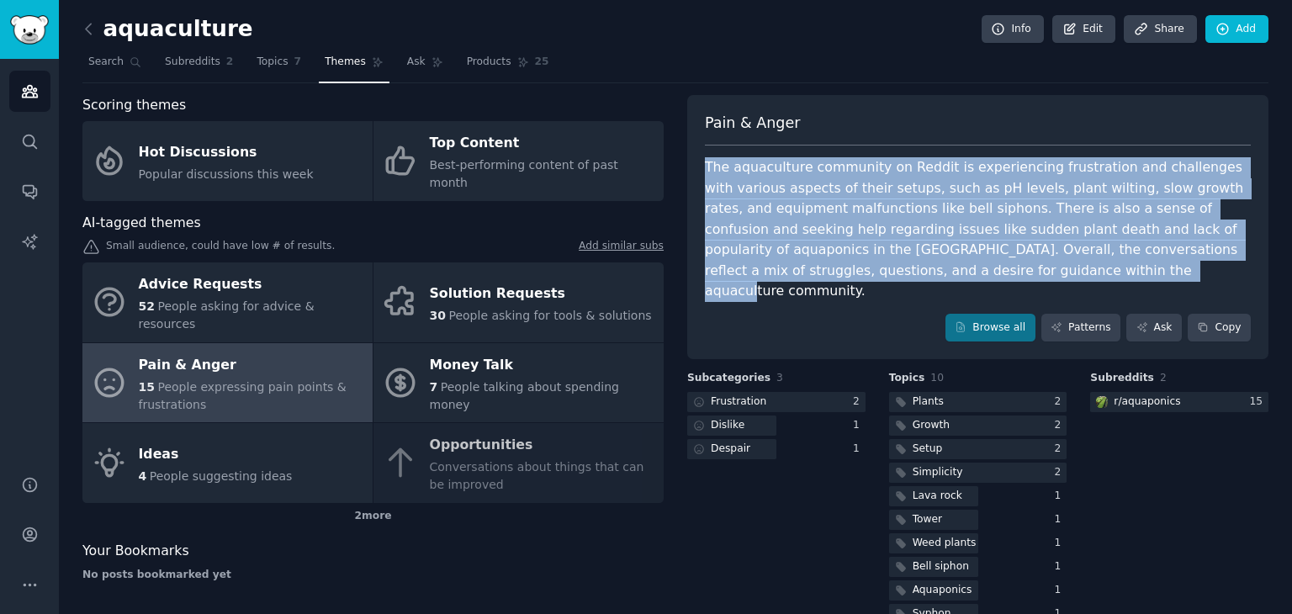
drag, startPoint x: 700, startPoint y: 172, endPoint x: 912, endPoint y: 268, distance: 232.7
click at [912, 268] on div "Pain & Anger The aquaculture community on Reddit is experiencing frustration an…" at bounding box center [977, 227] width 581 height 265
copy div "The aquaculture community on Reddit is experiencing frustration and challenges …"
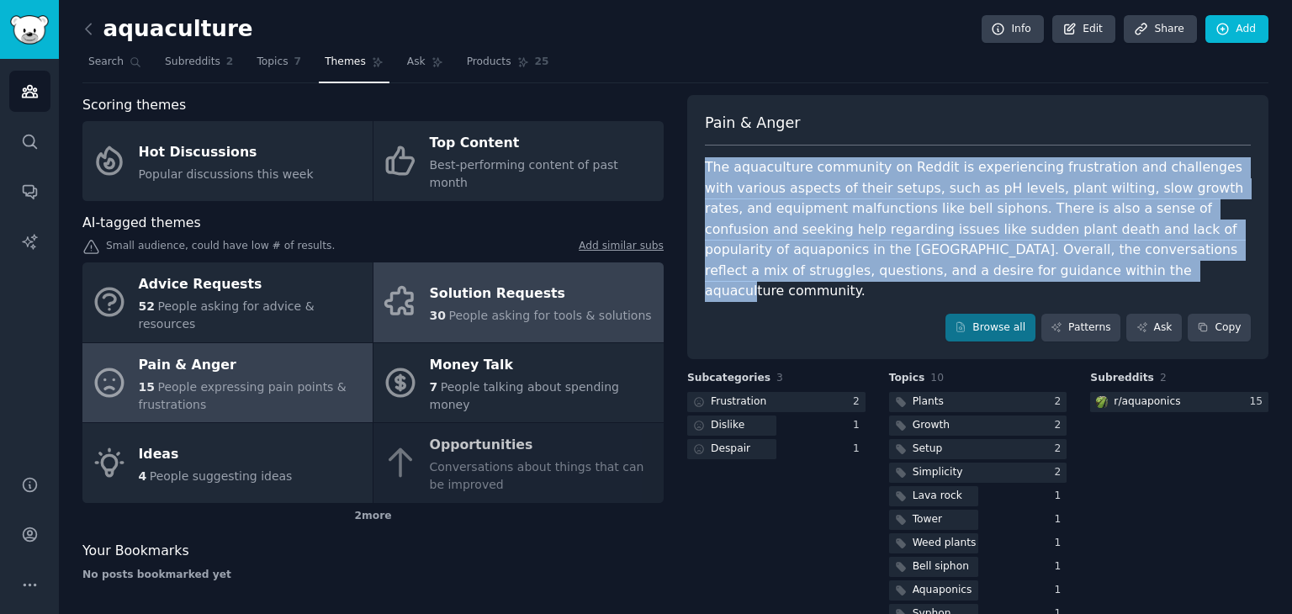
click at [426, 283] on link "Solution Requests 30 People asking for tools & solutions" at bounding box center [518, 302] width 290 height 80
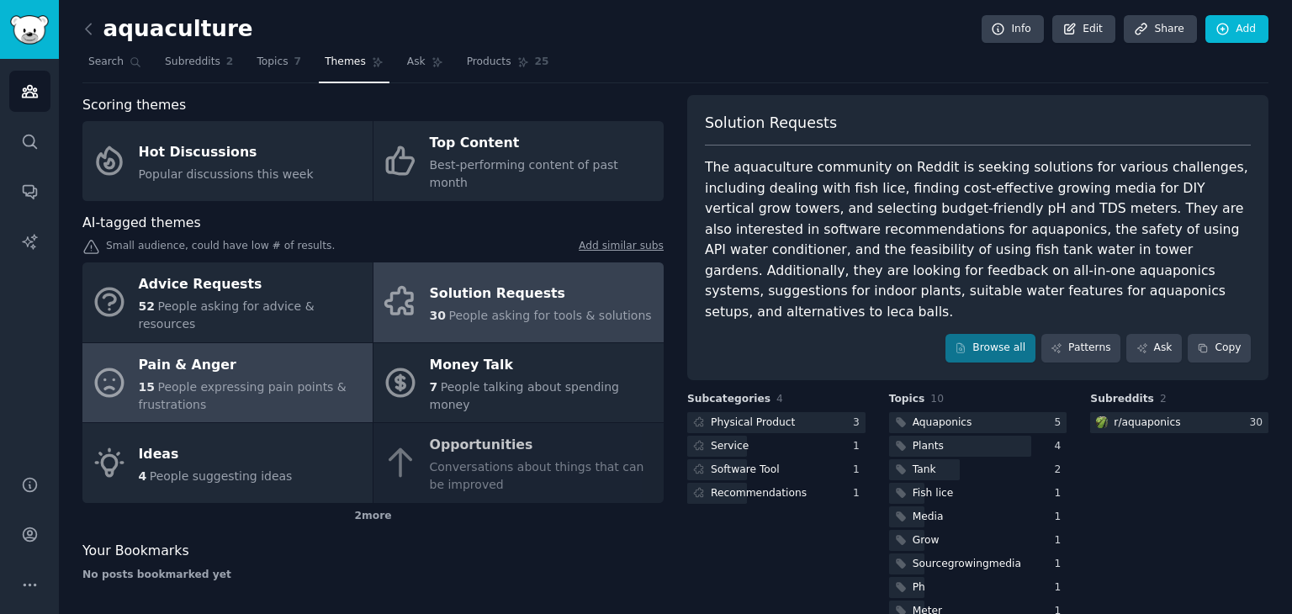
click at [320, 352] on div "Pain & Anger" at bounding box center [251, 365] width 225 height 27
